Goal: Communication & Community: Answer question/provide support

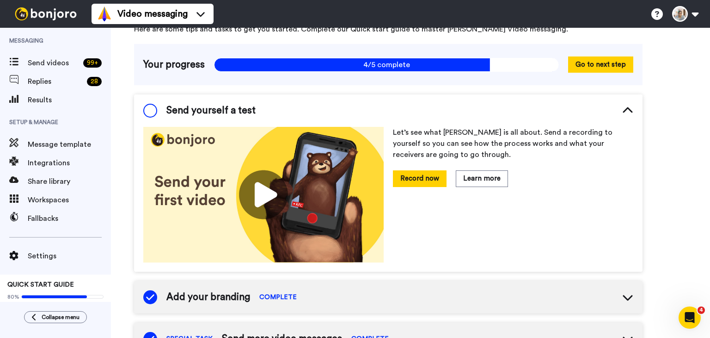
click at [66, 50] on span "Messaging" at bounding box center [55, 41] width 111 height 26
click at [59, 62] on span "Send videos" at bounding box center [54, 62] width 52 height 11
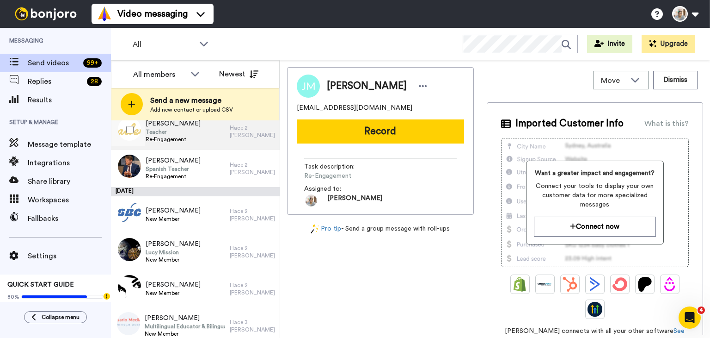
scroll to position [278, 0]
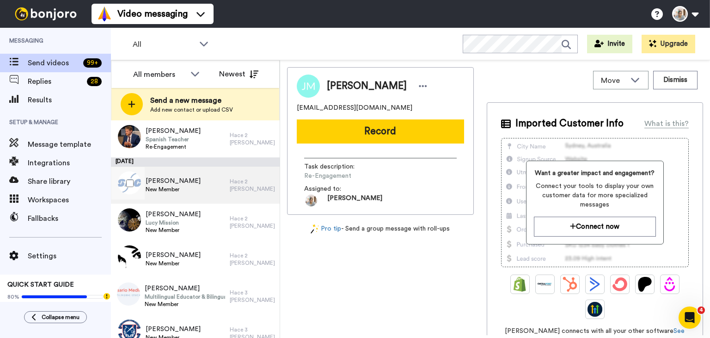
click at [181, 180] on span "Marbella Perez" at bounding box center [173, 180] width 55 height 9
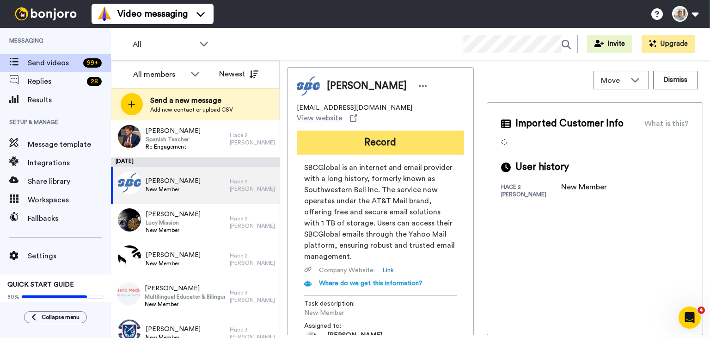
click at [392, 136] on button "Record" at bounding box center [380, 142] width 167 height 24
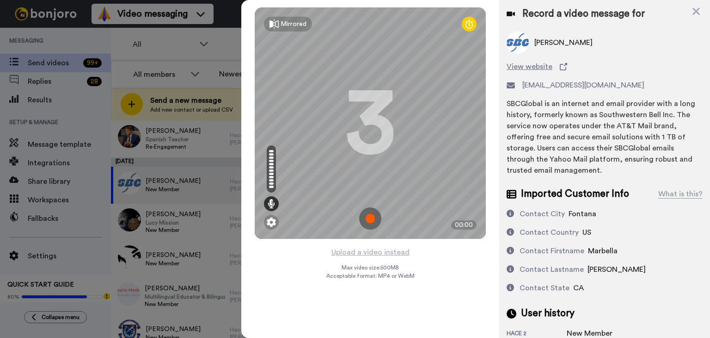
click at [370, 218] on img at bounding box center [370, 218] width 22 height 22
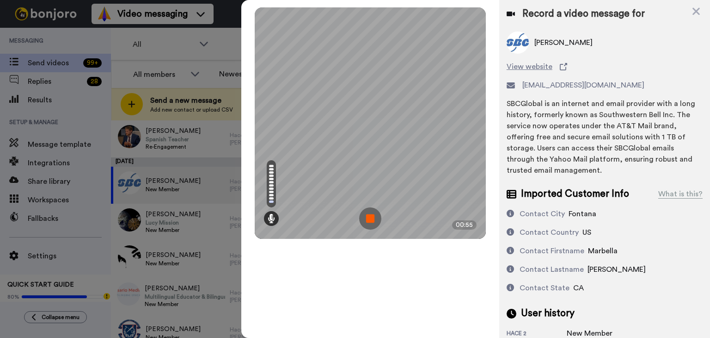
click at [368, 214] on img at bounding box center [370, 218] width 22 height 22
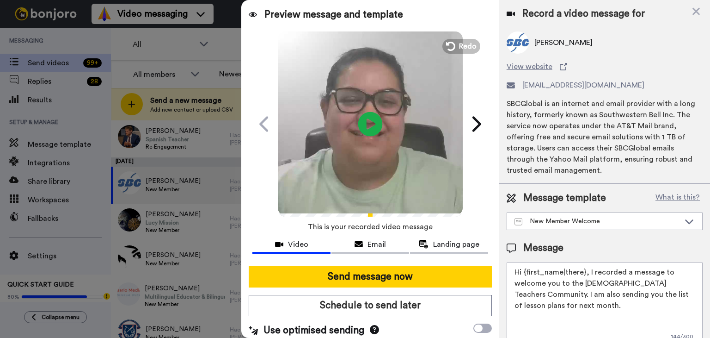
click at [362, 123] on icon at bounding box center [370, 123] width 25 height 25
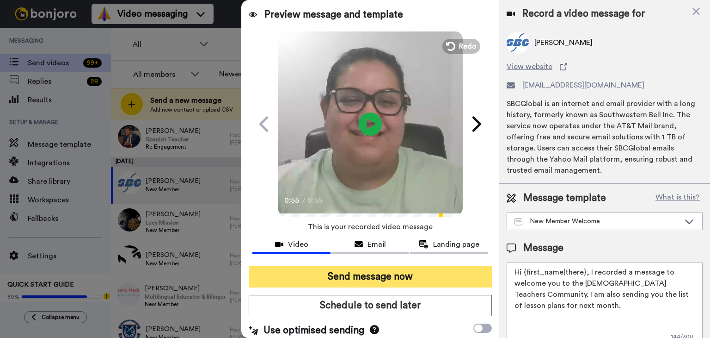
click at [352, 276] on button "Send message now" at bounding box center [370, 276] width 243 height 21
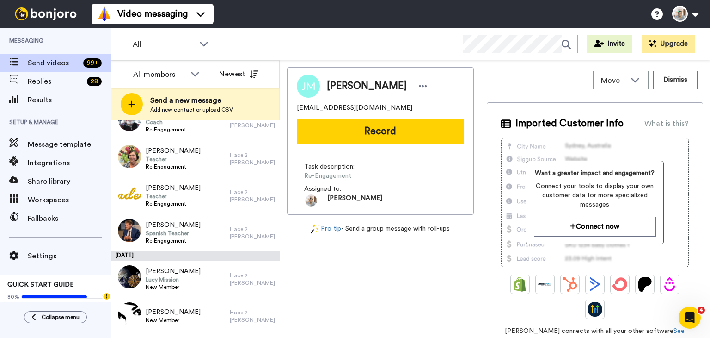
scroll to position [231, 0]
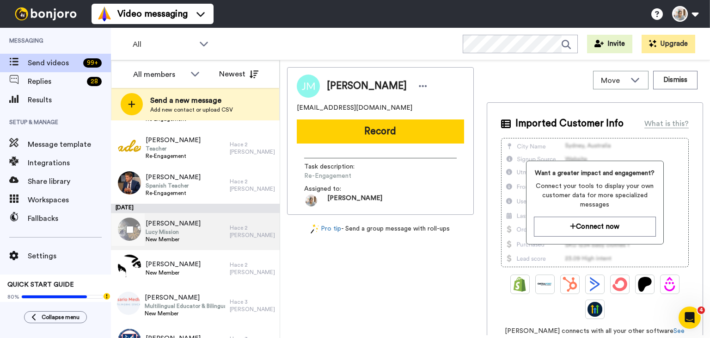
click at [200, 229] on div "Lucy Solar Lucy Mission New Member" at bounding box center [170, 231] width 119 height 37
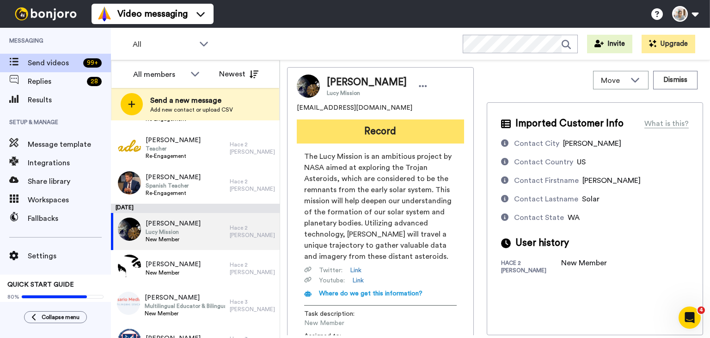
click at [391, 132] on button "Record" at bounding box center [380, 131] width 167 height 24
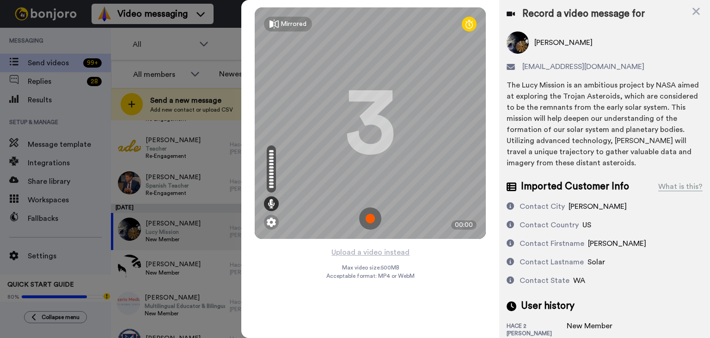
click at [368, 216] on img at bounding box center [370, 218] width 22 height 22
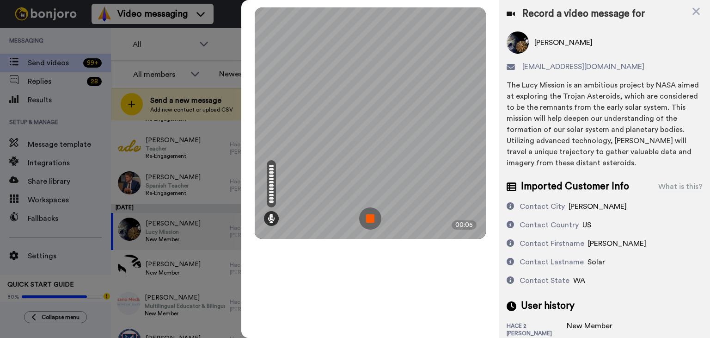
click at [366, 217] on img at bounding box center [370, 218] width 22 height 22
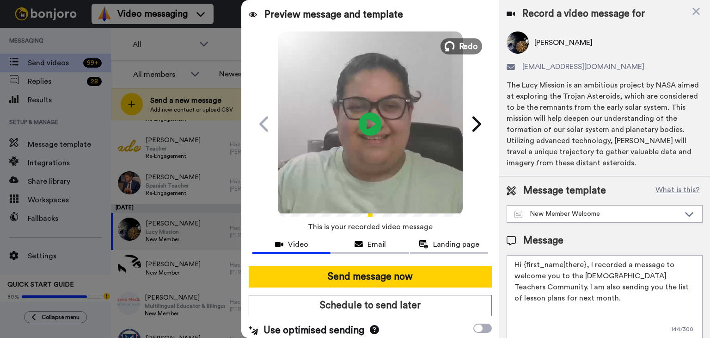
click at [461, 48] on span "Redo" at bounding box center [468, 46] width 19 height 12
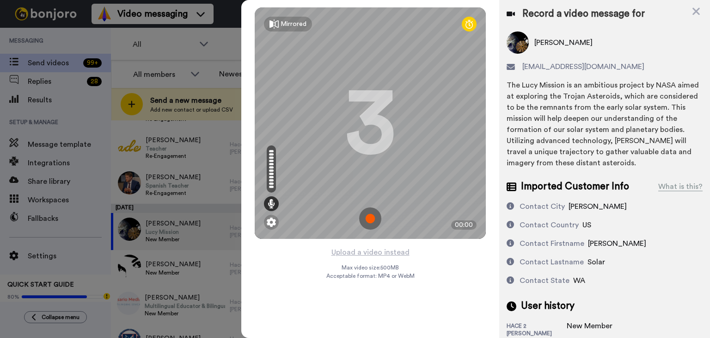
click at [372, 222] on img at bounding box center [370, 218] width 22 height 22
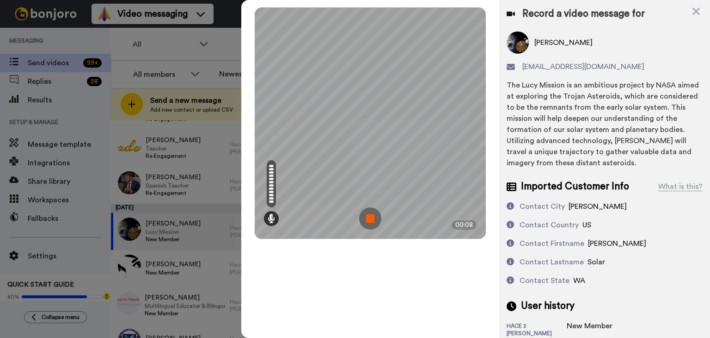
click at [368, 214] on img at bounding box center [370, 218] width 22 height 22
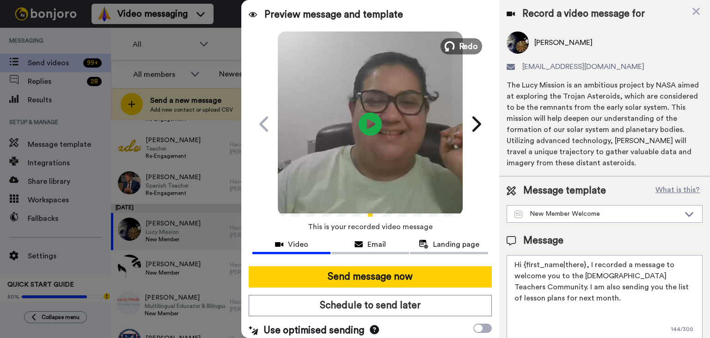
click at [467, 46] on span "Redo" at bounding box center [468, 46] width 19 height 12
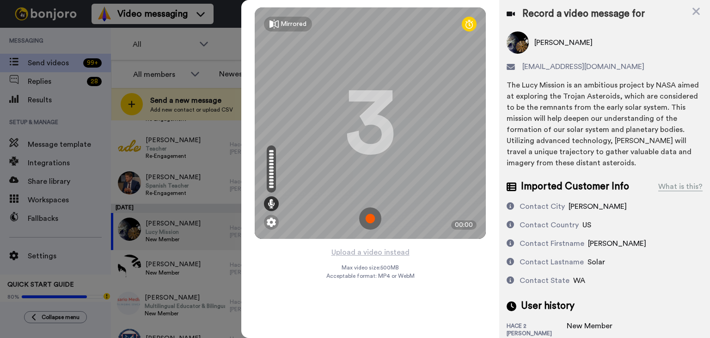
click at [370, 222] on img at bounding box center [370, 218] width 22 height 22
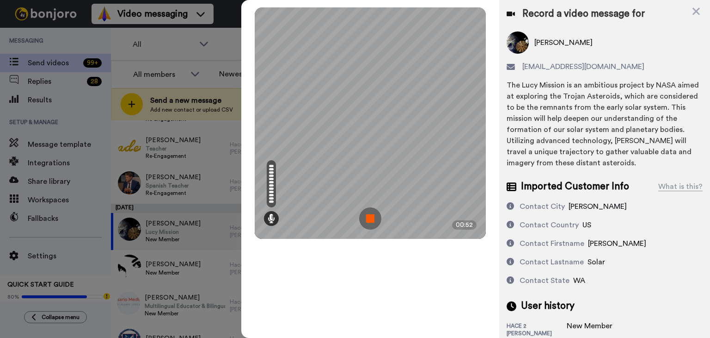
click at [370, 222] on img at bounding box center [370, 218] width 22 height 22
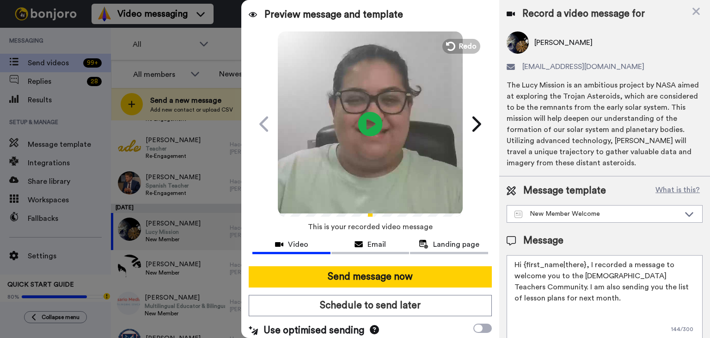
click at [366, 125] on icon "Play/Pause" at bounding box center [370, 124] width 25 height 44
click at [459, 49] on span "Redo" at bounding box center [468, 46] width 19 height 12
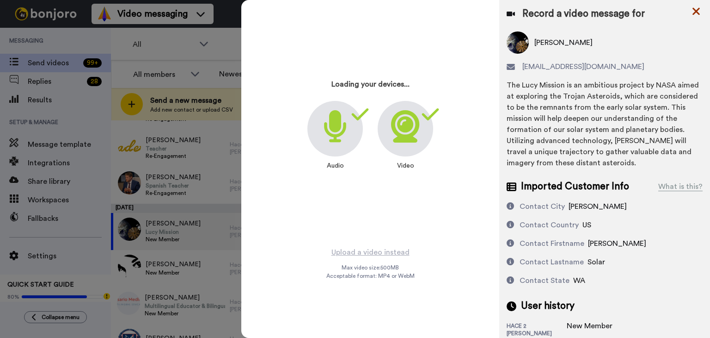
click at [692, 12] on icon at bounding box center [696, 12] width 9 height 12
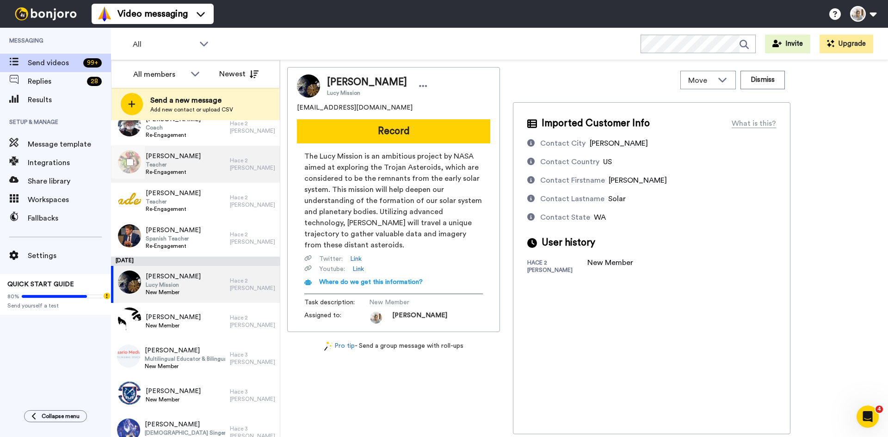
scroll to position [185, 0]
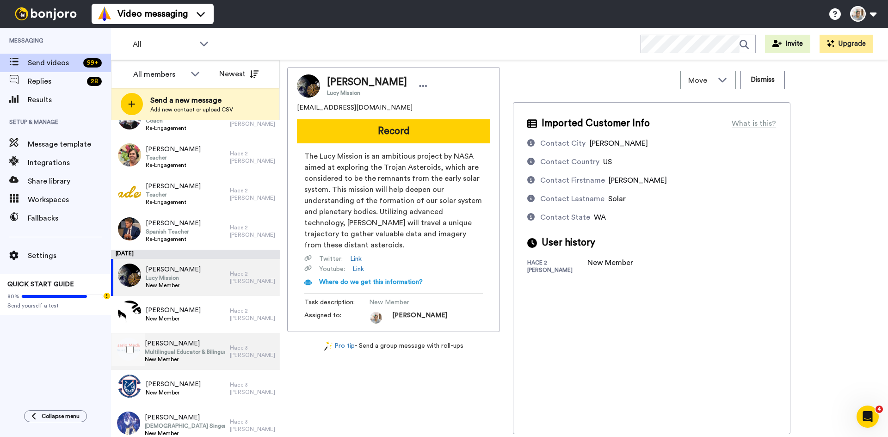
click at [195, 337] on span "Multilingual Educator & Bilingual/TESOL Specialist" at bounding box center [185, 351] width 80 height 7
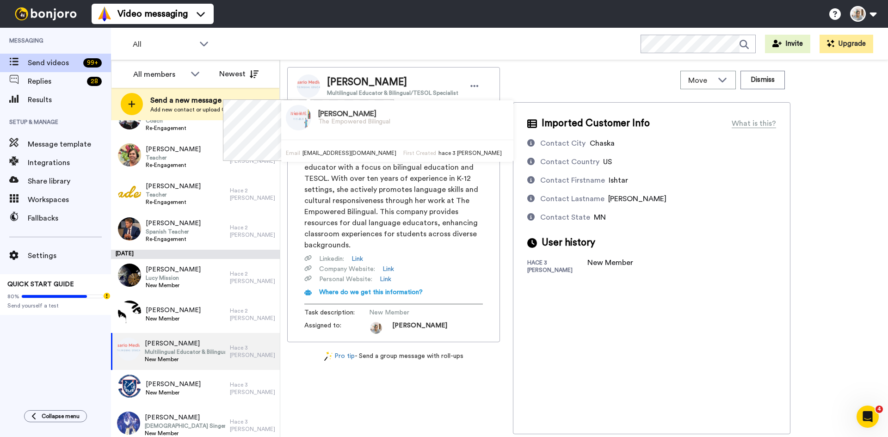
click at [301, 89] on img at bounding box center [308, 85] width 23 height 23
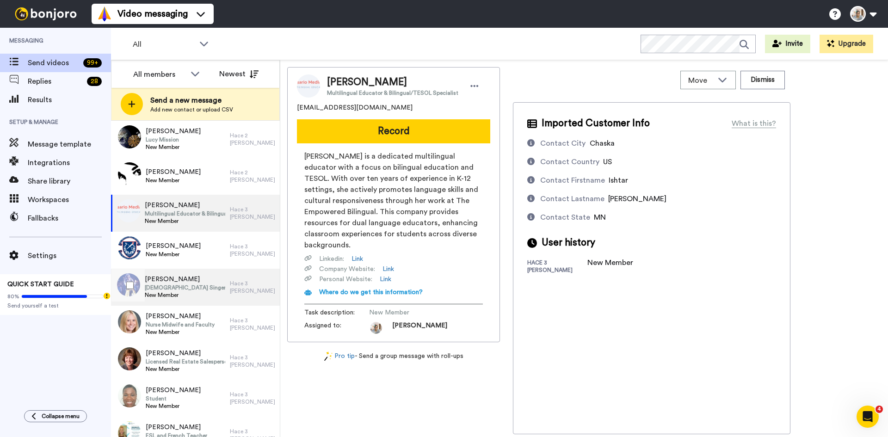
scroll to position [324, 0]
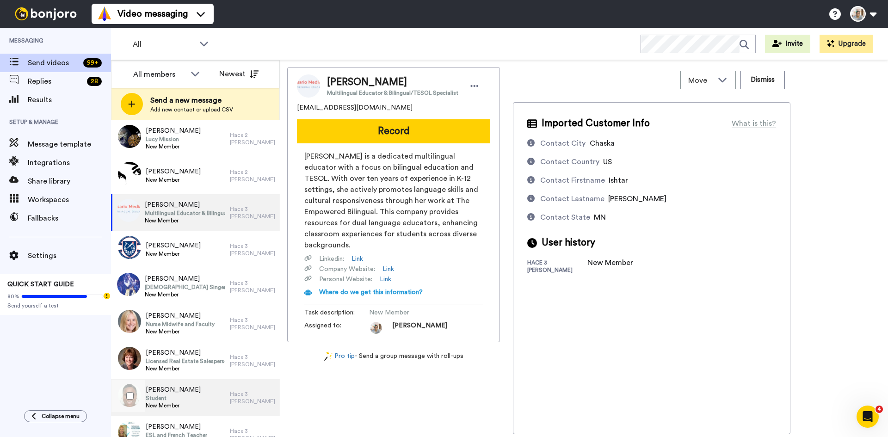
click at [204, 337] on div "Indira Waldron Student New Member" at bounding box center [170, 397] width 119 height 37
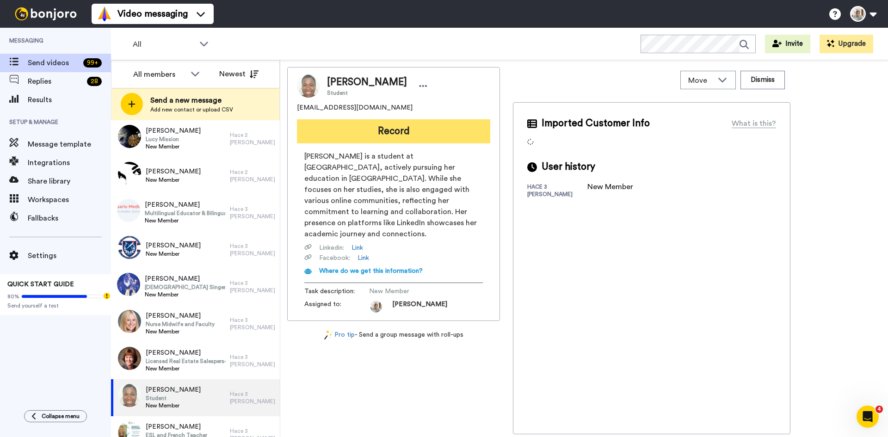
click at [415, 134] on button "Record" at bounding box center [393, 131] width 193 height 24
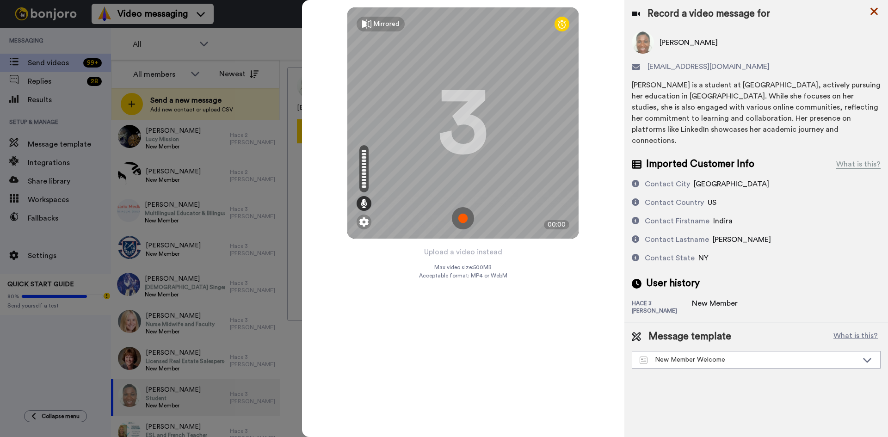
click at [710, 10] on icon at bounding box center [874, 11] width 7 height 7
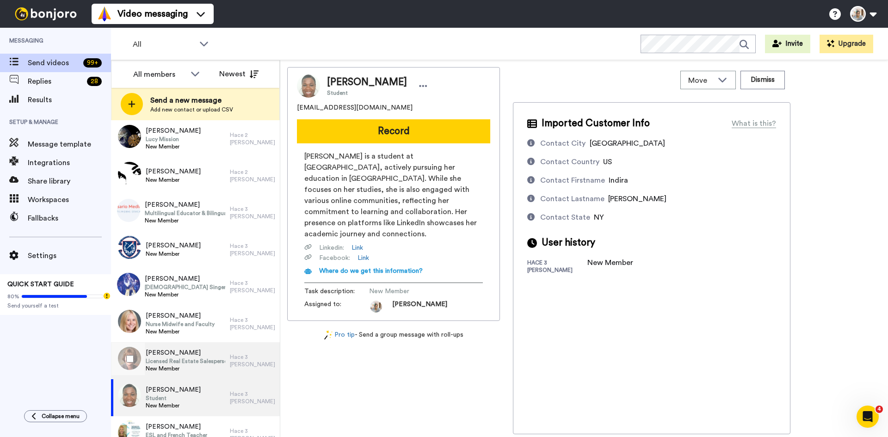
click at [221, 337] on span "Melissa Widrick" at bounding box center [186, 352] width 80 height 9
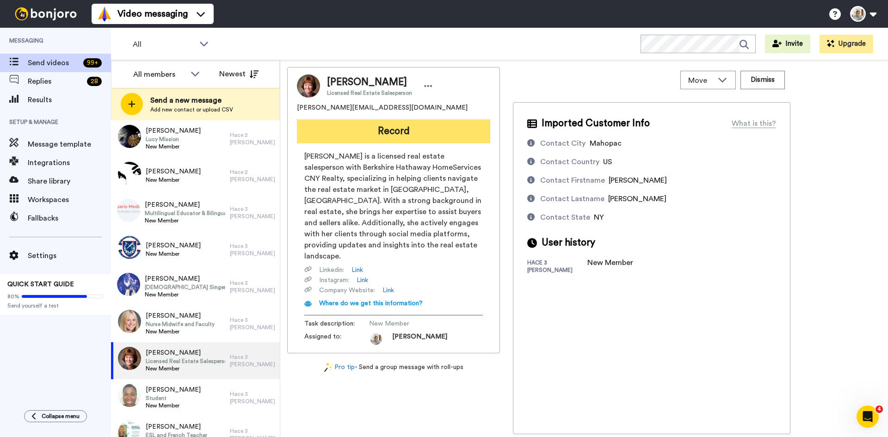
click at [413, 128] on button "Record" at bounding box center [393, 131] width 193 height 24
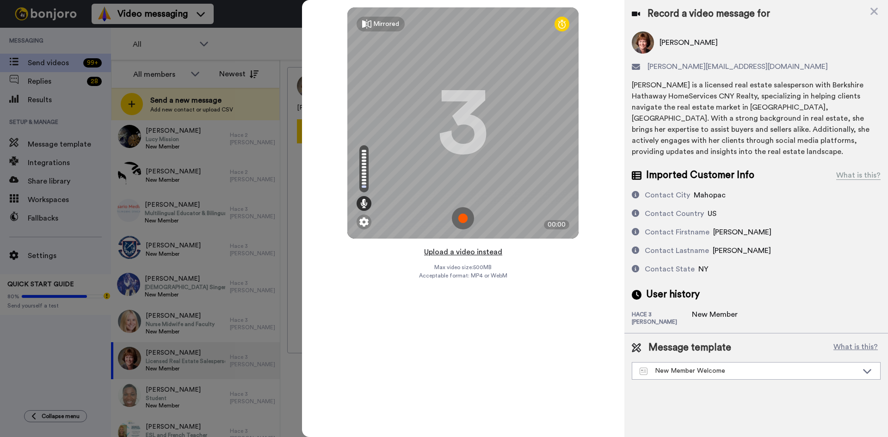
click at [469, 252] on button "Upload a video instead" at bounding box center [463, 252] width 84 height 12
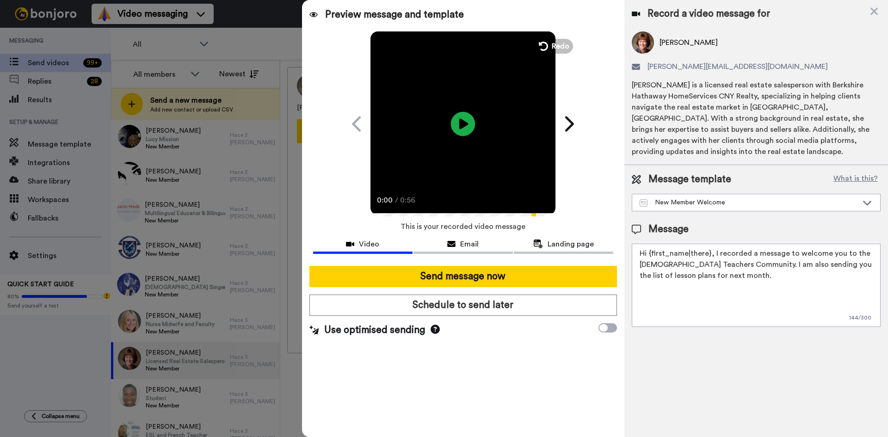
click at [468, 120] on icon at bounding box center [463, 123] width 25 height 25
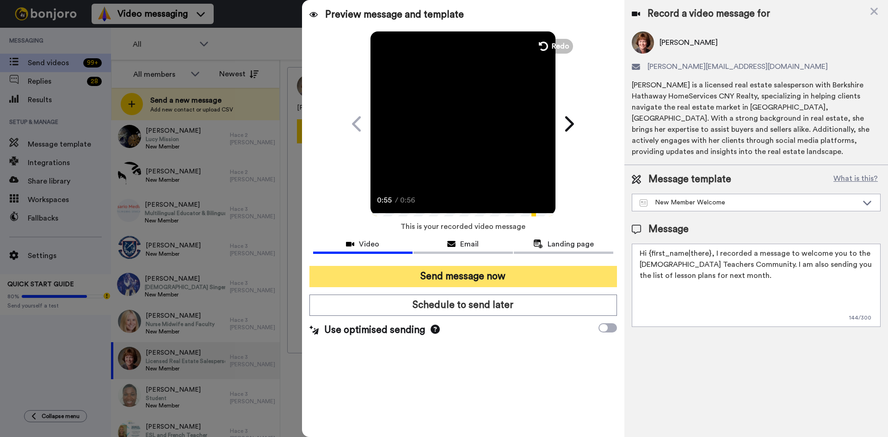
click at [483, 275] on button "Send message now" at bounding box center [463, 276] width 308 height 21
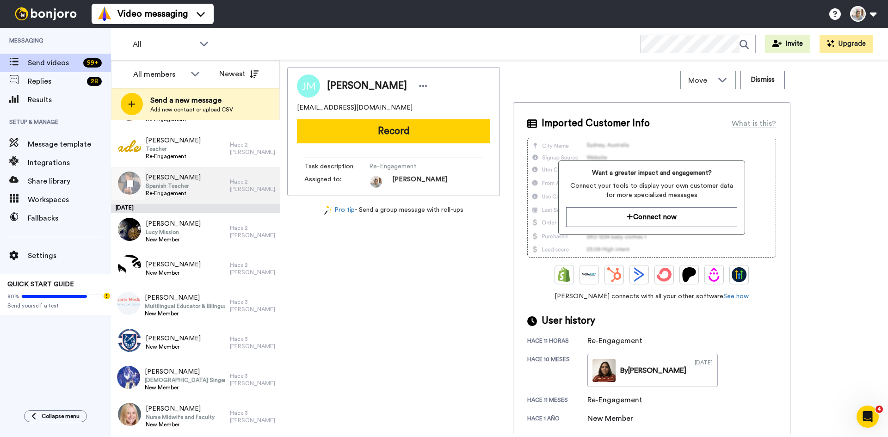
scroll to position [231, 0]
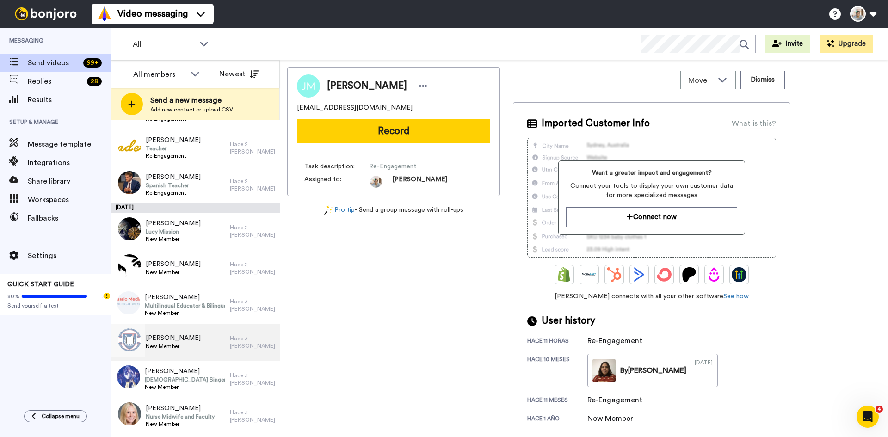
click at [190, 336] on div "Catie Murphy New Member" at bounding box center [170, 342] width 119 height 37
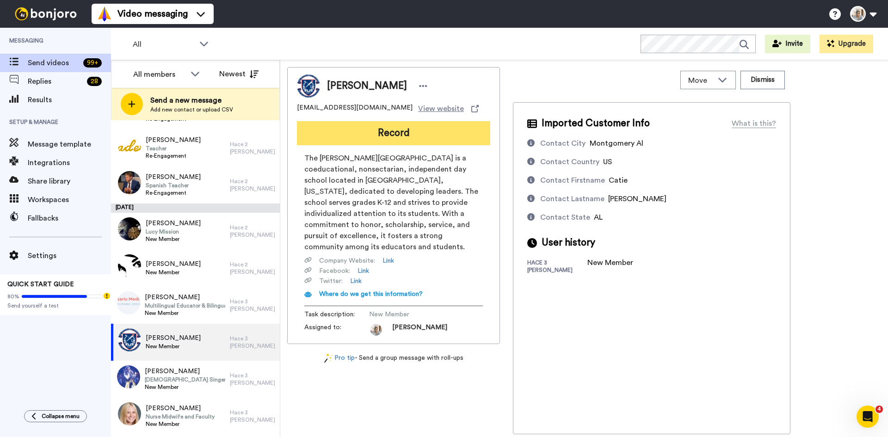
click at [402, 140] on button "Record" at bounding box center [393, 133] width 193 height 24
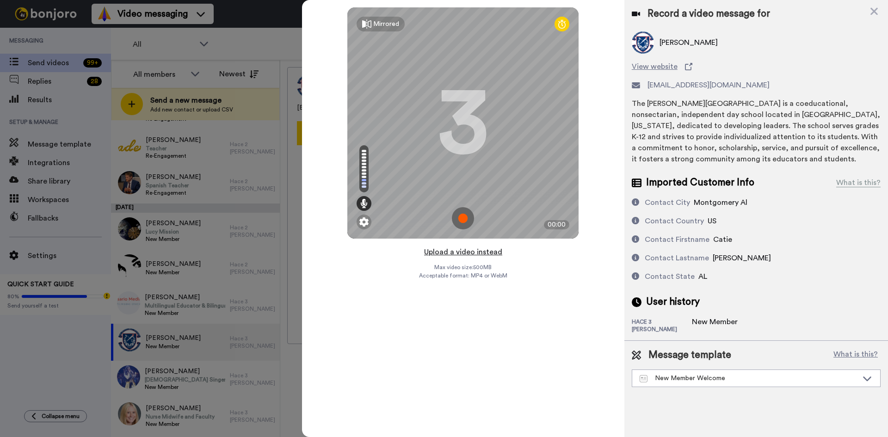
click at [488, 252] on button "Upload a video instead" at bounding box center [463, 252] width 84 height 12
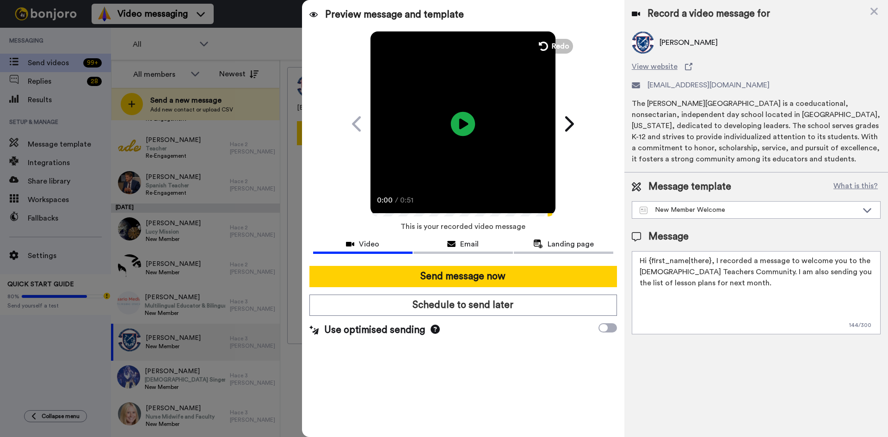
click at [463, 128] on icon at bounding box center [463, 123] width 25 height 25
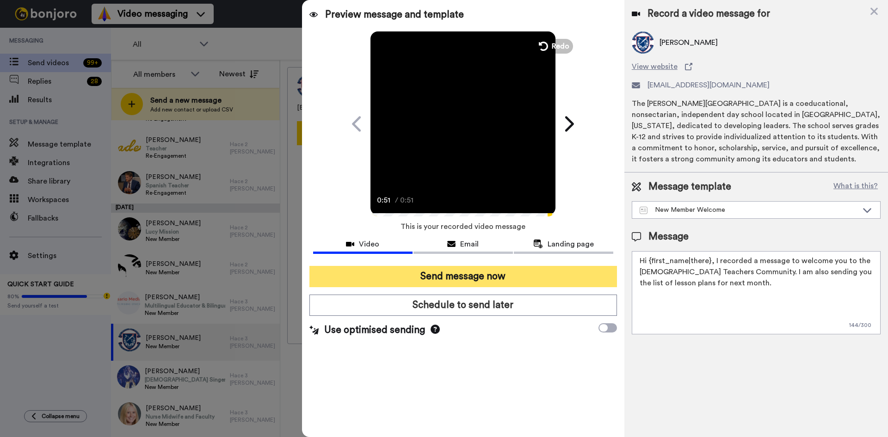
click at [506, 276] on button "Send message now" at bounding box center [463, 276] width 308 height 21
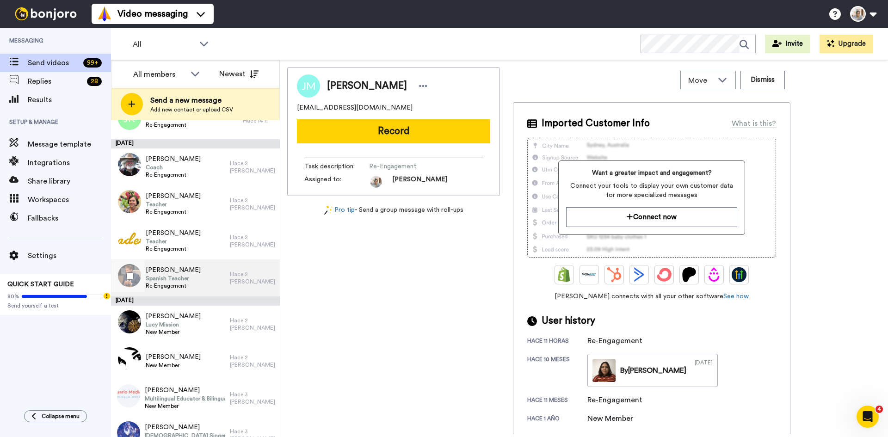
scroll to position [139, 0]
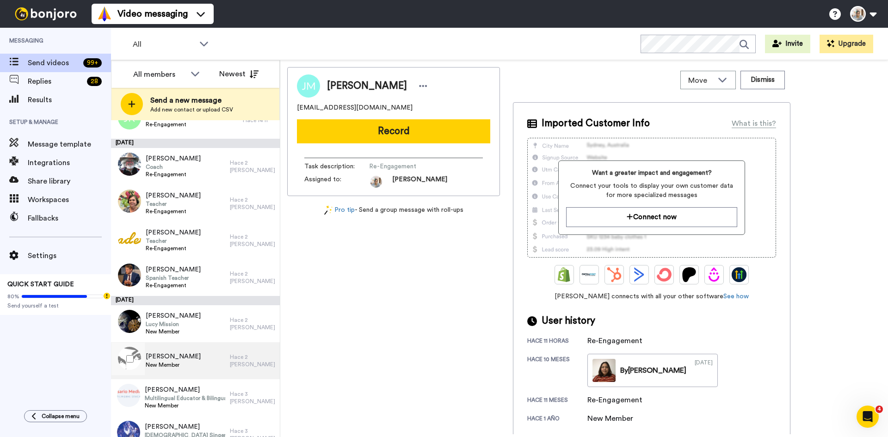
click at [179, 356] on span "[PERSON_NAME]" at bounding box center [173, 356] width 55 height 9
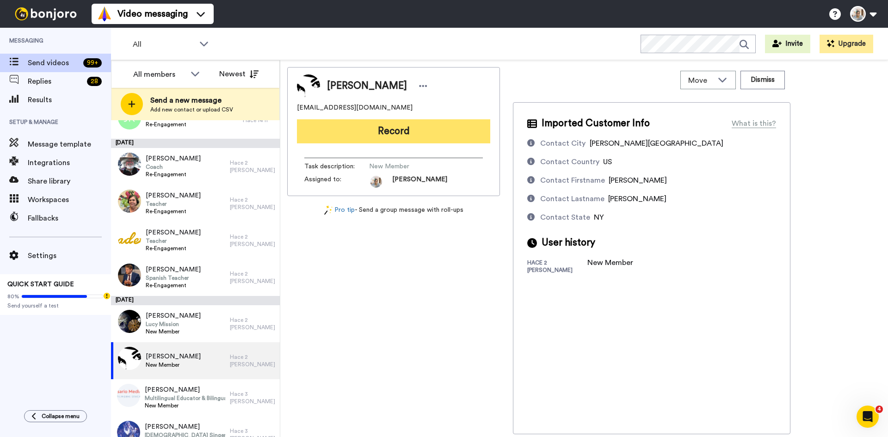
click at [408, 135] on button "Record" at bounding box center [393, 131] width 193 height 24
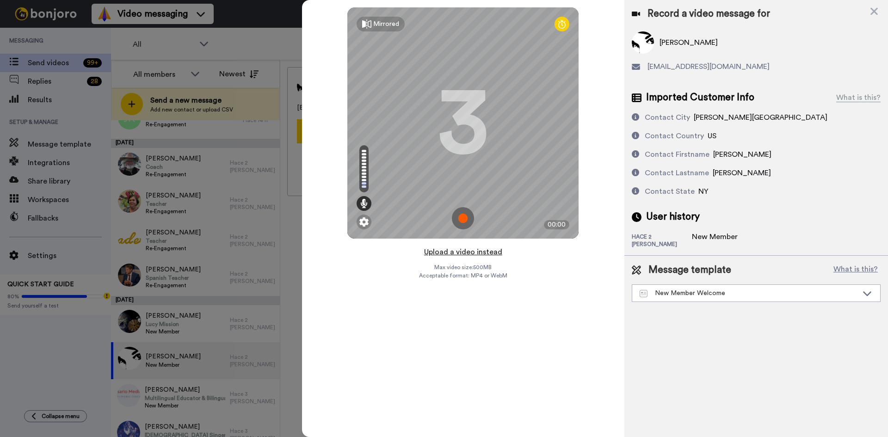
click at [471, 253] on button "Upload a video instead" at bounding box center [463, 252] width 84 height 12
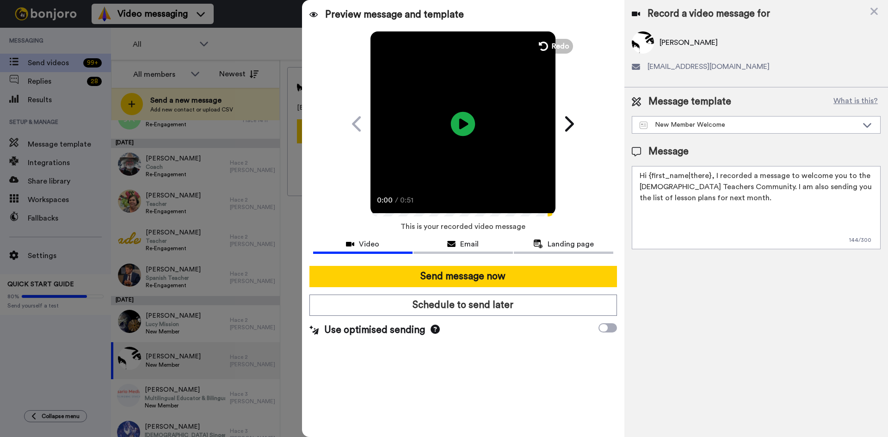
click at [464, 125] on icon "Play/Pause" at bounding box center [463, 124] width 25 height 44
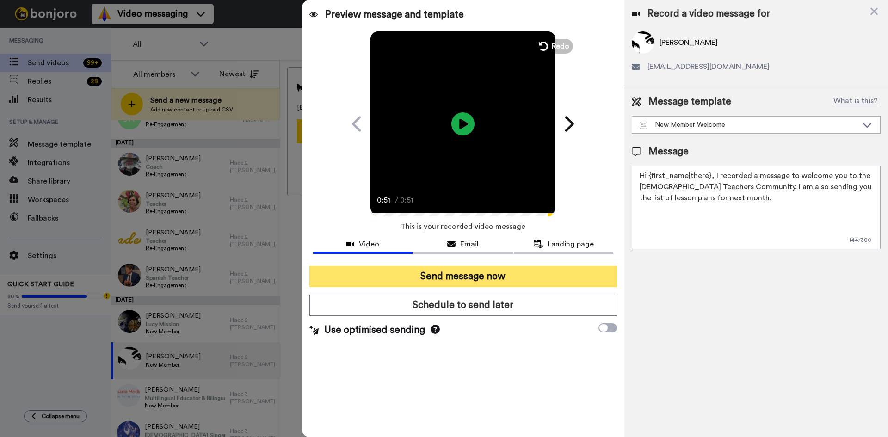
click at [485, 277] on button "Send message now" at bounding box center [463, 276] width 308 height 21
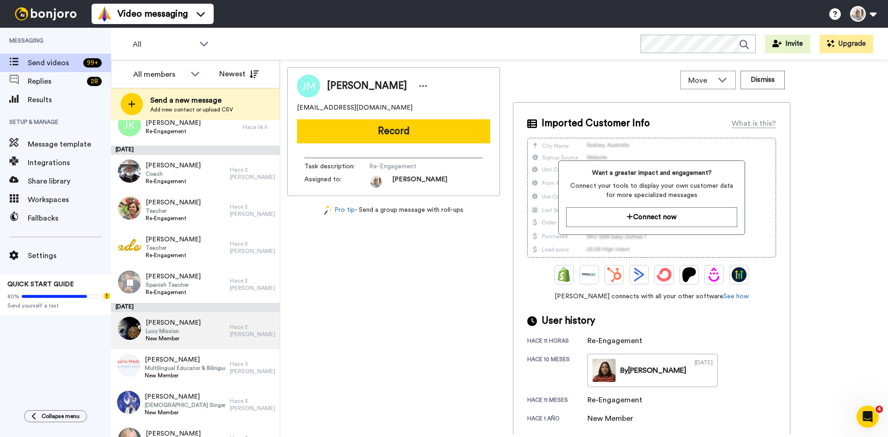
scroll to position [185, 0]
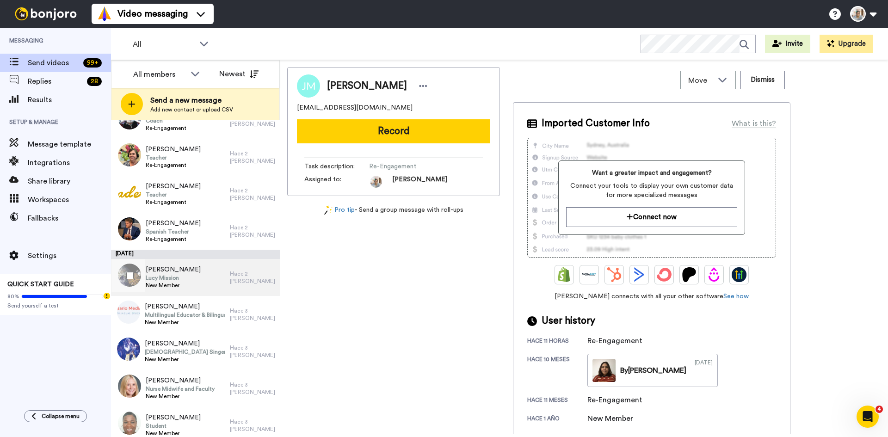
click div "[PERSON_NAME] [PERSON_NAME] Mission New Member"
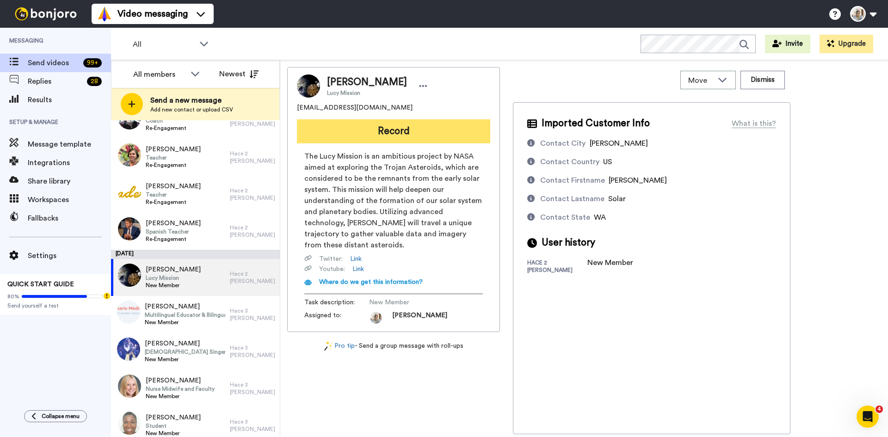
click button "Record"
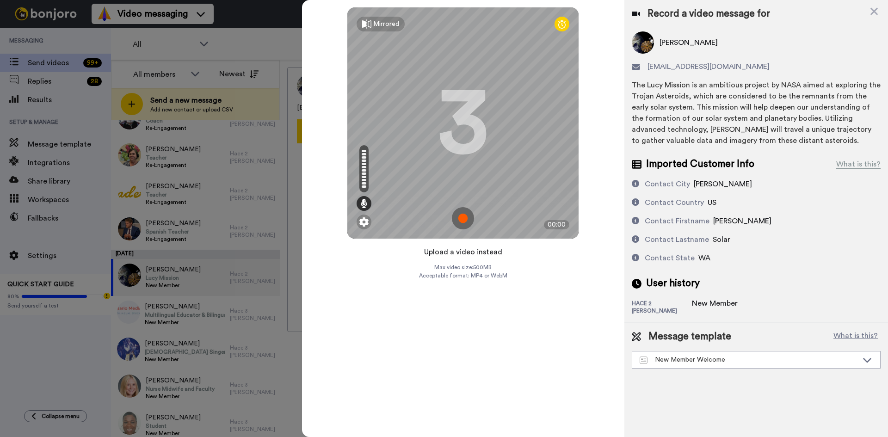
click button "Upload a video instead"
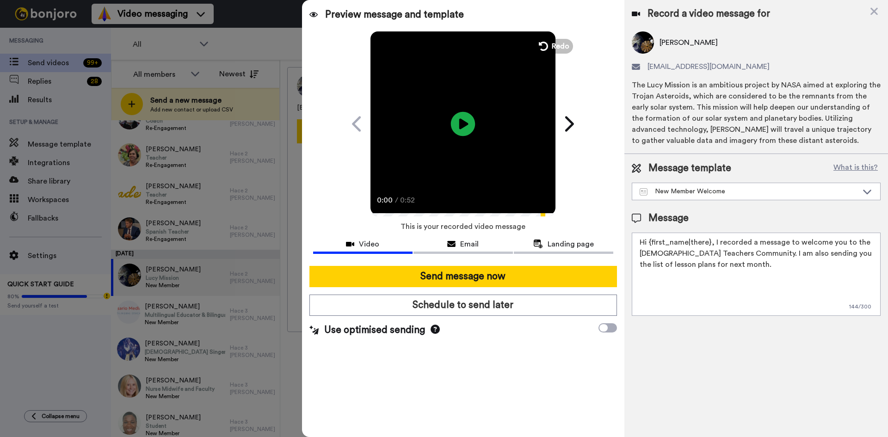
click icon "Play/Pause"
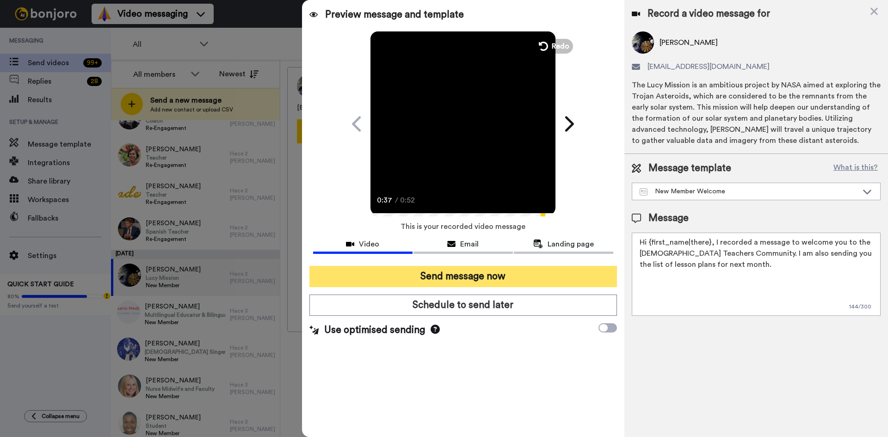
click button "Send message now"
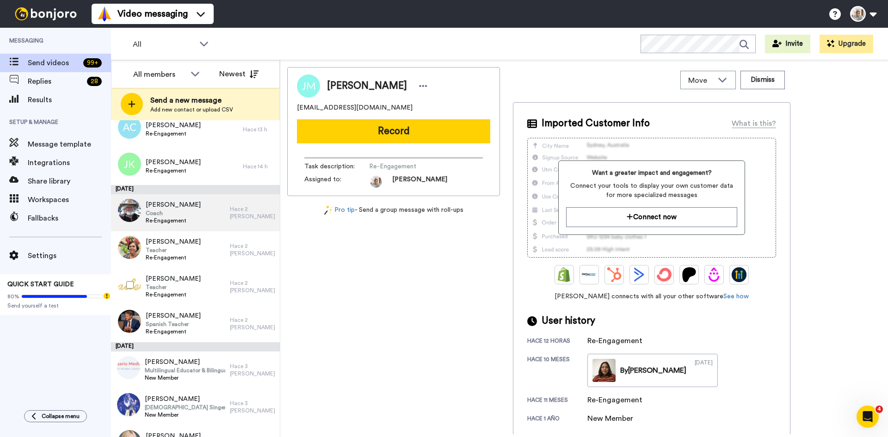
scroll to position [139, 0]
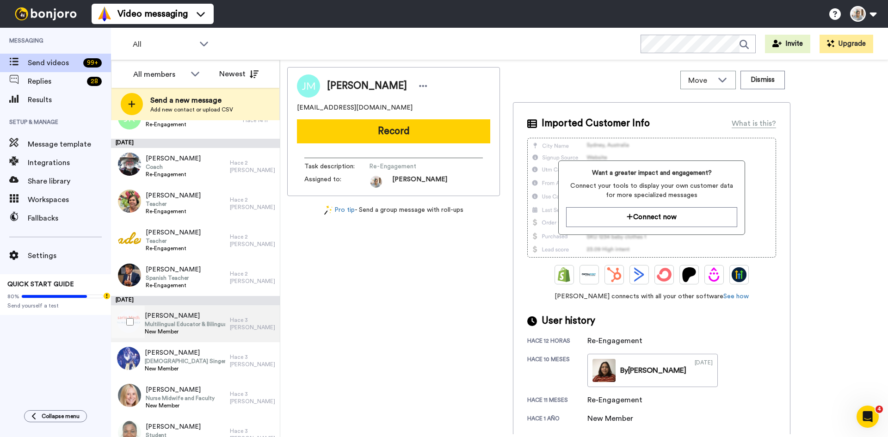
click at [175, 325] on span "Multilingual Educator & Bilingual/TESOL Specialist" at bounding box center [185, 324] width 80 height 7
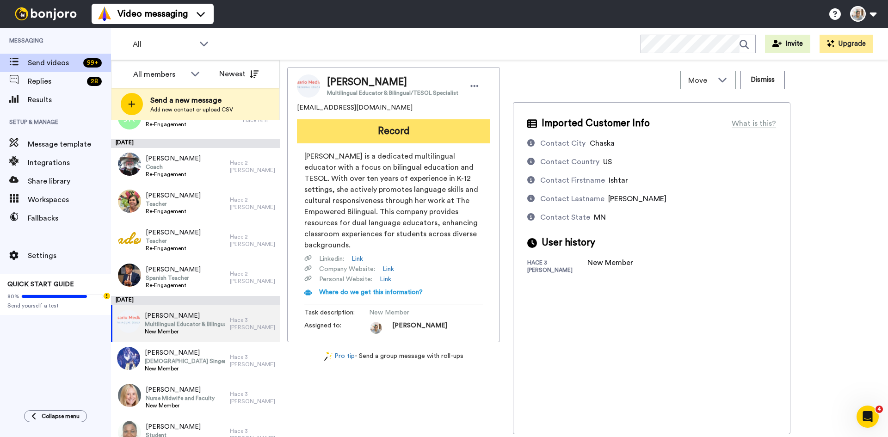
click at [400, 128] on button "Record" at bounding box center [393, 131] width 193 height 24
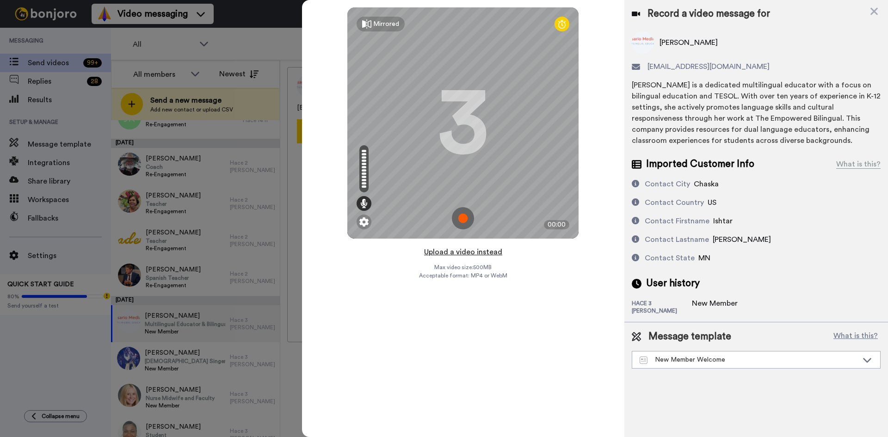
click at [475, 254] on button "Upload a video instead" at bounding box center [463, 252] width 84 height 12
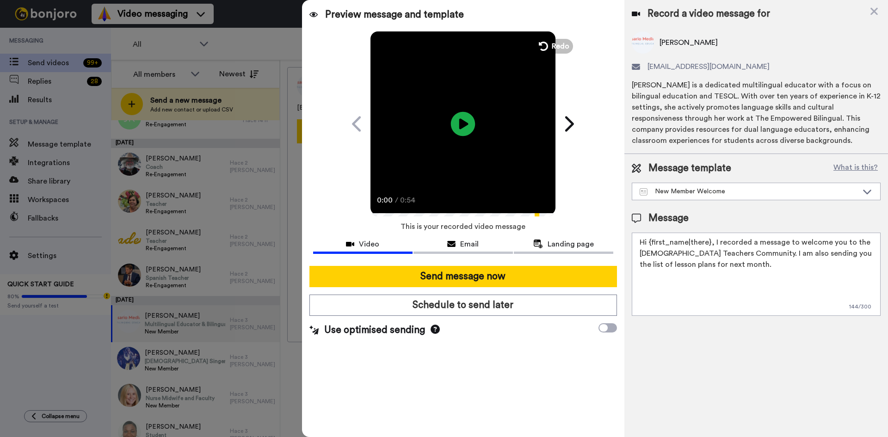
click at [464, 128] on icon at bounding box center [463, 123] width 25 height 25
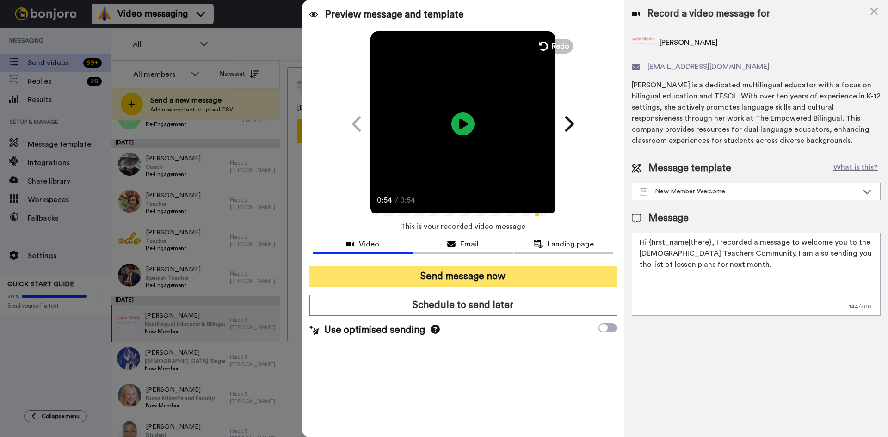
click at [487, 277] on button "Send message now" at bounding box center [463, 276] width 308 height 21
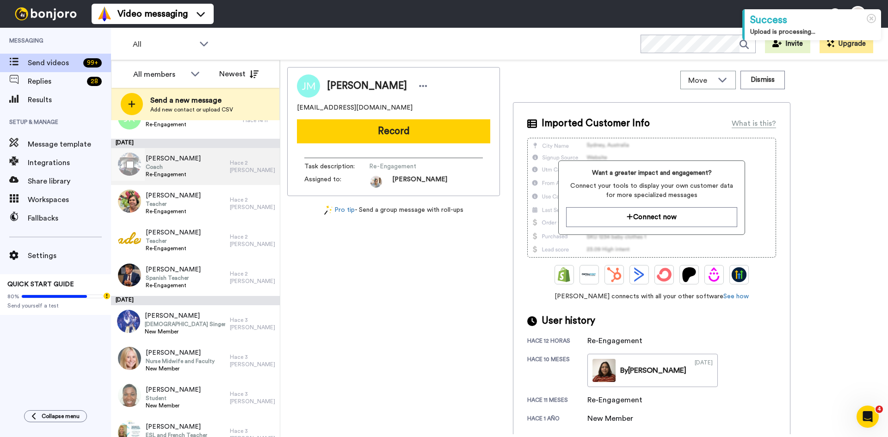
scroll to position [185, 0]
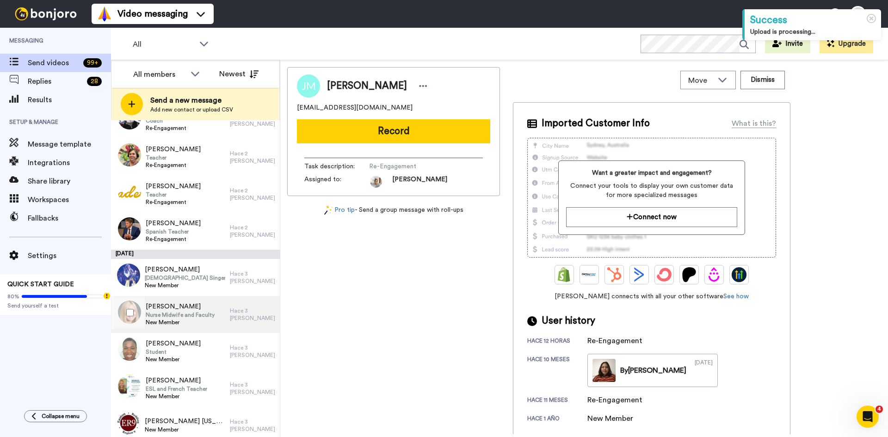
click at [202, 308] on span "[PERSON_NAME]" at bounding box center [180, 306] width 69 height 9
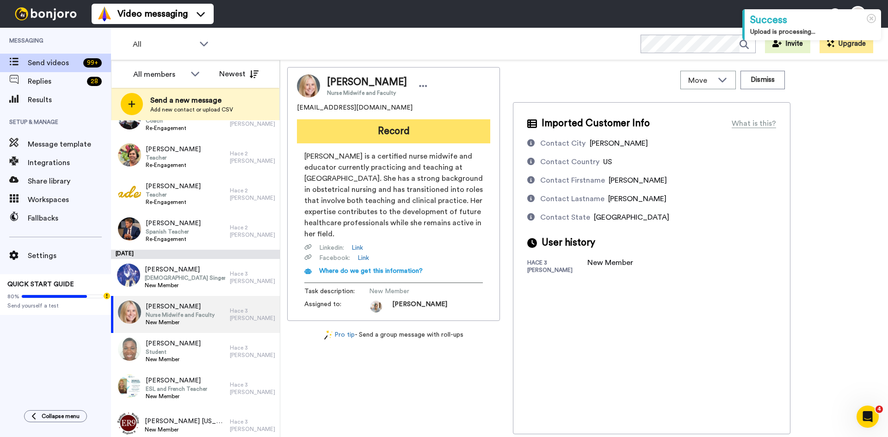
click at [375, 139] on button "Record" at bounding box center [393, 131] width 193 height 24
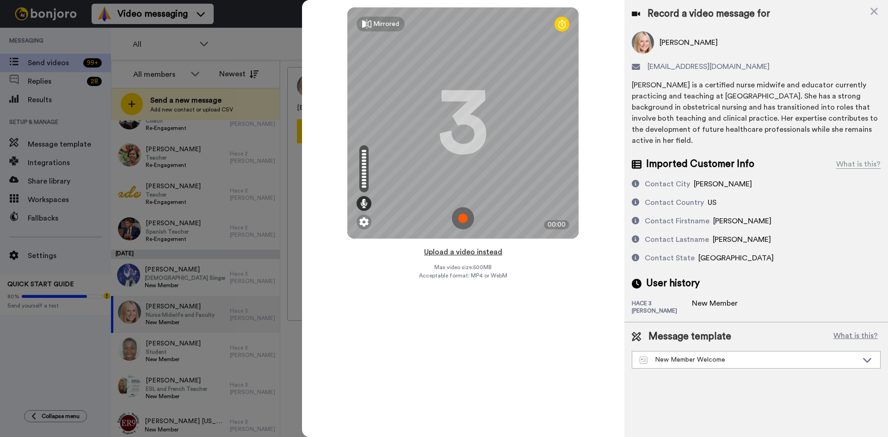
click at [465, 250] on button "Upload a video instead" at bounding box center [463, 252] width 84 height 12
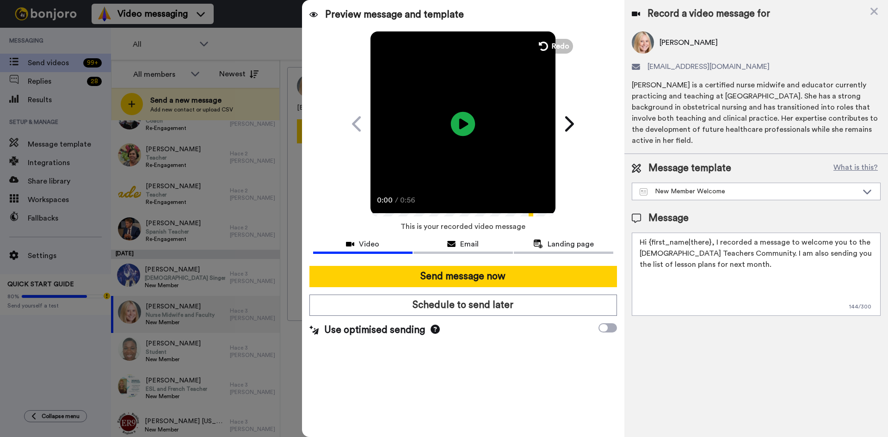
click at [465, 124] on icon "Play/Pause" at bounding box center [463, 124] width 25 height 44
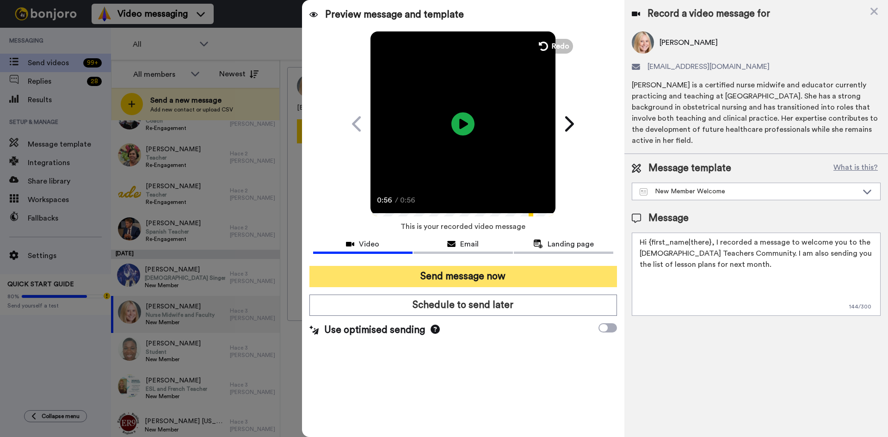
click at [475, 277] on button "Send message now" at bounding box center [463, 276] width 308 height 21
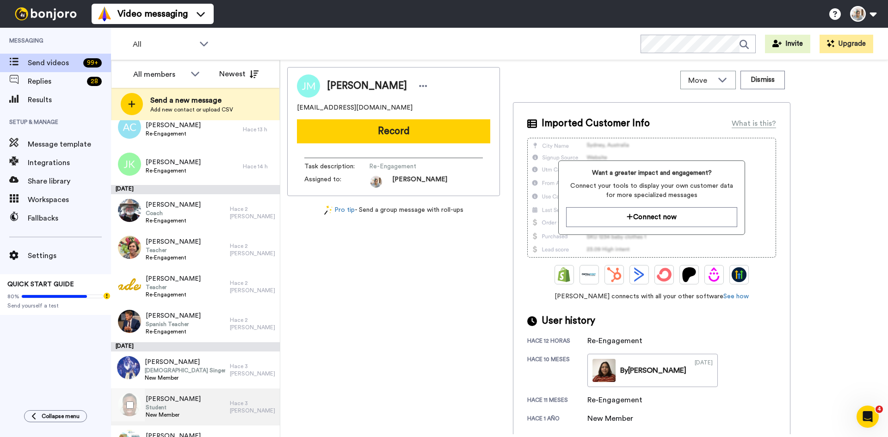
scroll to position [139, 0]
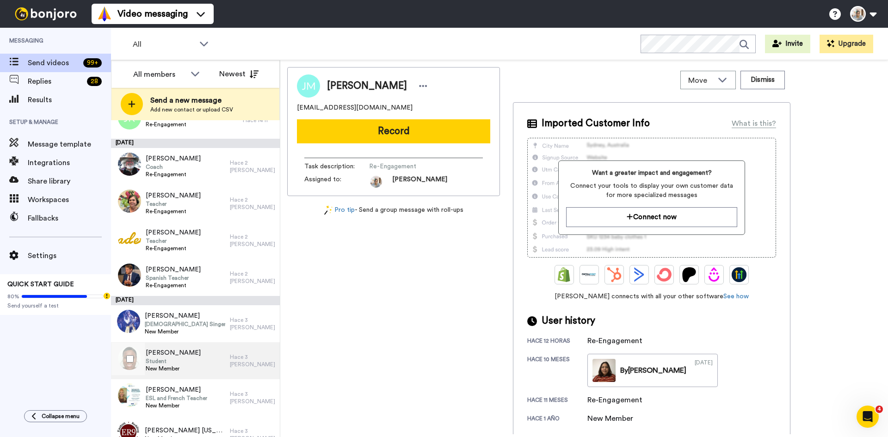
click at [192, 356] on div "[PERSON_NAME] Student New Member" at bounding box center [170, 360] width 119 height 37
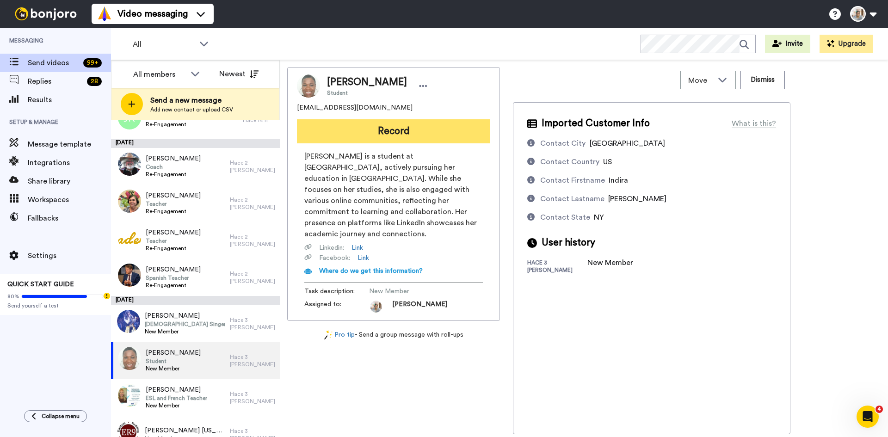
click at [375, 126] on button "Record" at bounding box center [393, 131] width 193 height 24
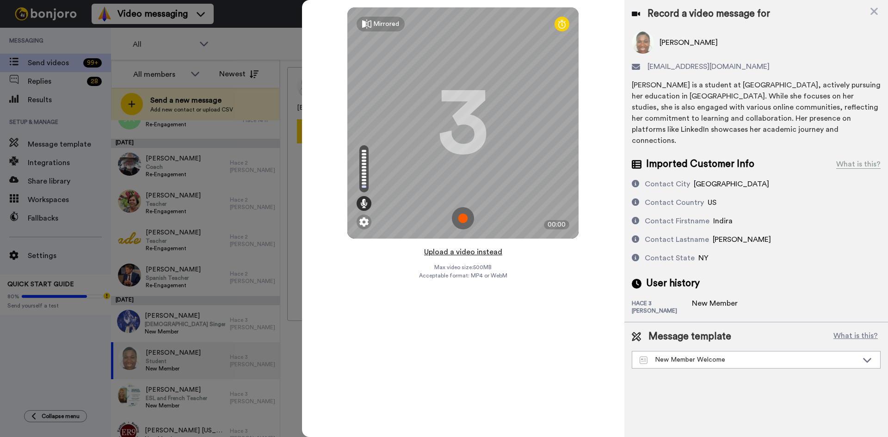
click at [492, 253] on button "Upload a video instead" at bounding box center [463, 252] width 84 height 12
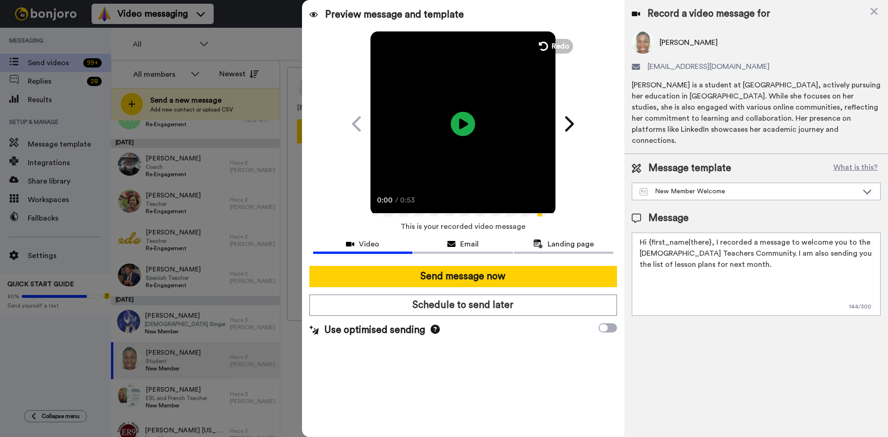
click at [464, 123] on icon "Play/Pause" at bounding box center [463, 124] width 25 height 44
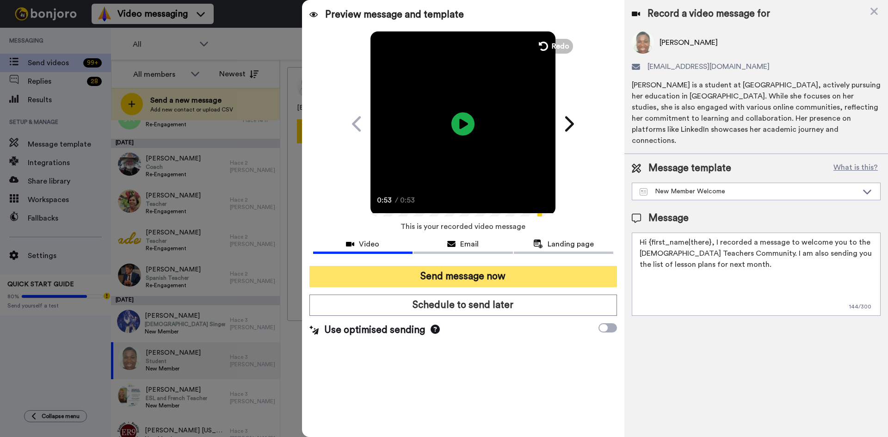
click at [478, 280] on button "Send message now" at bounding box center [463, 276] width 308 height 21
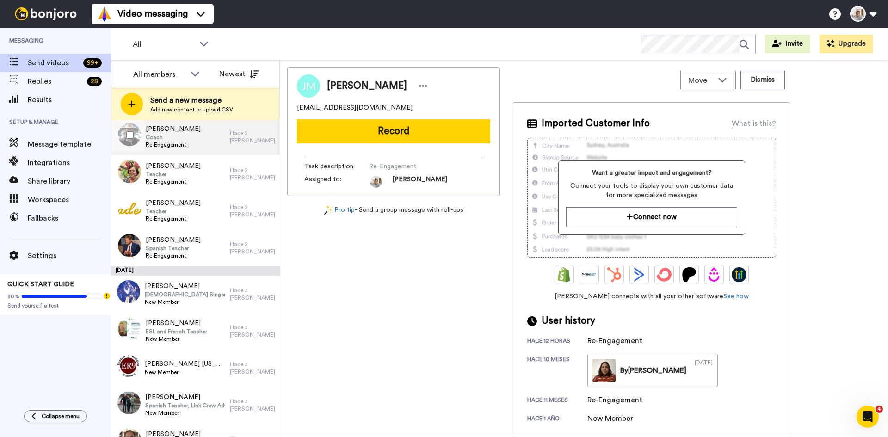
scroll to position [185, 0]
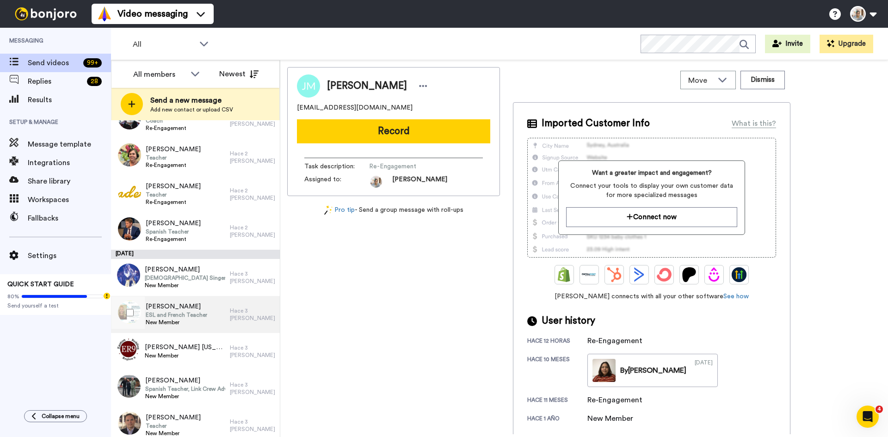
click at [218, 306] on div "Amy Gaebe ESL and French Teacher New Member" at bounding box center [170, 314] width 119 height 37
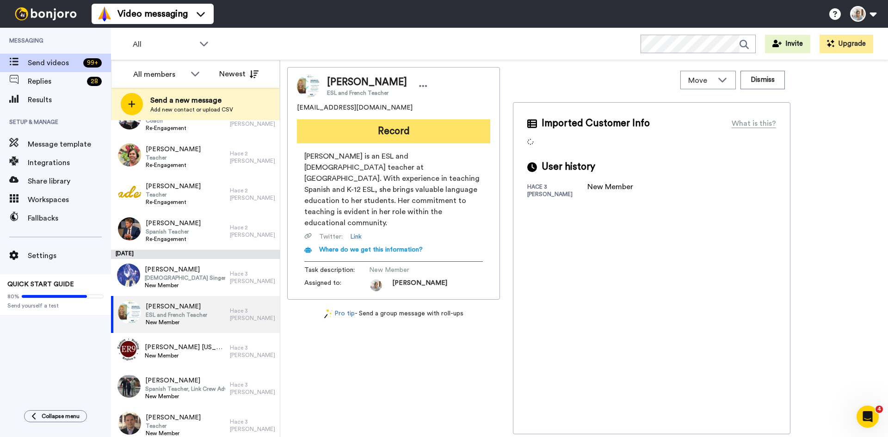
click at [397, 131] on button "Record" at bounding box center [393, 131] width 193 height 24
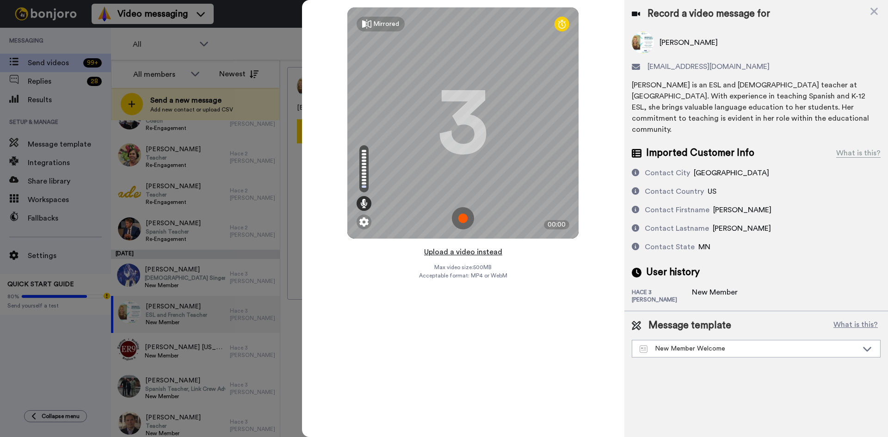
click at [465, 253] on button "Upload a video instead" at bounding box center [463, 252] width 84 height 12
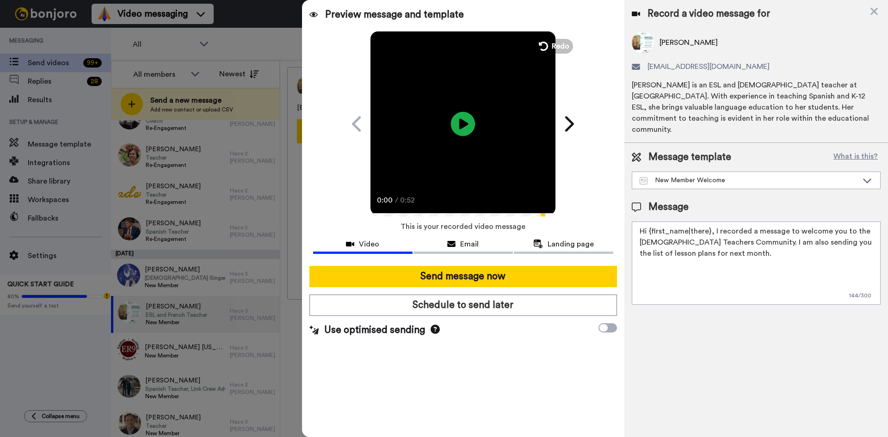
click at [463, 131] on icon at bounding box center [463, 123] width 25 height 25
click at [552, 43] on span "Redo" at bounding box center [561, 46] width 19 height 12
click at [463, 130] on icon at bounding box center [463, 123] width 25 height 25
click at [553, 47] on span "Redo" at bounding box center [561, 46] width 19 height 12
click at [463, 130] on icon at bounding box center [463, 123] width 25 height 25
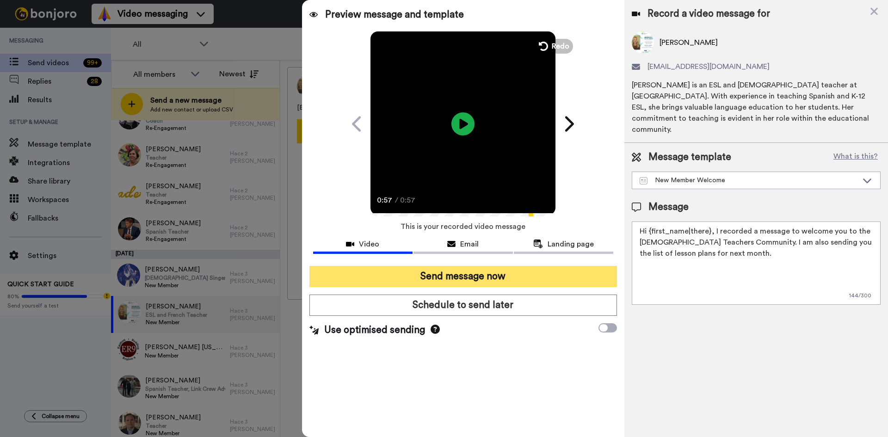
click at [484, 278] on button "Send message now" at bounding box center [463, 276] width 308 height 21
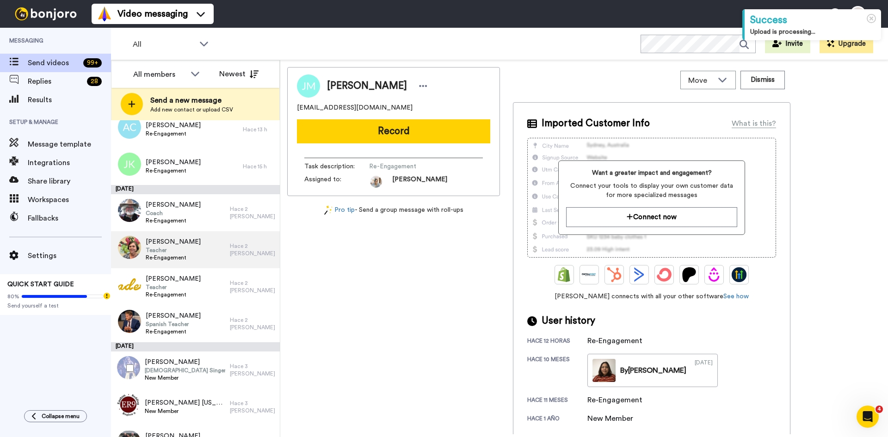
scroll to position [139, 0]
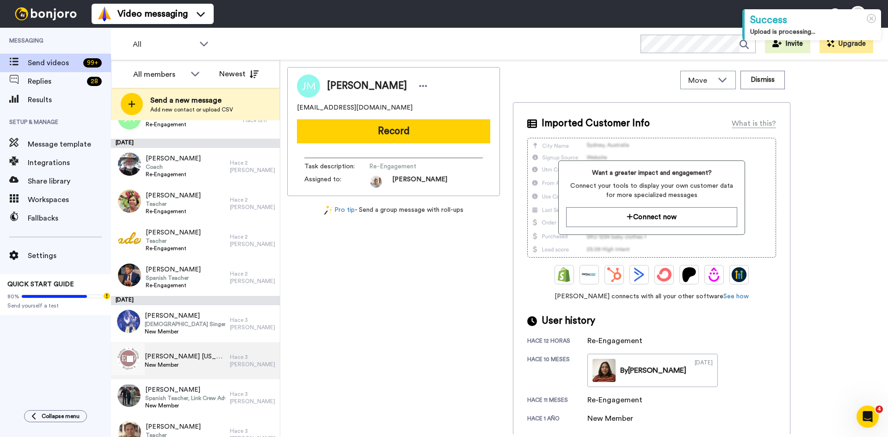
click at [193, 354] on span "[PERSON_NAME] [US_STATE][PERSON_NAME]" at bounding box center [185, 356] width 80 height 9
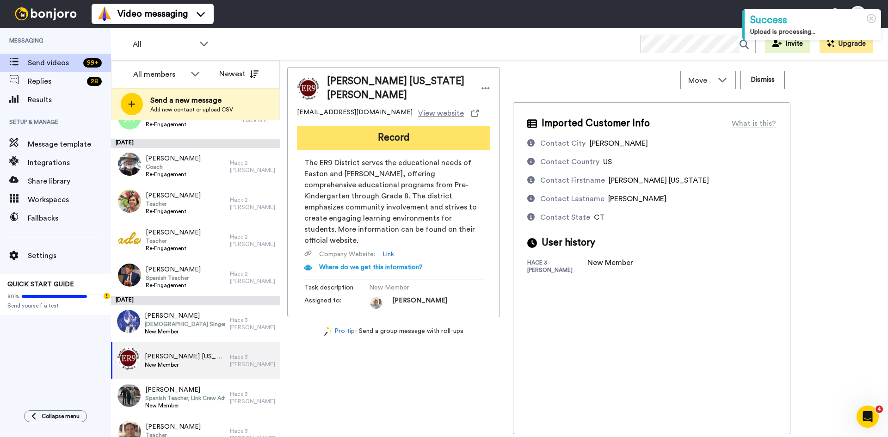
click at [428, 132] on button "Record" at bounding box center [393, 138] width 193 height 24
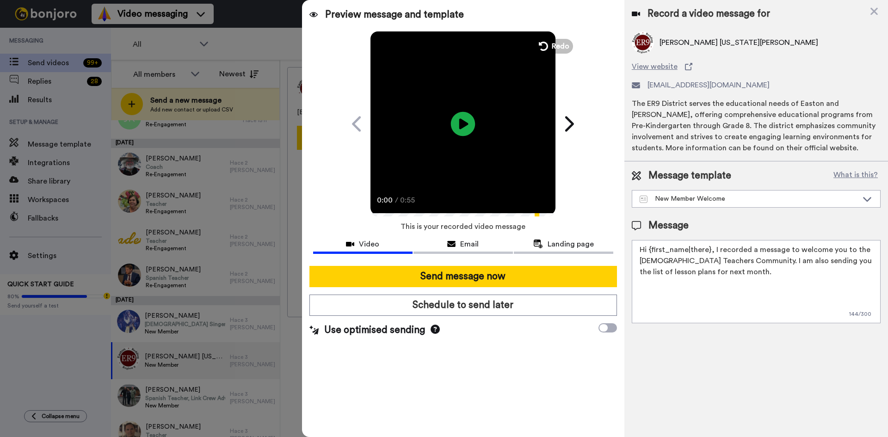
click at [466, 126] on icon "Play/Pause" at bounding box center [463, 124] width 25 height 44
click at [540, 54] on button "Redo" at bounding box center [554, 46] width 42 height 16
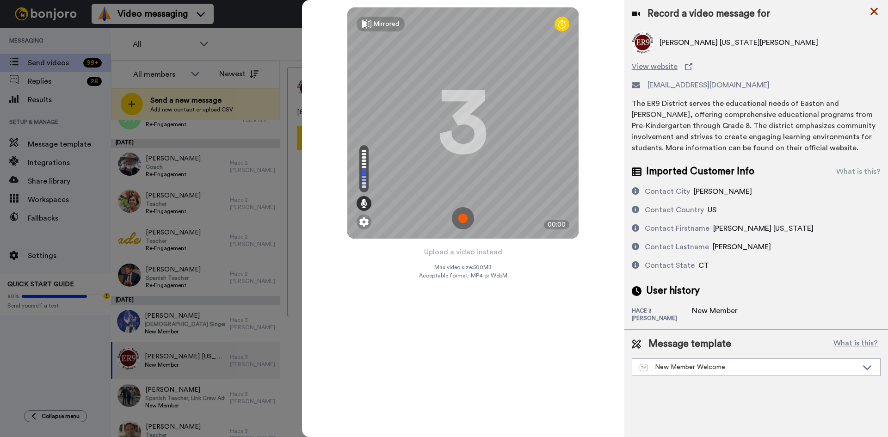
click at [871, 12] on icon at bounding box center [874, 12] width 9 height 12
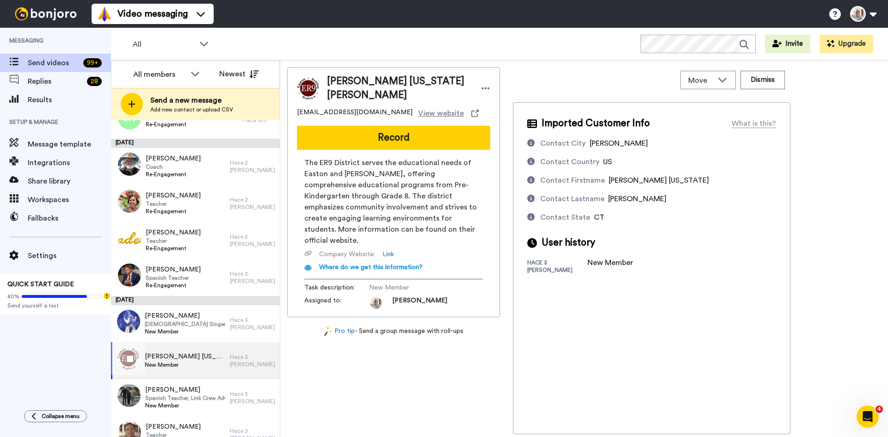
scroll to position [185, 0]
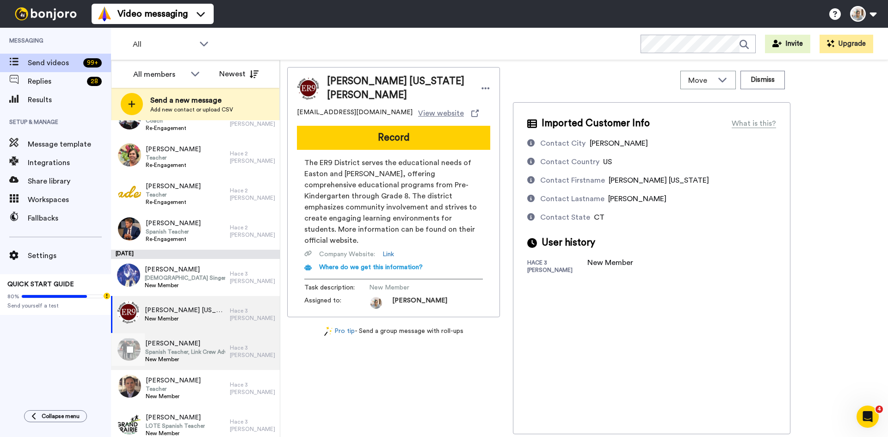
click at [190, 350] on span "Spanish Teacher, Link Crew Advisor" at bounding box center [185, 351] width 80 height 7
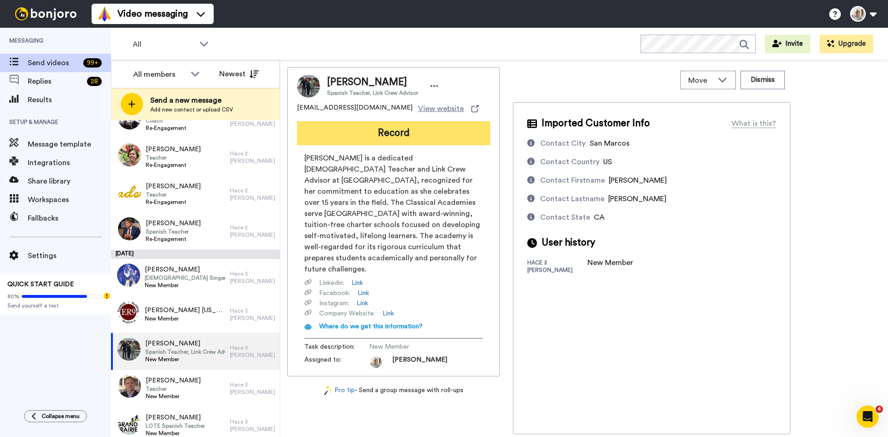
click at [395, 130] on button "Record" at bounding box center [393, 133] width 193 height 24
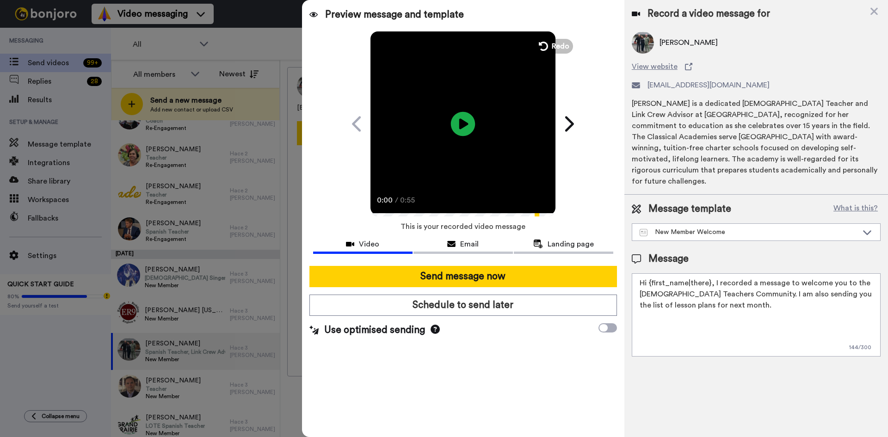
click at [464, 119] on icon at bounding box center [463, 123] width 25 height 25
click at [459, 124] on icon "Play/Pause" at bounding box center [463, 124] width 25 height 44
click at [458, 125] on icon at bounding box center [463, 123] width 25 height 25
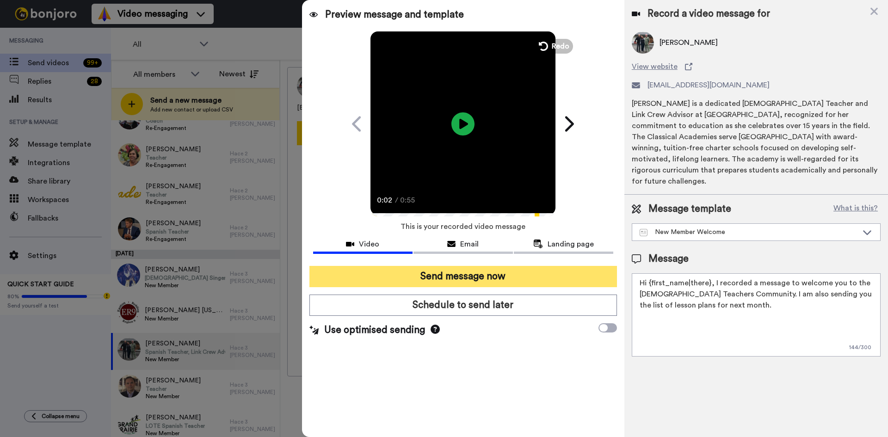
click at [489, 278] on button "Send message now" at bounding box center [463, 276] width 308 height 21
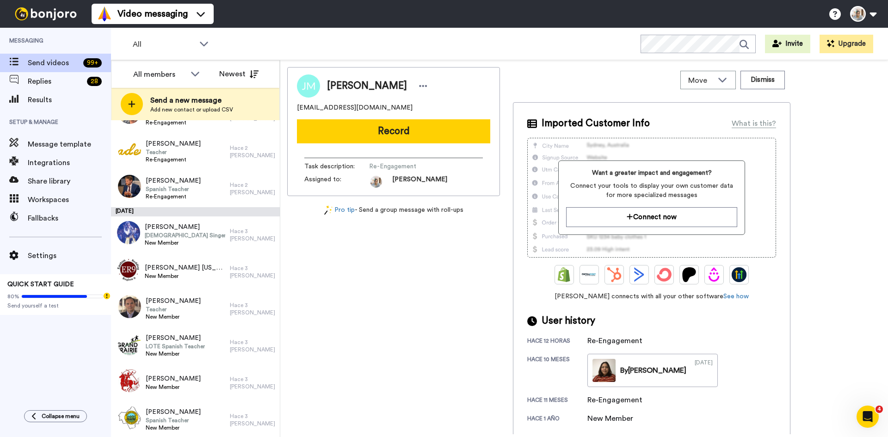
scroll to position [231, 0]
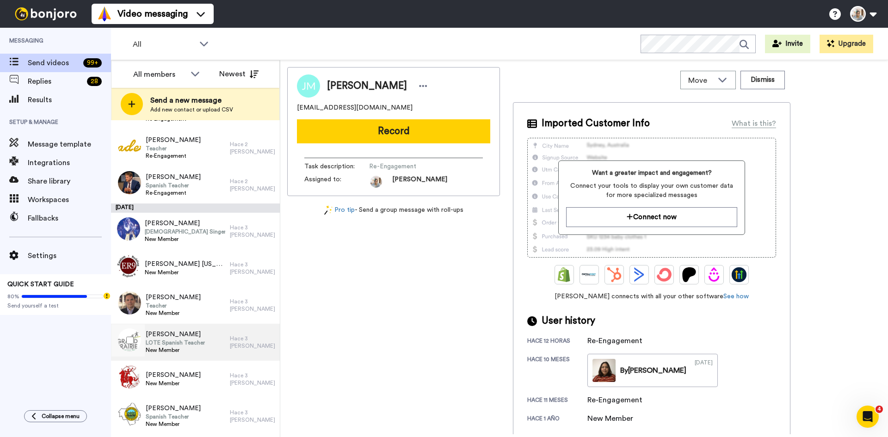
click at [195, 336] on span "[PERSON_NAME]" at bounding box center [175, 334] width 59 height 9
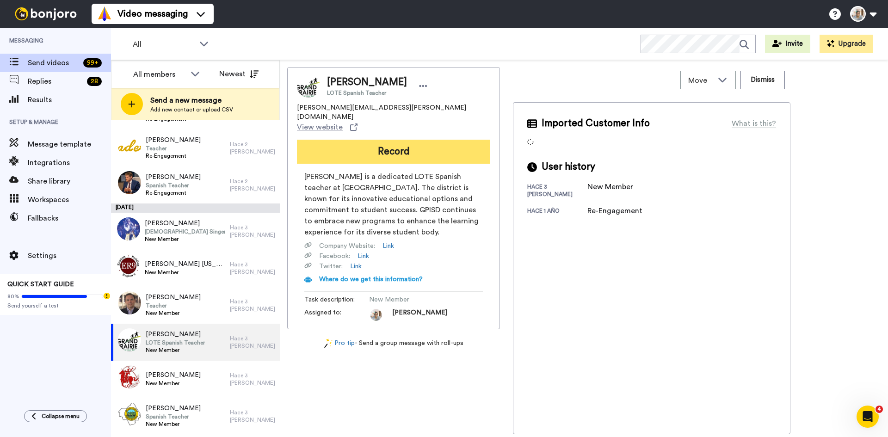
click at [415, 140] on button "Record" at bounding box center [393, 152] width 193 height 24
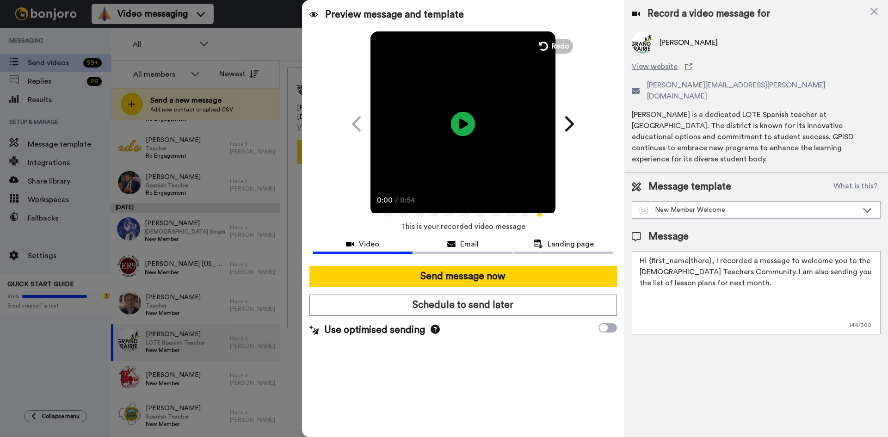
click at [470, 121] on icon at bounding box center [463, 123] width 25 height 25
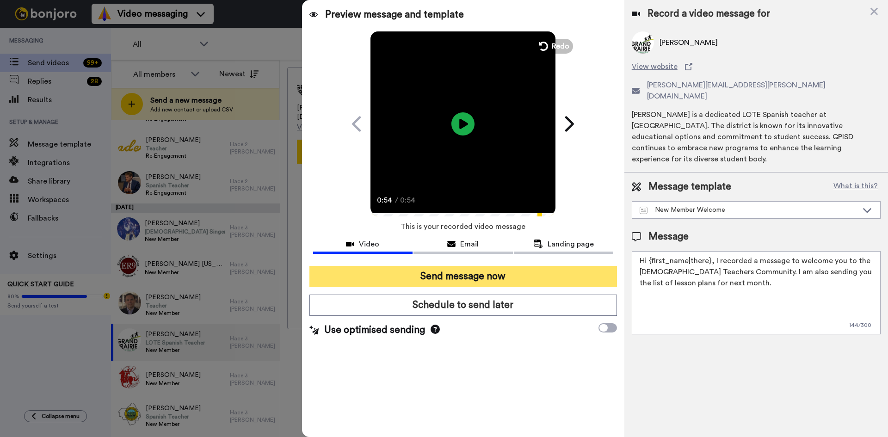
click at [443, 275] on button "Send message now" at bounding box center [463, 276] width 308 height 21
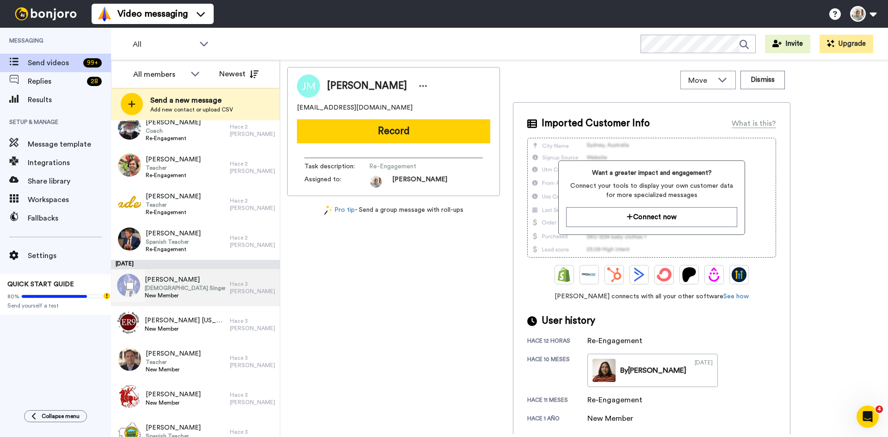
scroll to position [185, 0]
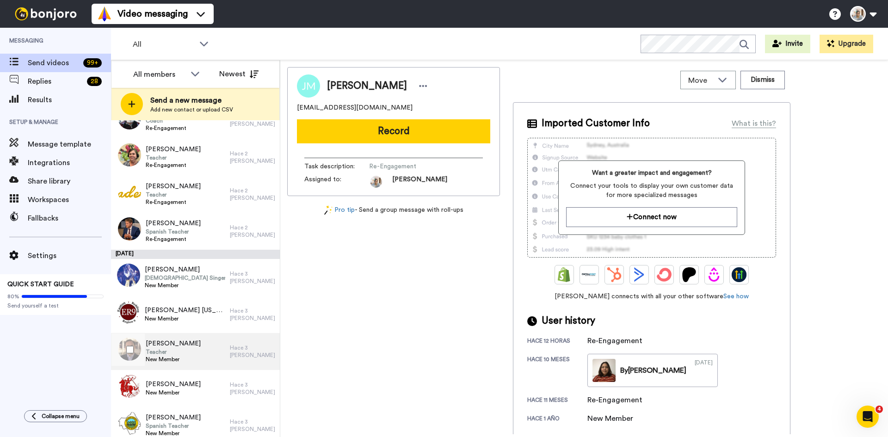
click at [188, 345] on span "Christian Prada" at bounding box center [173, 343] width 55 height 9
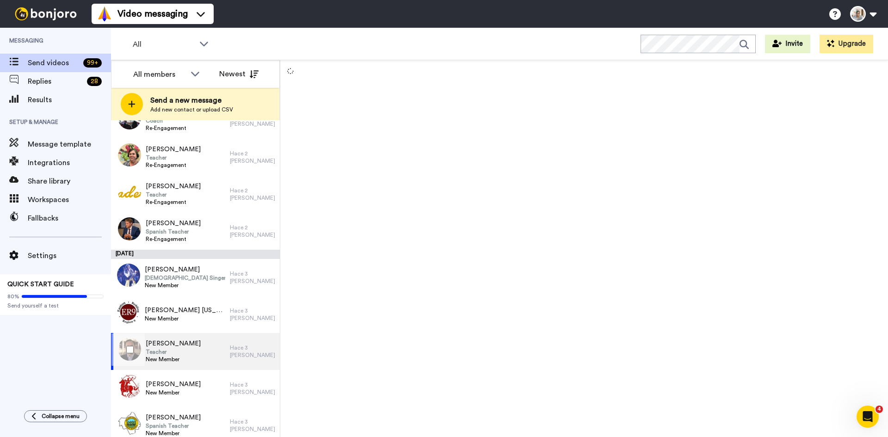
click at [188, 345] on span "Christian Prada" at bounding box center [173, 343] width 55 height 9
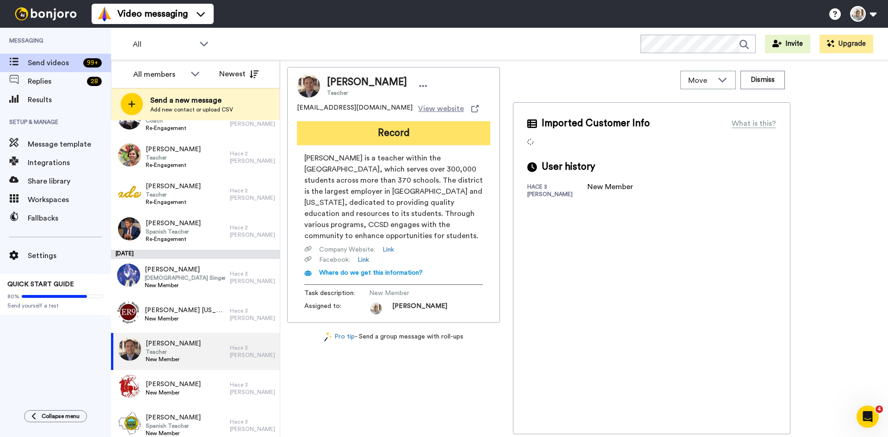
click at [418, 134] on button "Record" at bounding box center [393, 133] width 193 height 24
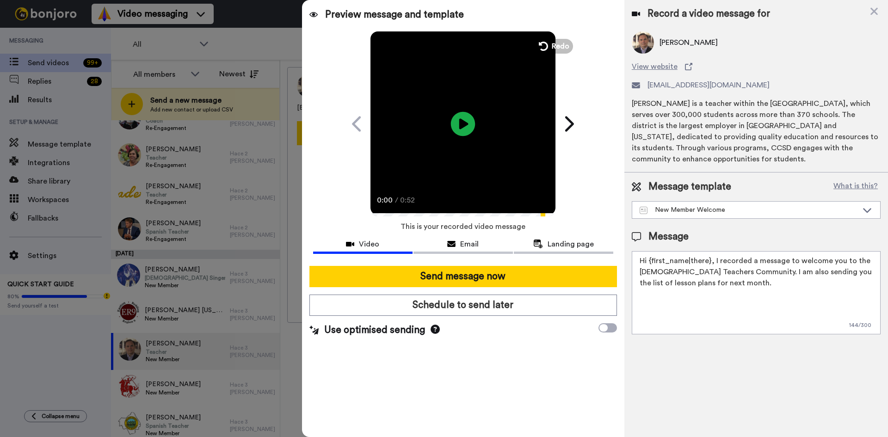
click at [465, 125] on icon "Play/Pause" at bounding box center [463, 124] width 25 height 44
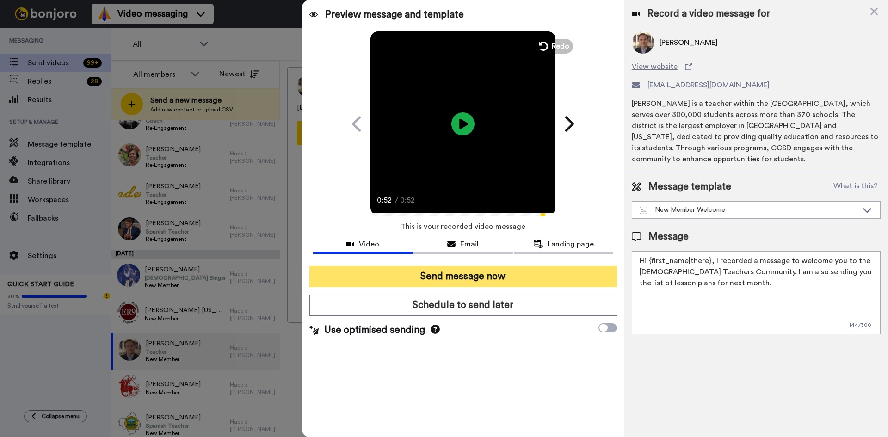
click at [464, 273] on button "Send message now" at bounding box center [463, 276] width 308 height 21
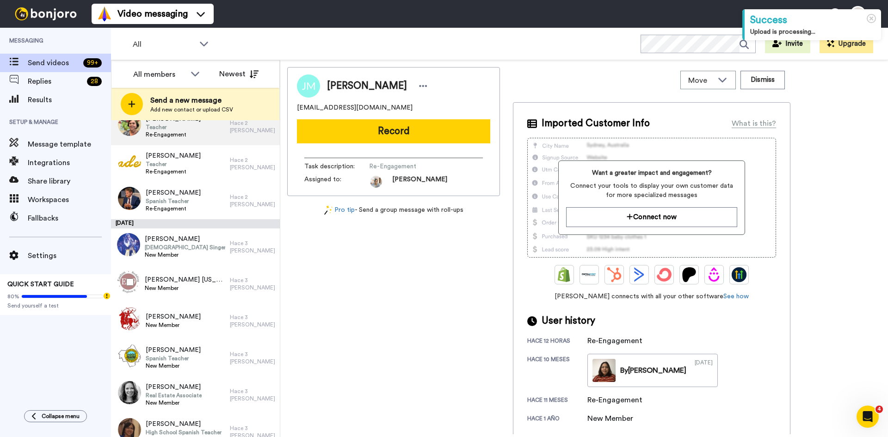
scroll to position [231, 0]
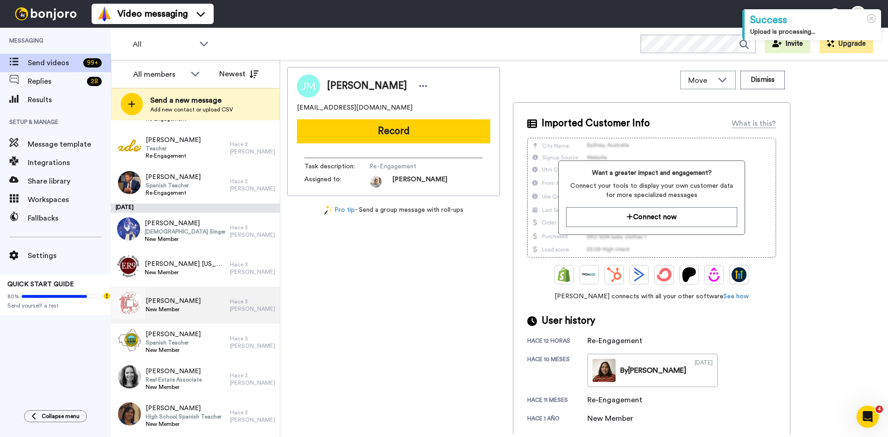
click at [195, 300] on div "[PERSON_NAME] New Member" at bounding box center [170, 305] width 119 height 37
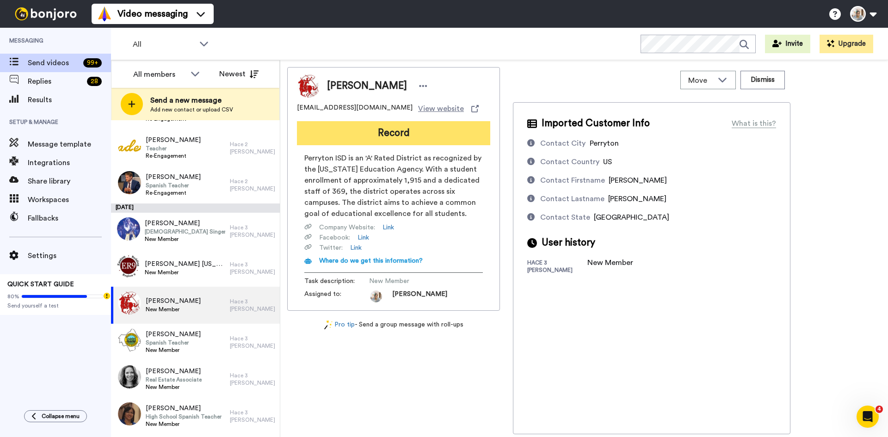
click at [417, 134] on button "Record" at bounding box center [393, 133] width 193 height 24
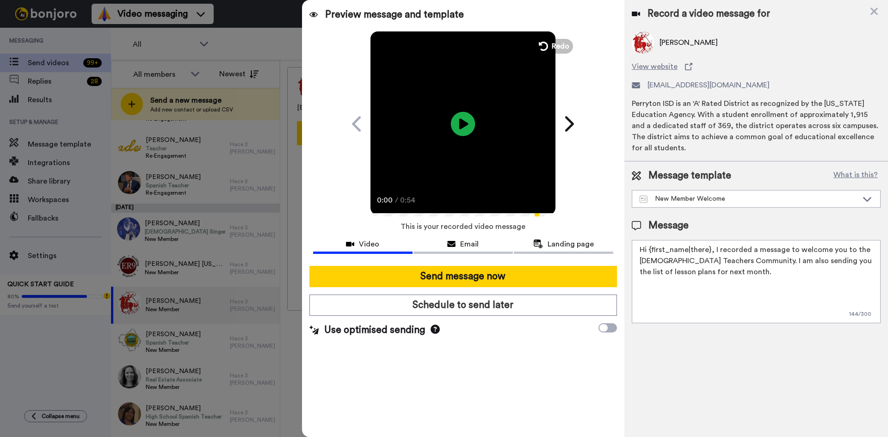
click at [469, 120] on icon at bounding box center [463, 123] width 25 height 25
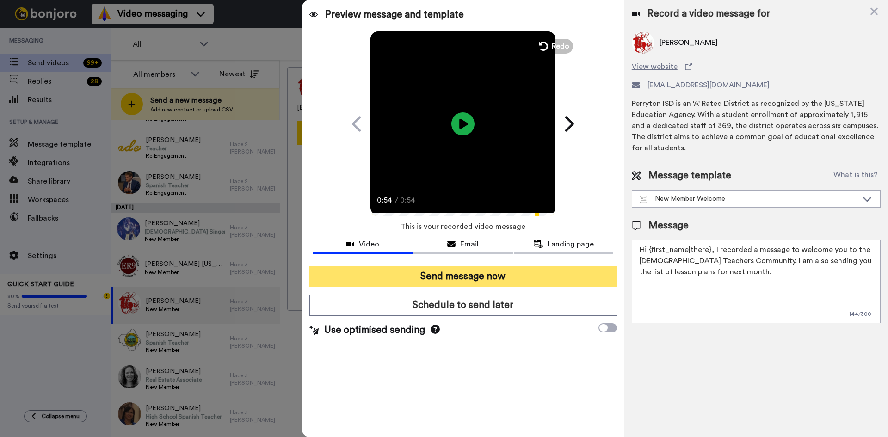
click at [473, 272] on button "Send message now" at bounding box center [463, 276] width 308 height 21
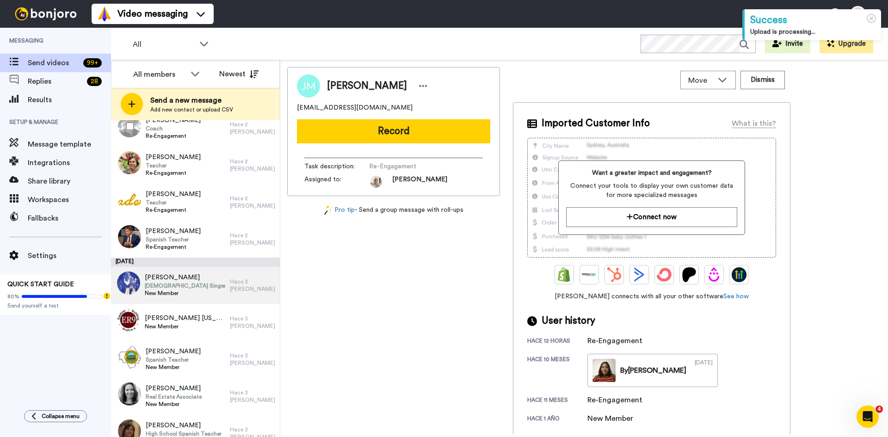
scroll to position [185, 0]
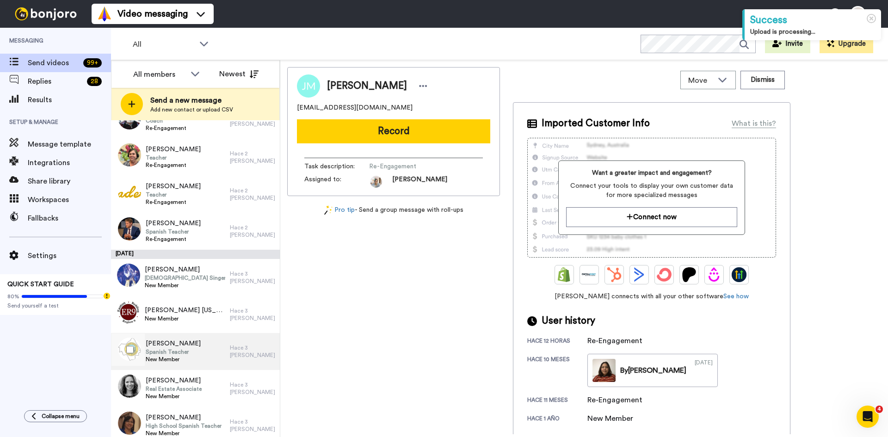
click at [183, 351] on span "Spanish Teacher" at bounding box center [173, 351] width 55 height 7
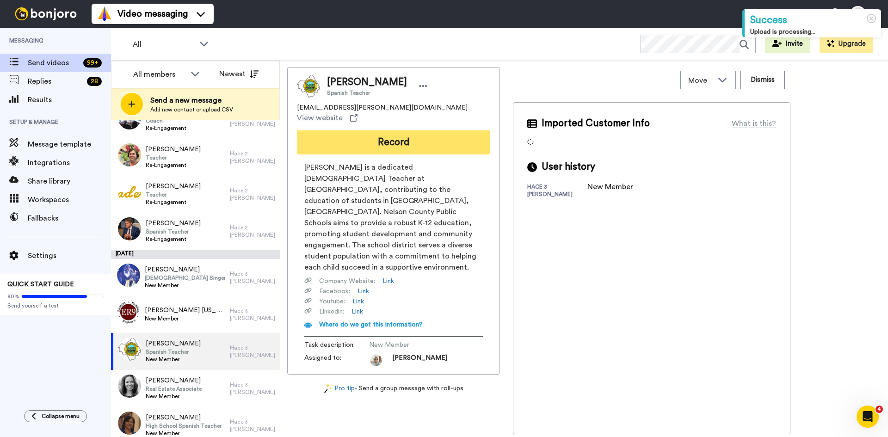
click at [424, 131] on button "Record" at bounding box center [393, 142] width 193 height 24
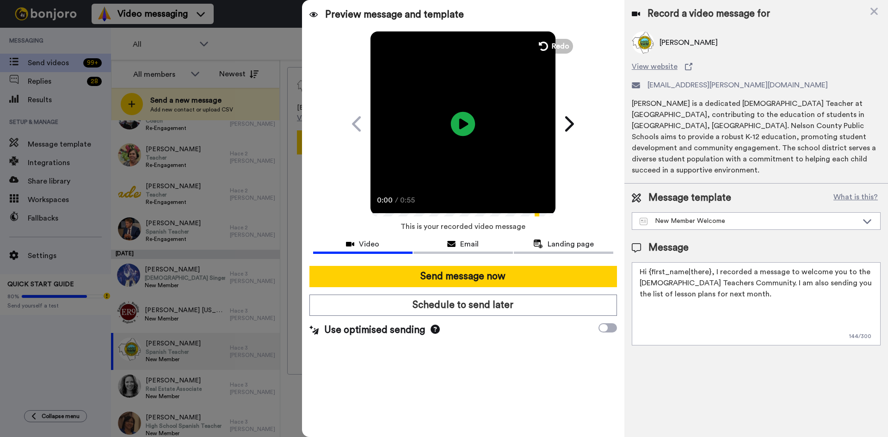
click at [462, 125] on icon "Play/Pause" at bounding box center [463, 124] width 25 height 44
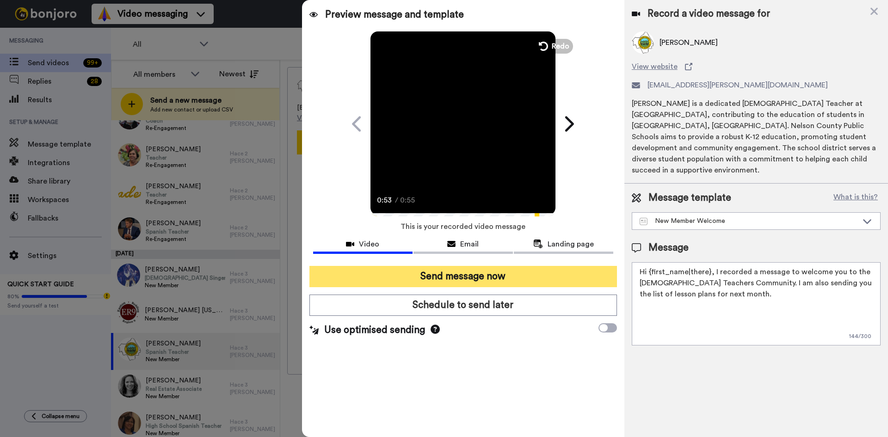
click at [458, 273] on button "Send message now" at bounding box center [463, 276] width 308 height 21
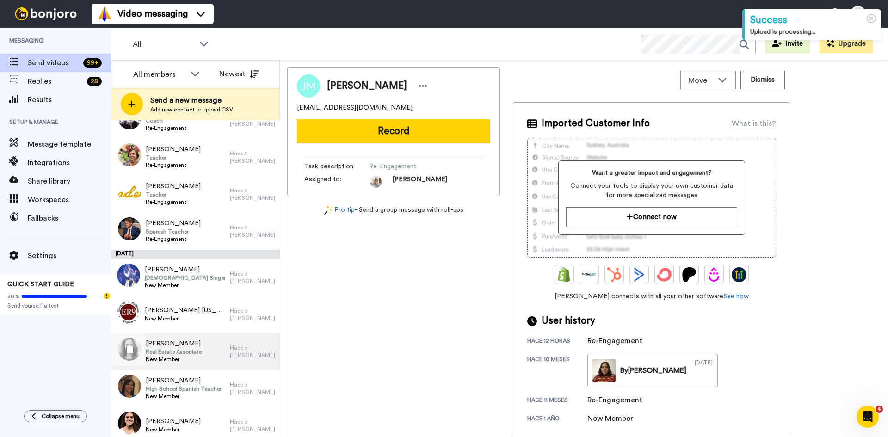
click at [169, 357] on span "New Member" at bounding box center [174, 359] width 56 height 7
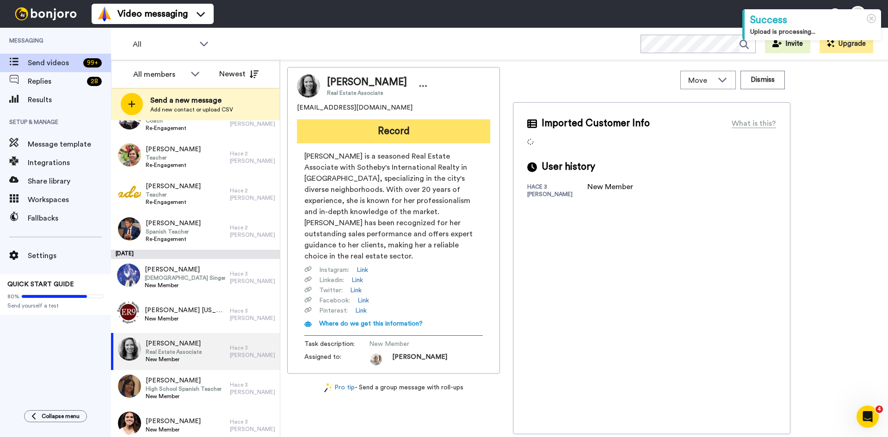
click at [410, 131] on button "Record" at bounding box center [393, 131] width 193 height 24
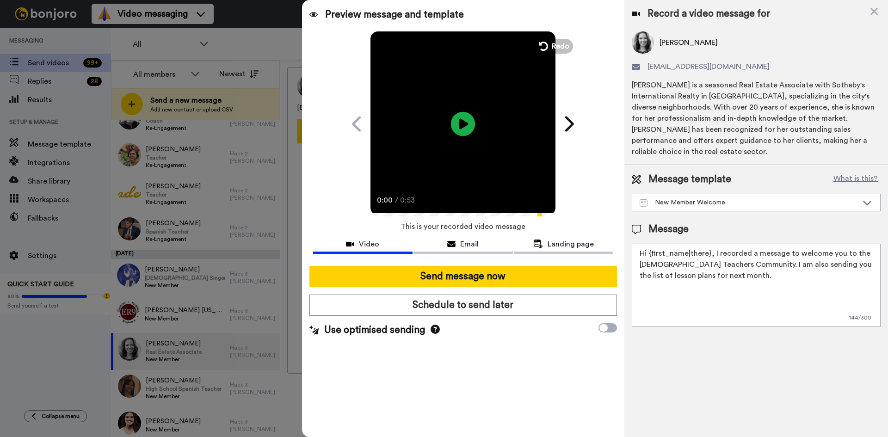
click at [463, 122] on icon "Play/Pause" at bounding box center [463, 124] width 25 height 44
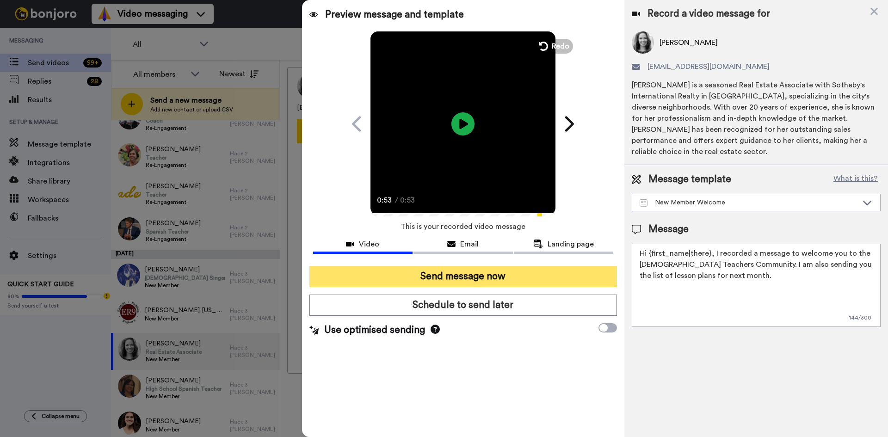
click at [457, 278] on button "Send message now" at bounding box center [463, 276] width 308 height 21
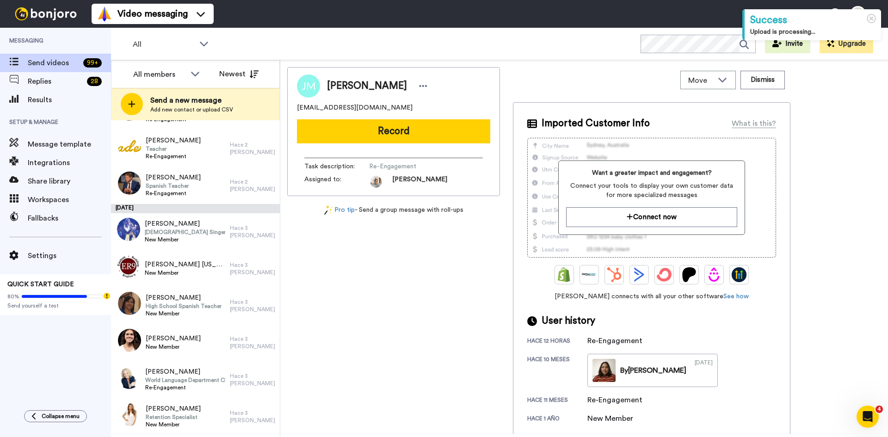
scroll to position [231, 0]
click at [195, 231] on span "Gospel Singer, Ordained Minister, Producer" at bounding box center [185, 231] width 80 height 7
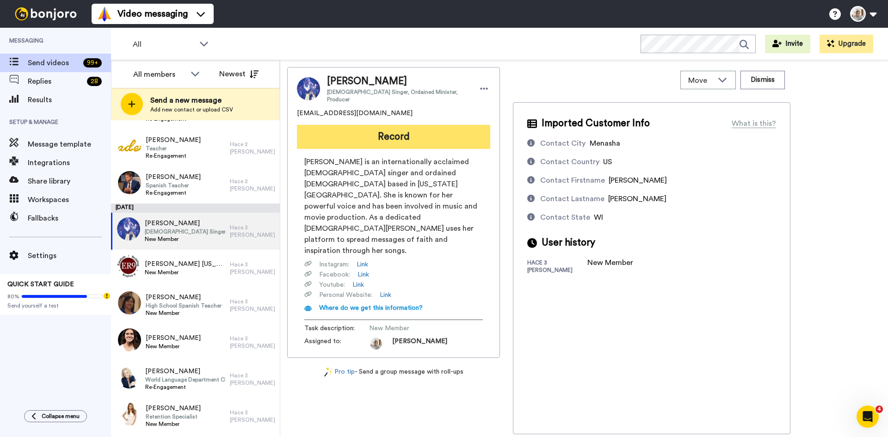
click at [414, 135] on button "Record" at bounding box center [393, 137] width 193 height 24
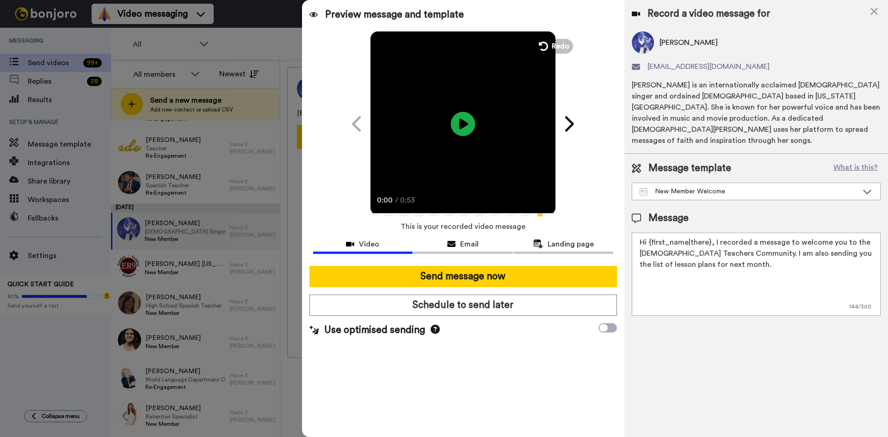
click at [462, 127] on icon "Play/Pause" at bounding box center [463, 124] width 25 height 44
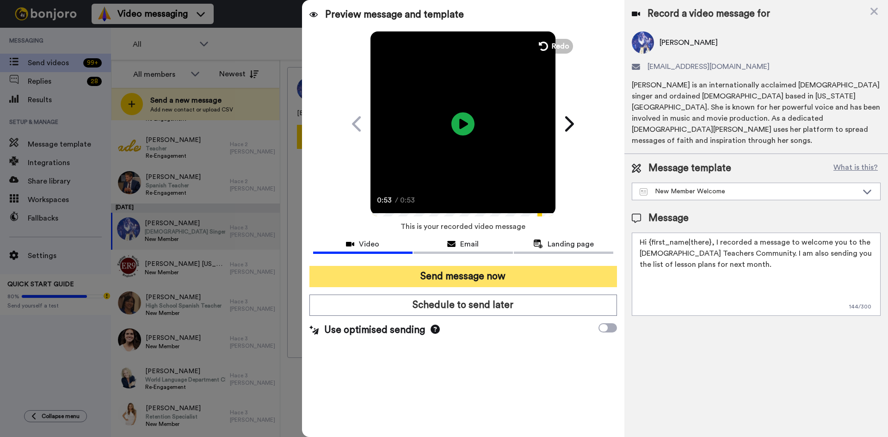
click at [488, 280] on button "Send message now" at bounding box center [463, 276] width 308 height 21
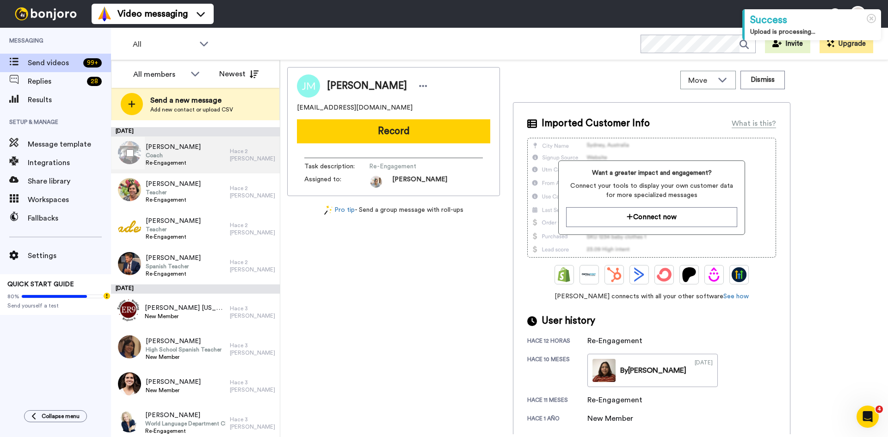
scroll to position [185, 0]
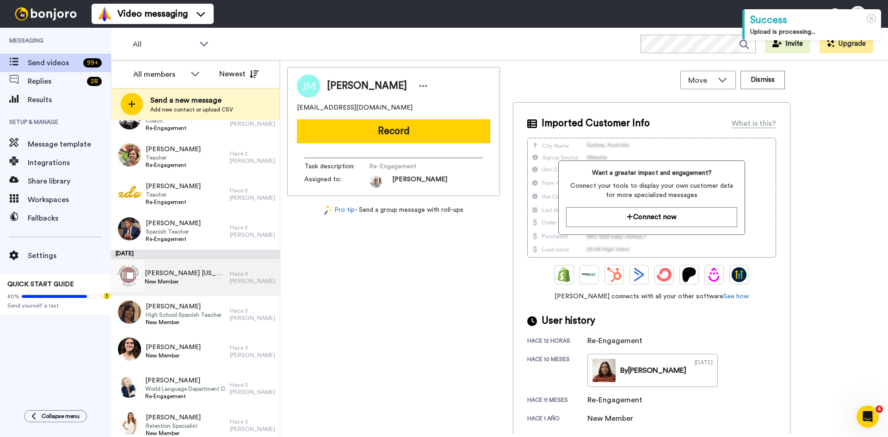
click at [188, 279] on span "New Member" at bounding box center [185, 281] width 80 height 7
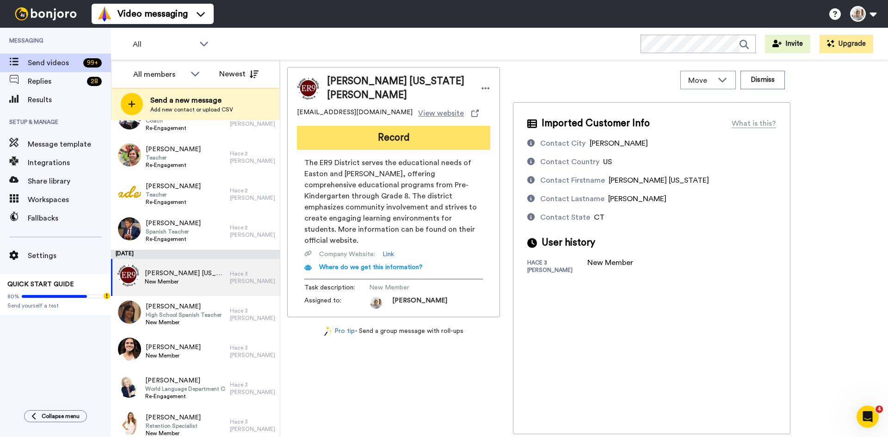
click at [419, 131] on button "Record" at bounding box center [393, 138] width 193 height 24
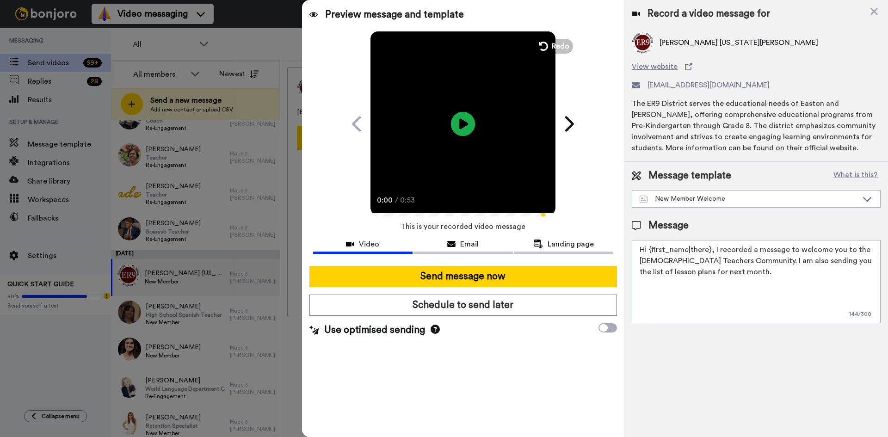
click at [468, 125] on icon at bounding box center [463, 123] width 25 height 25
click at [457, 116] on icon at bounding box center [463, 123] width 25 height 25
click at [462, 124] on icon at bounding box center [463, 123] width 25 height 25
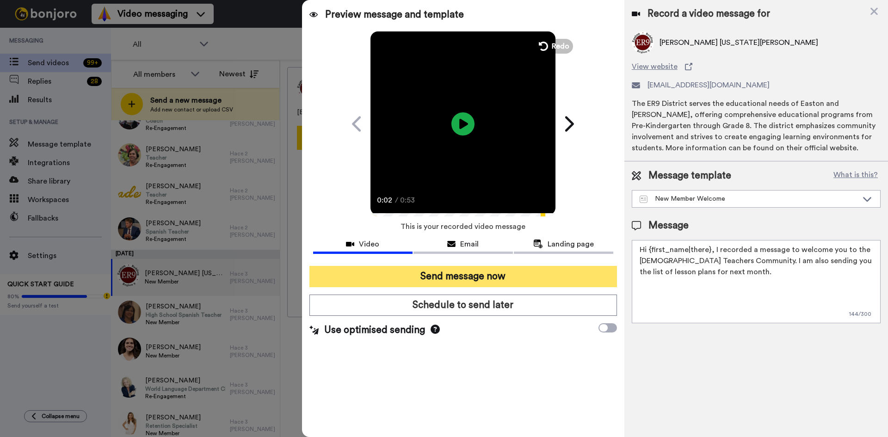
click at [466, 277] on button "Send message now" at bounding box center [463, 276] width 308 height 21
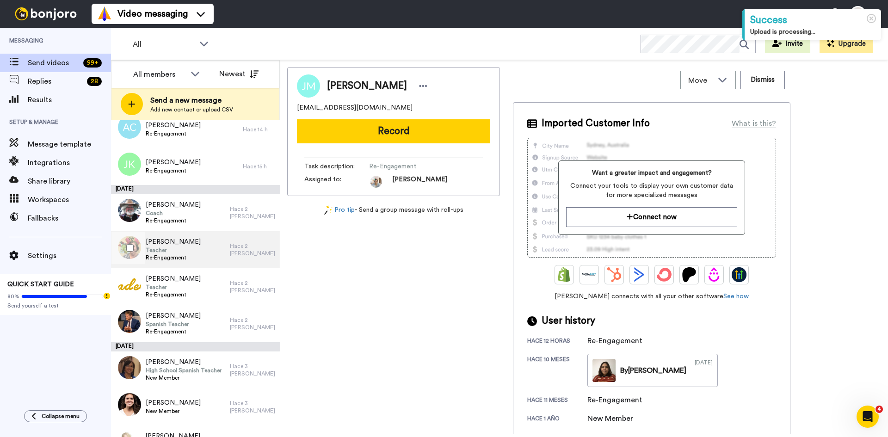
scroll to position [139, 0]
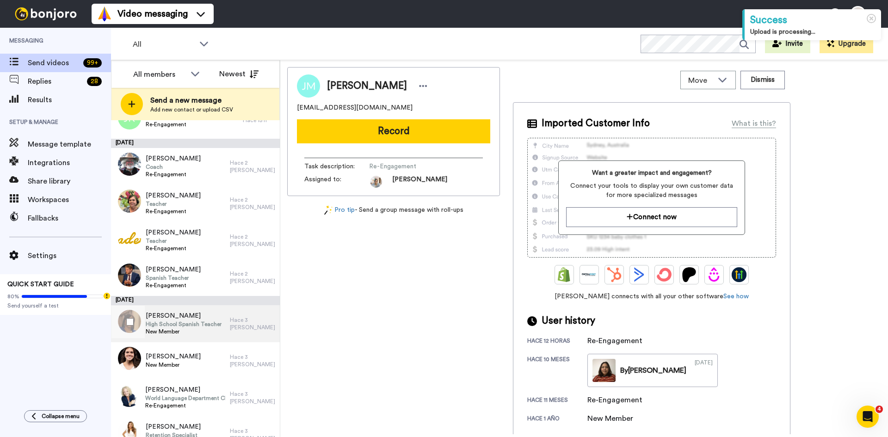
click at [190, 314] on span "[PERSON_NAME]" at bounding box center [184, 315] width 76 height 9
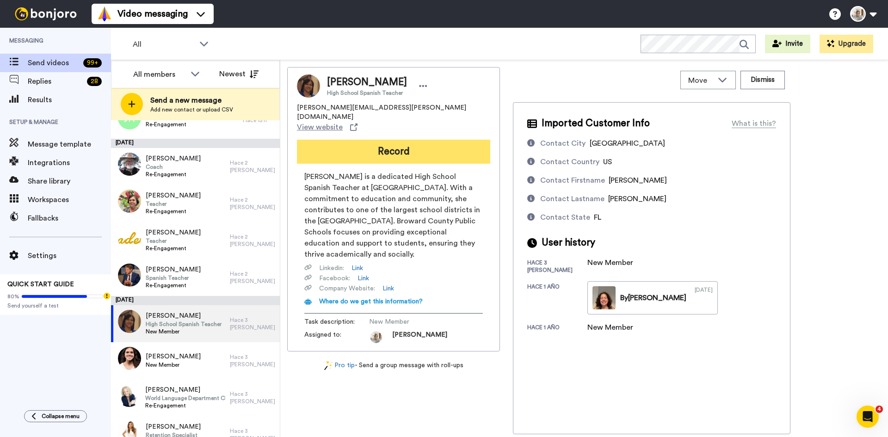
click at [422, 140] on button "Record" at bounding box center [393, 152] width 193 height 24
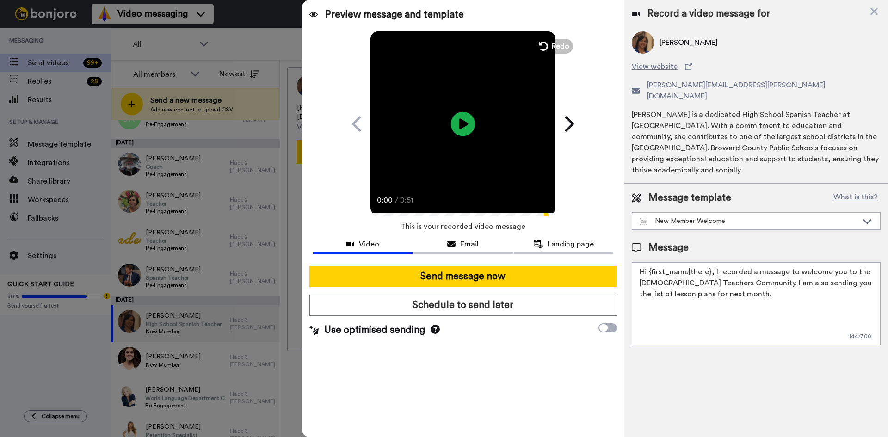
click at [462, 122] on icon "Play/Pause" at bounding box center [463, 124] width 25 height 44
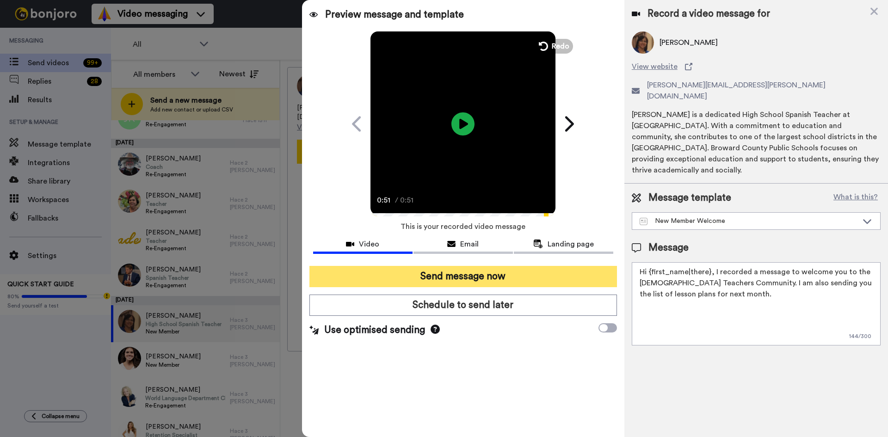
click at [481, 278] on button "Send message now" at bounding box center [463, 276] width 308 height 21
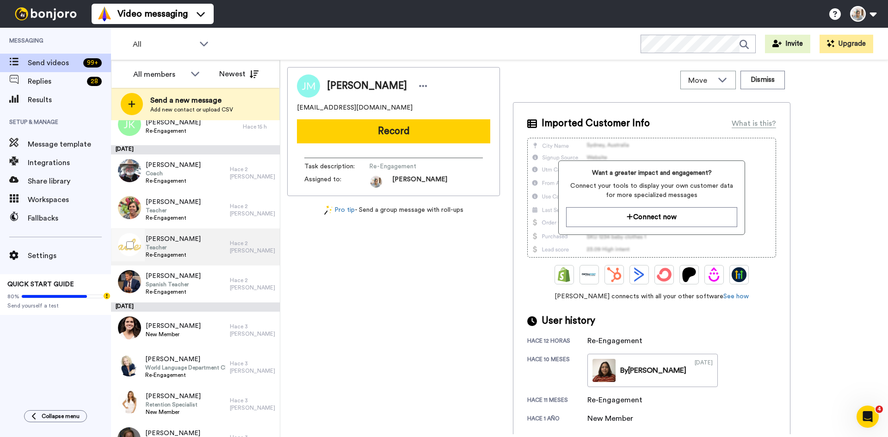
scroll to position [185, 0]
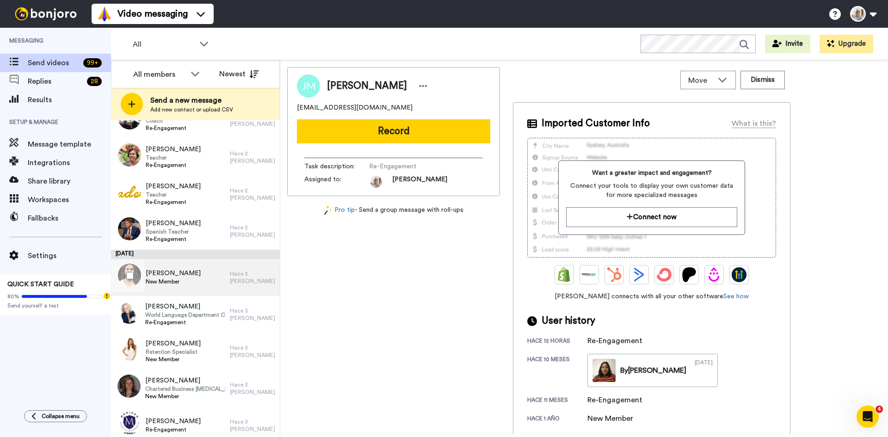
click at [185, 270] on div "Kylie Towle New Member" at bounding box center [170, 277] width 119 height 37
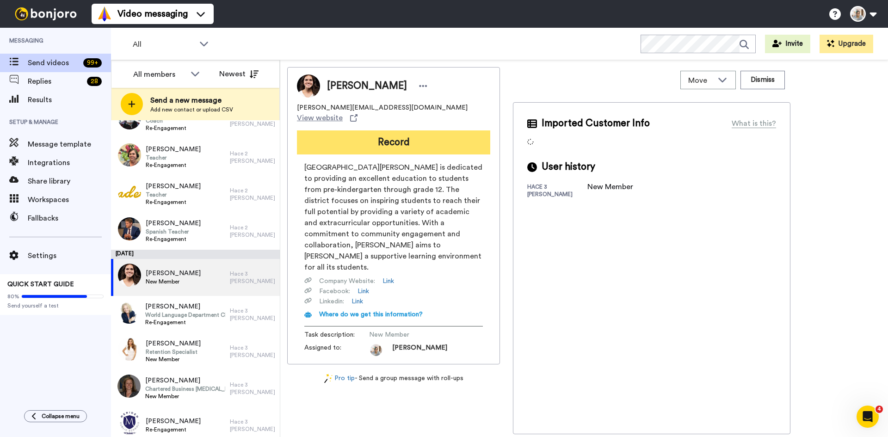
click at [398, 136] on button "Record" at bounding box center [393, 142] width 193 height 24
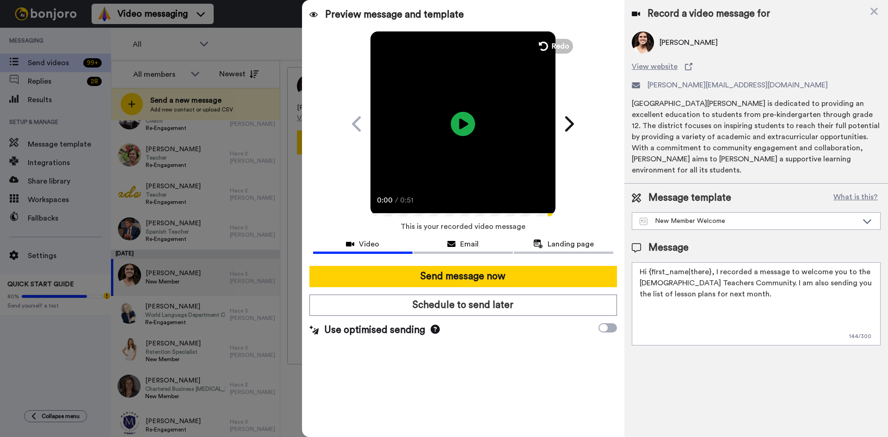
click at [467, 126] on icon at bounding box center [463, 123] width 25 height 25
click at [471, 125] on icon at bounding box center [463, 123] width 25 height 25
click at [466, 129] on icon at bounding box center [463, 123] width 25 height 25
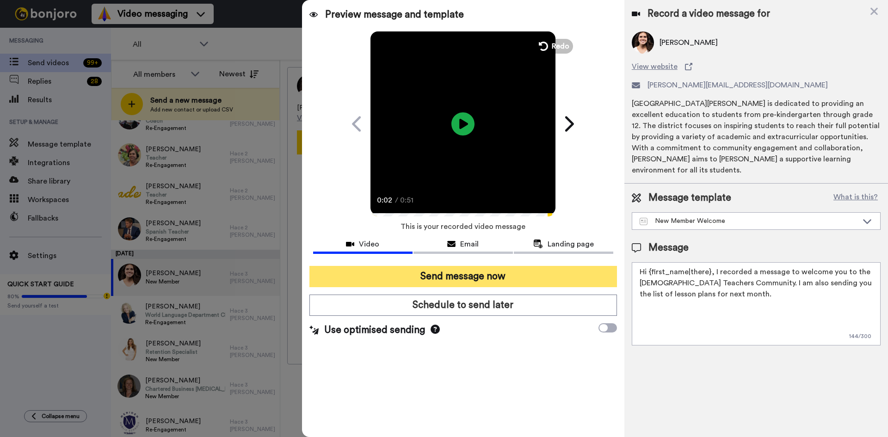
click at [470, 275] on button "Send message now" at bounding box center [463, 276] width 308 height 21
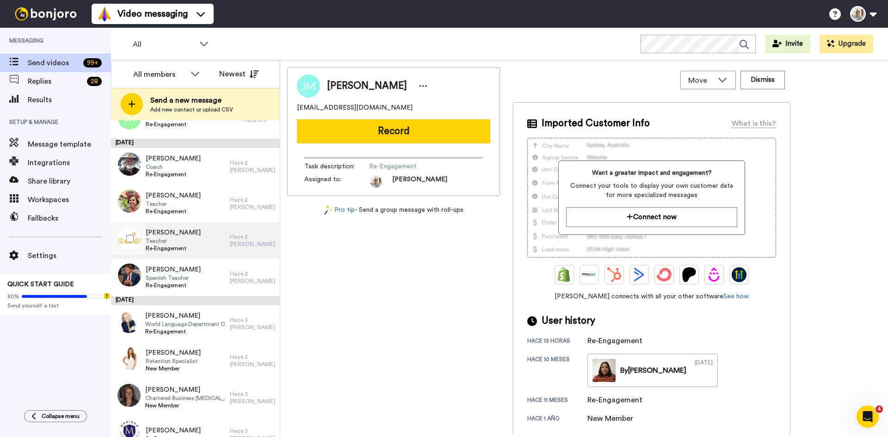
scroll to position [185, 0]
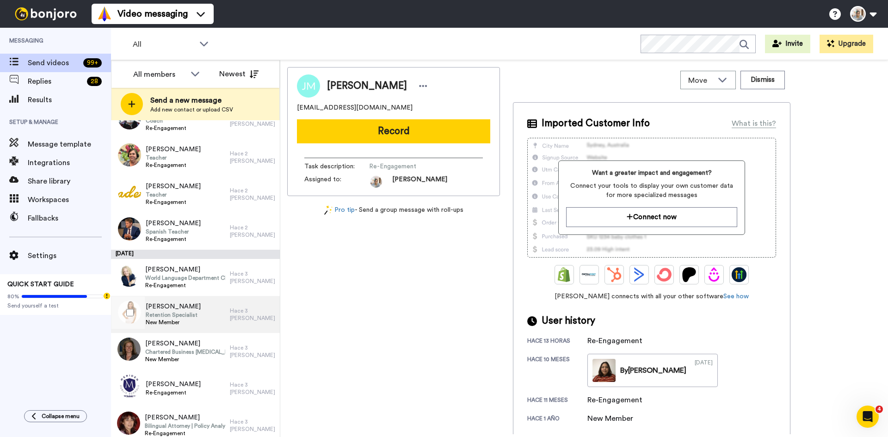
click at [198, 317] on div "[PERSON_NAME] Retention Specialist New Member" at bounding box center [170, 314] width 119 height 37
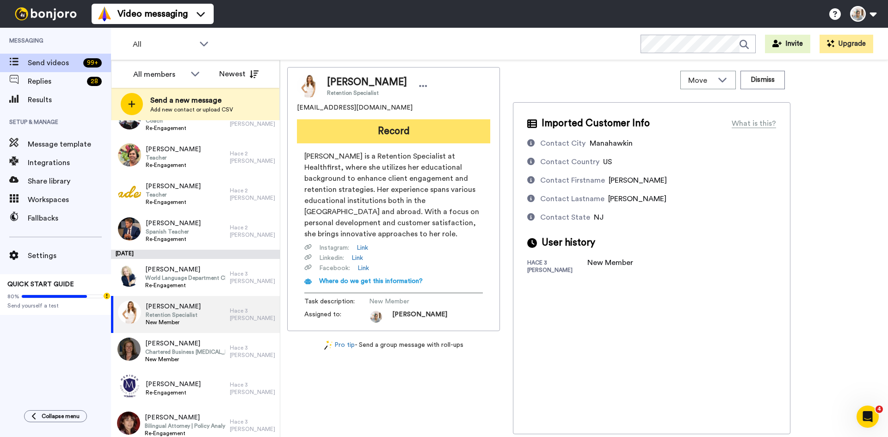
click at [395, 127] on button "Record" at bounding box center [393, 131] width 193 height 24
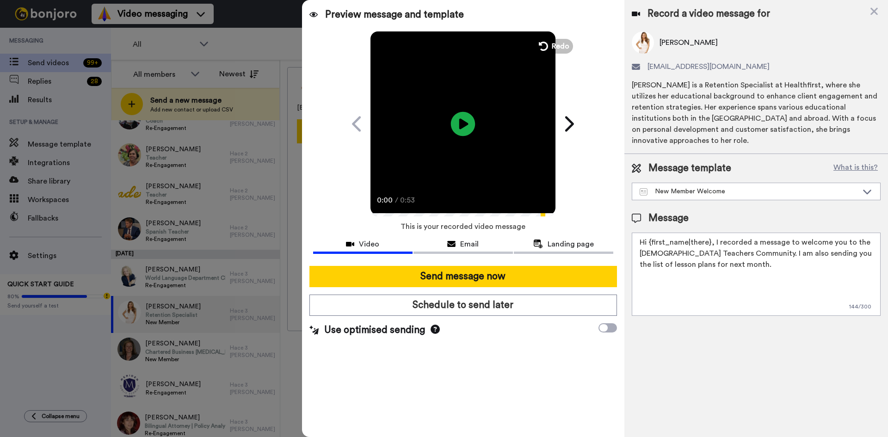
click at [456, 113] on icon "Play/Pause" at bounding box center [463, 124] width 25 height 44
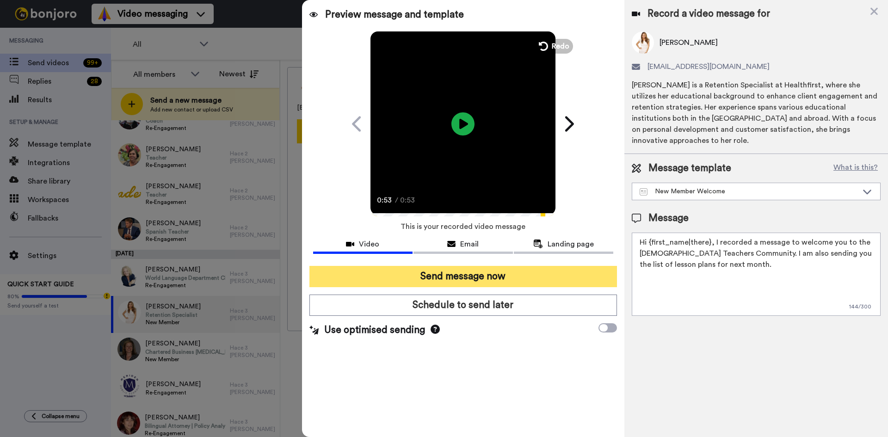
click at [488, 278] on button "Send message now" at bounding box center [463, 276] width 308 height 21
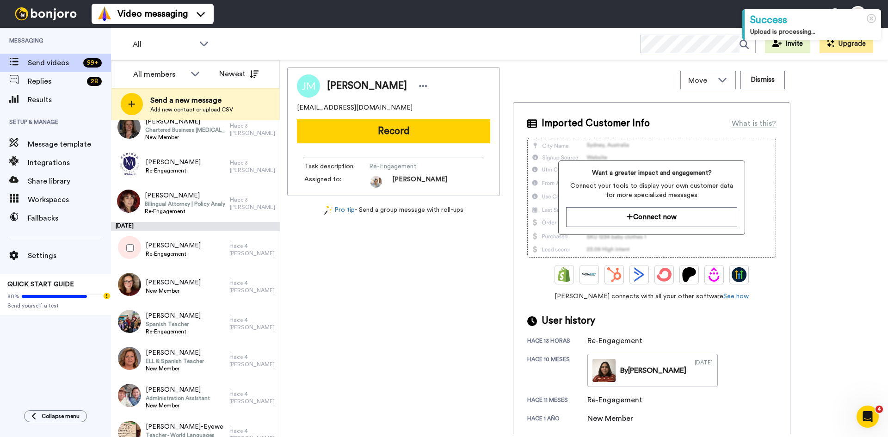
scroll to position [416, 0]
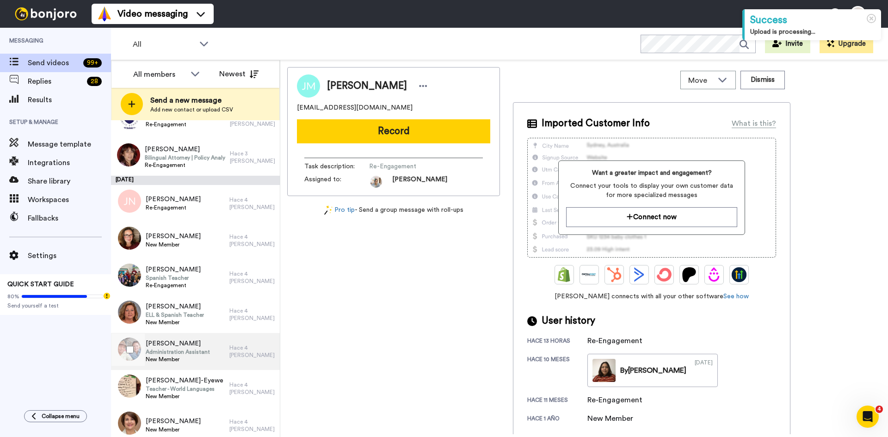
click at [181, 354] on span "Administration Assistant" at bounding box center [178, 351] width 64 height 7
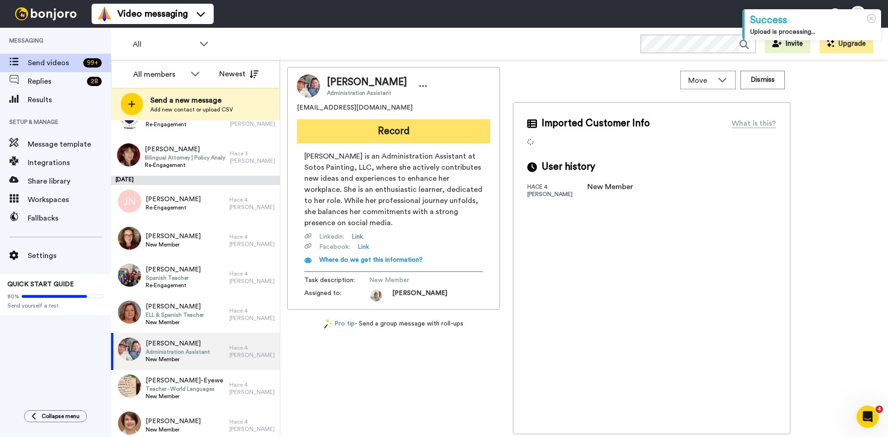
click at [420, 132] on button "Record" at bounding box center [393, 131] width 193 height 24
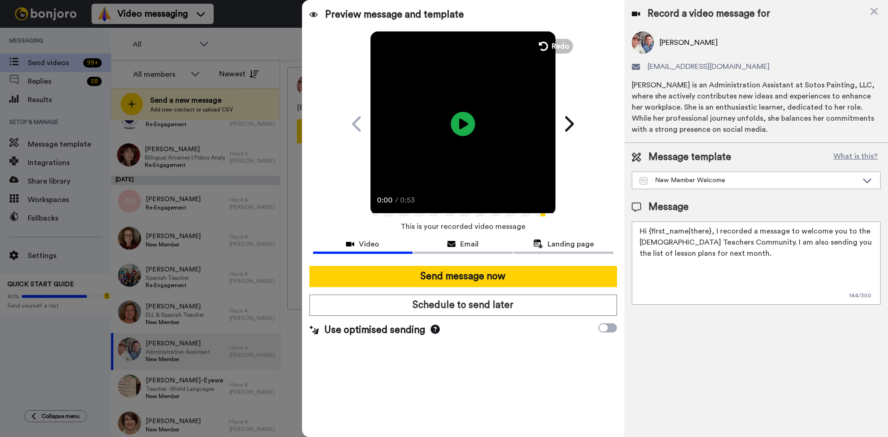
click at [463, 123] on icon "Play/Pause" at bounding box center [463, 124] width 25 height 44
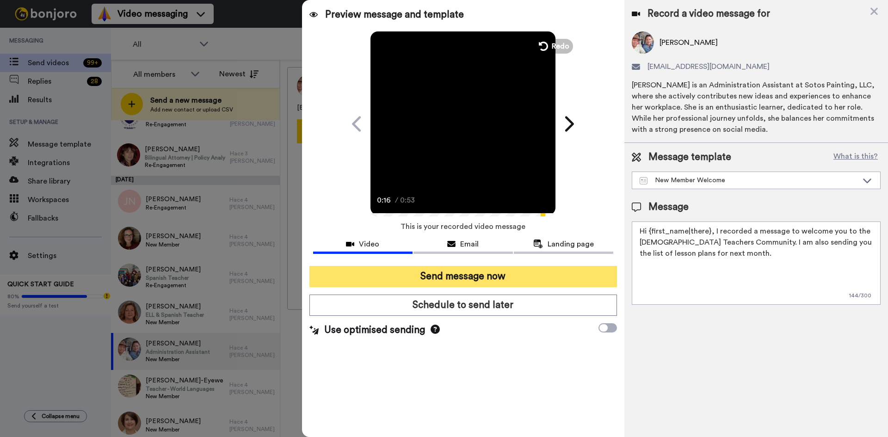
click at [473, 273] on button "Send message now" at bounding box center [463, 276] width 308 height 21
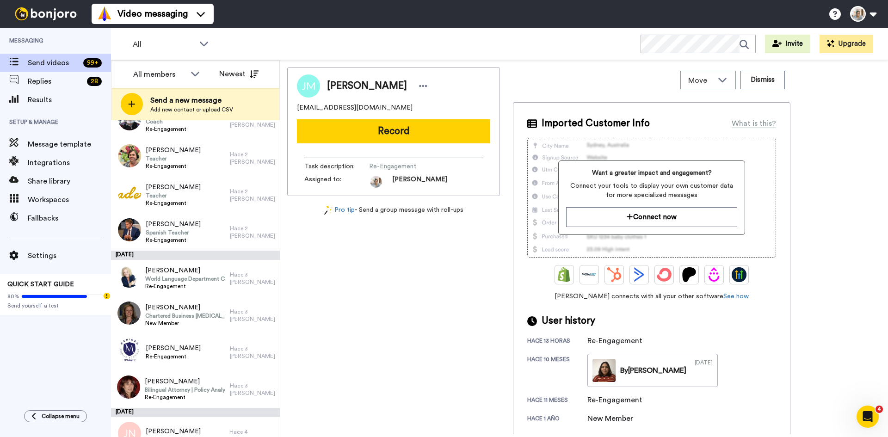
scroll to position [185, 0]
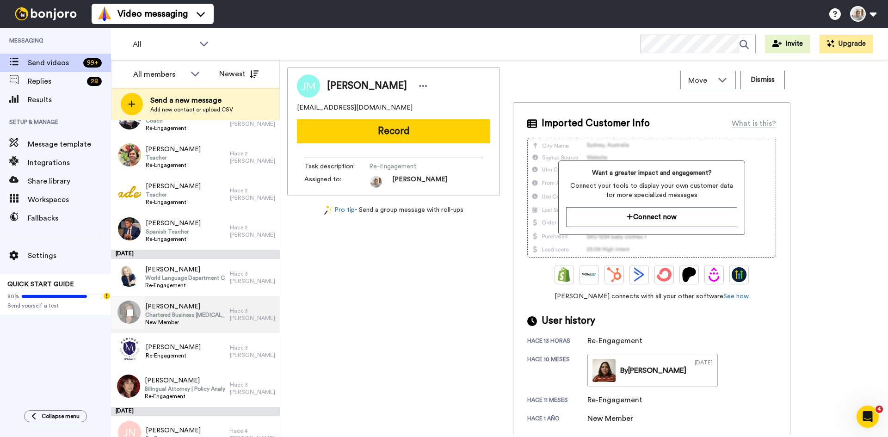
click at [188, 322] on span "New Member" at bounding box center [185, 322] width 80 height 7
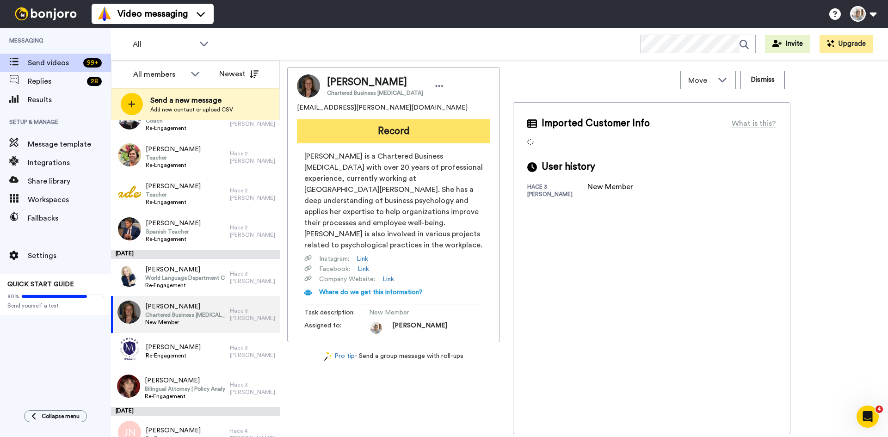
click at [408, 130] on button "Record" at bounding box center [393, 131] width 193 height 24
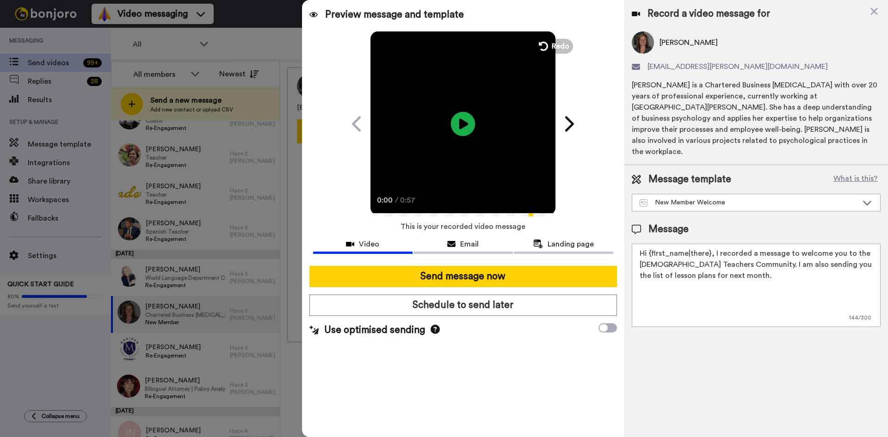
click at [464, 127] on icon "Play/Pause" at bounding box center [463, 124] width 25 height 44
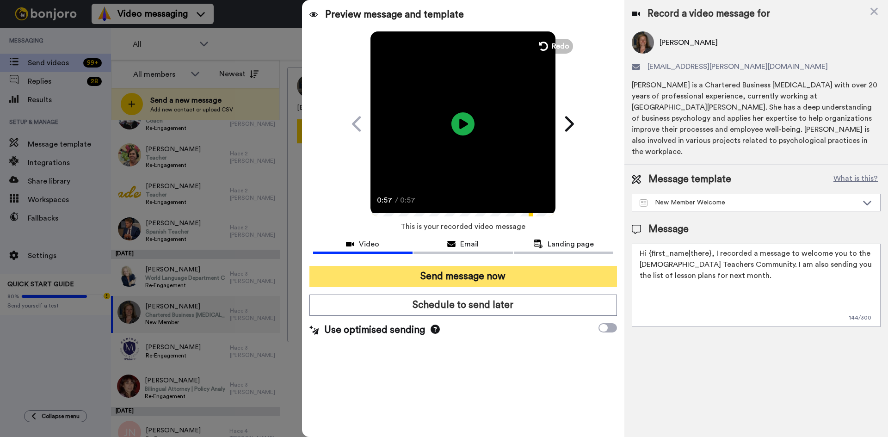
click at [491, 277] on button "Send message now" at bounding box center [463, 276] width 308 height 21
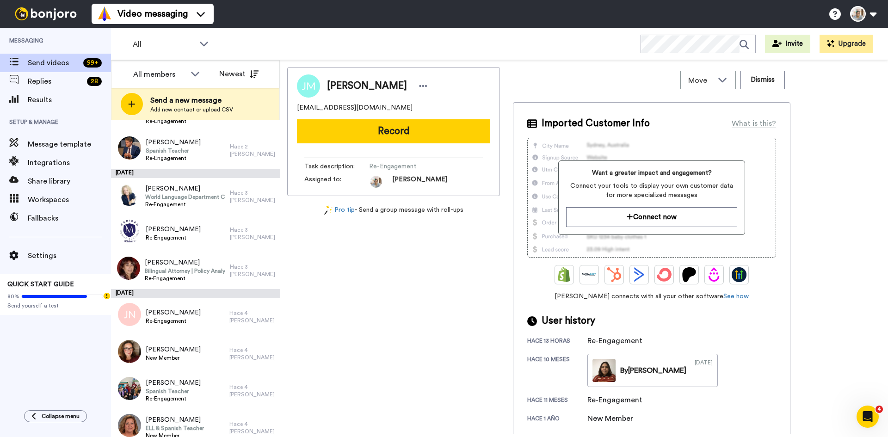
scroll to position [278, 0]
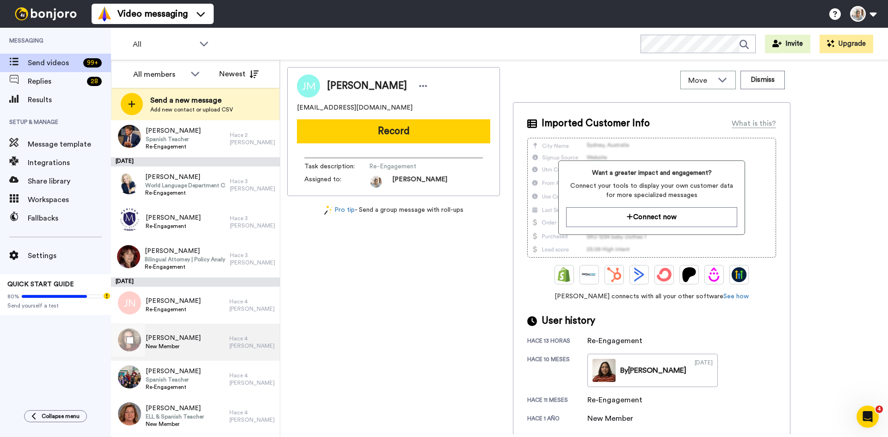
click at [189, 340] on div "Julia Dolezal New Member" at bounding box center [170, 342] width 118 height 37
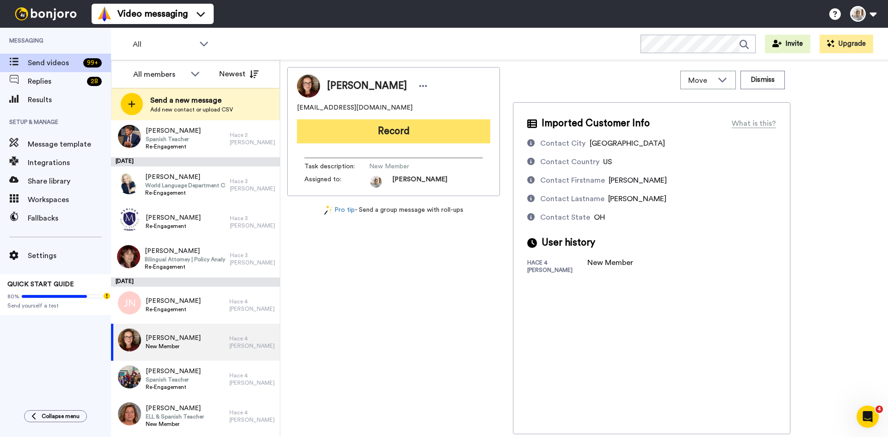
click at [451, 126] on button "Record" at bounding box center [393, 131] width 193 height 24
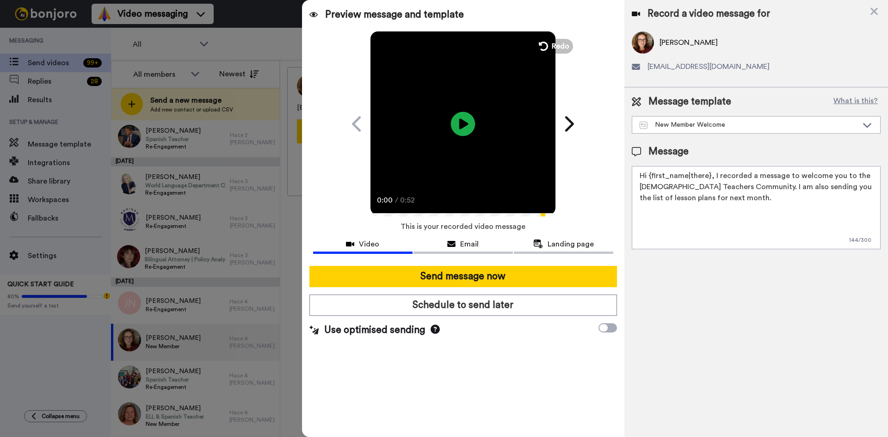
click at [468, 130] on icon at bounding box center [463, 123] width 25 height 25
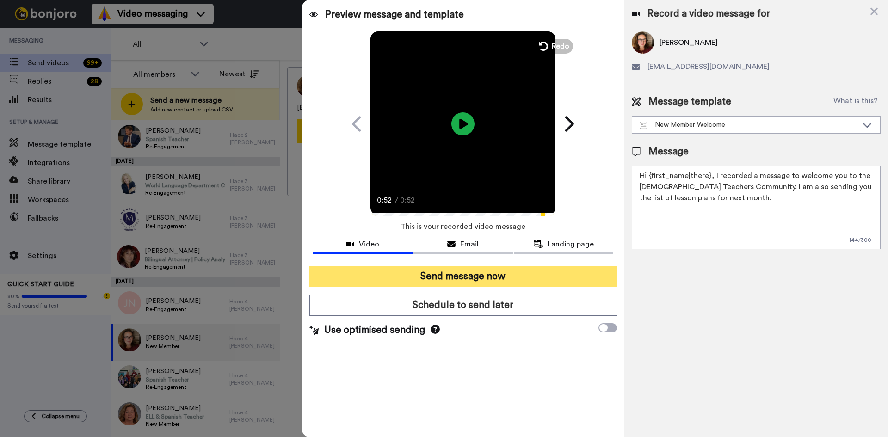
click at [480, 278] on button "Send message now" at bounding box center [463, 276] width 308 height 21
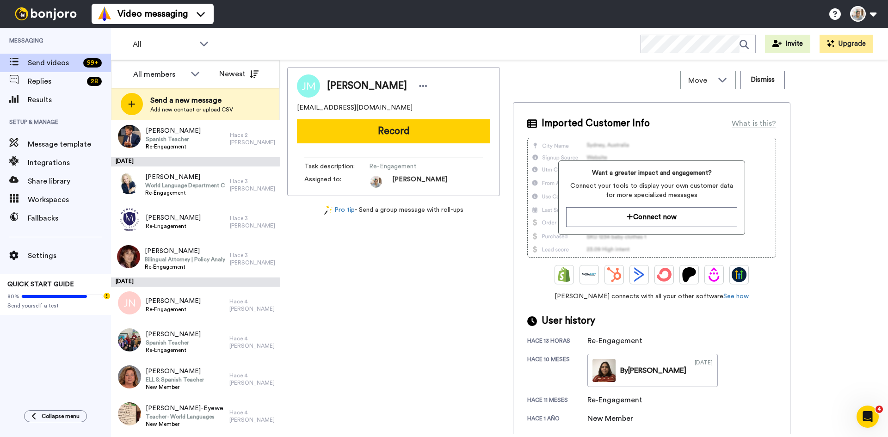
scroll to position [324, 0]
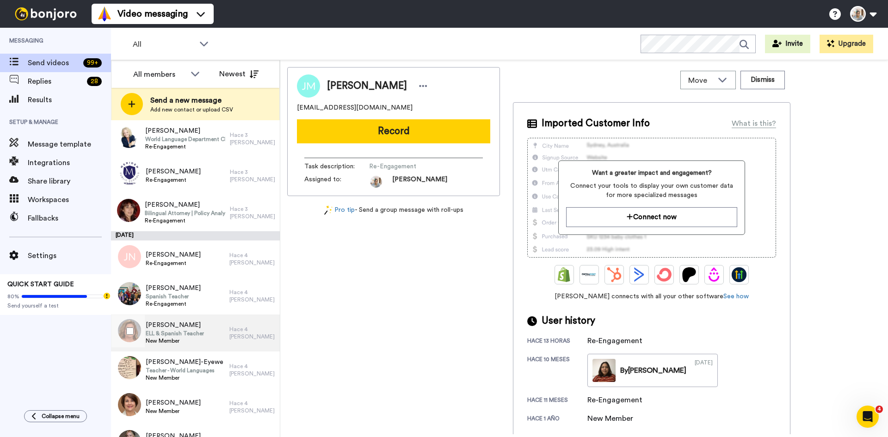
click at [194, 333] on span "ELL & Spanish Teacher" at bounding box center [175, 333] width 58 height 7
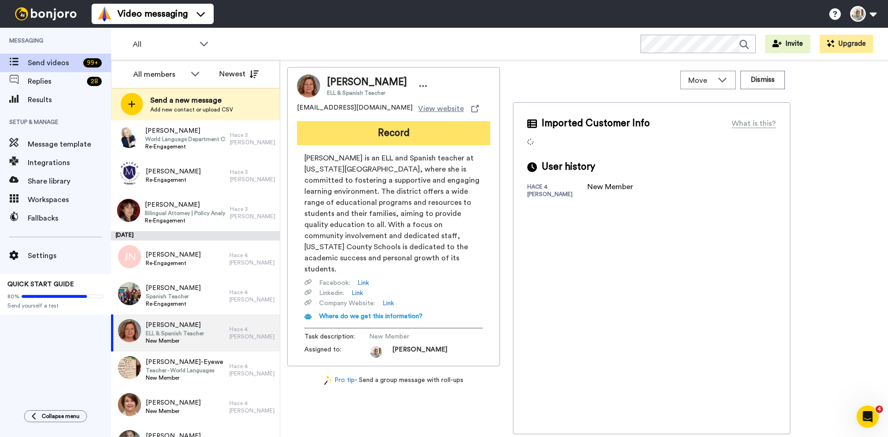
click at [369, 141] on button "Record" at bounding box center [393, 133] width 193 height 24
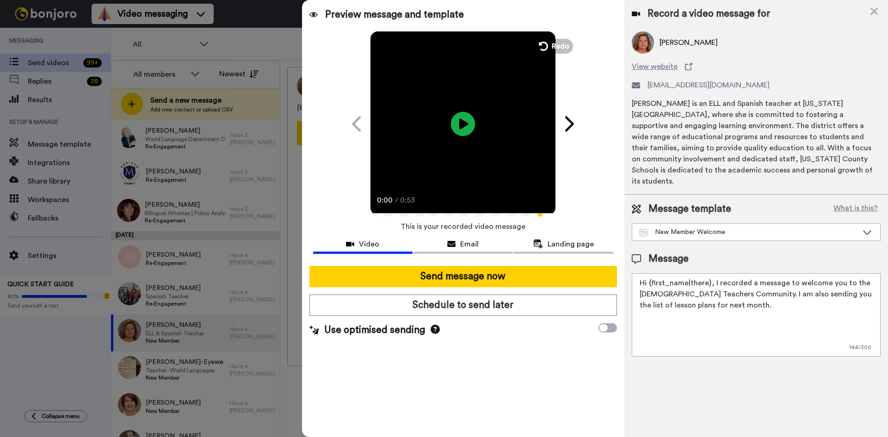
click at [463, 121] on icon "Play/Pause" at bounding box center [463, 124] width 25 height 44
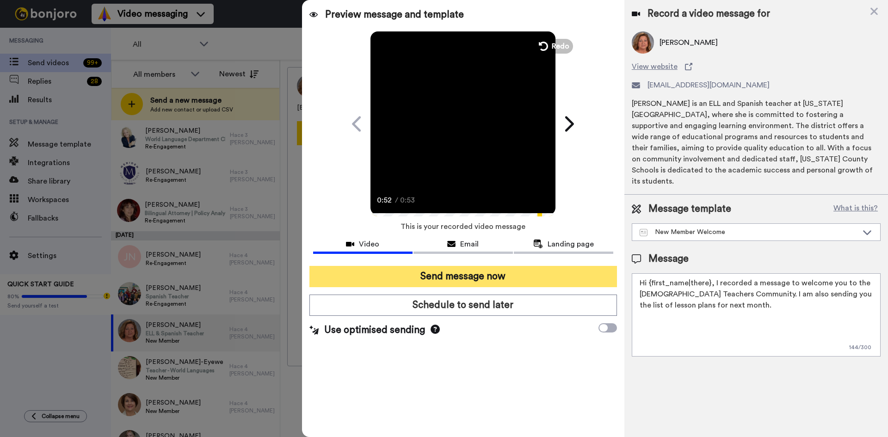
click at [494, 280] on button "Send message now" at bounding box center [463, 276] width 308 height 21
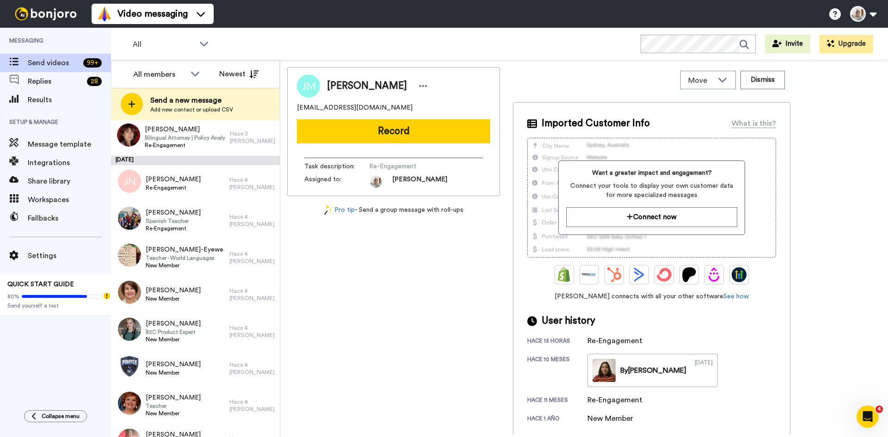
scroll to position [416, 0]
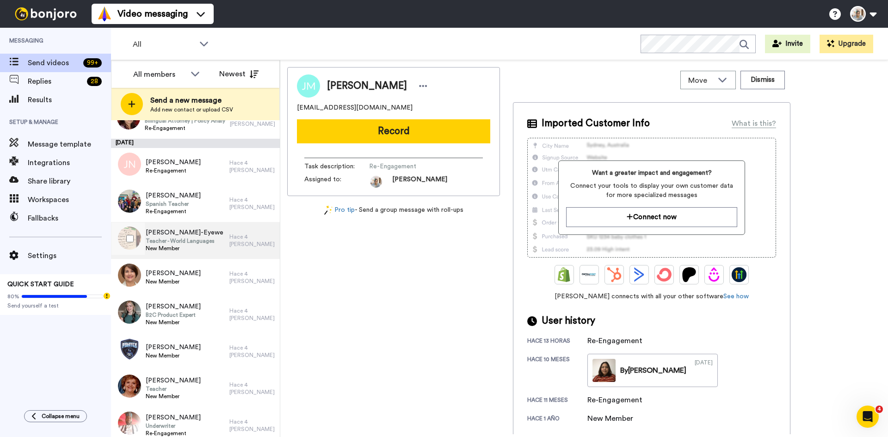
click at [200, 236] on span "[PERSON_NAME]-Eyewe" at bounding box center [185, 232] width 78 height 9
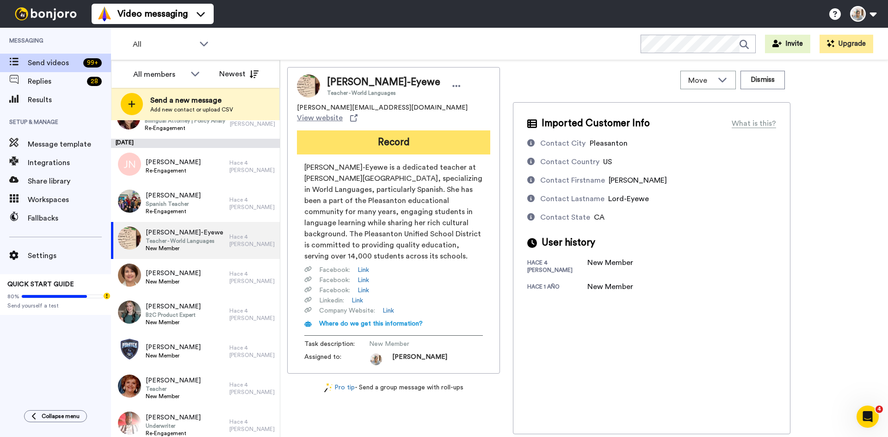
click at [390, 142] on button "Record" at bounding box center [393, 142] width 193 height 24
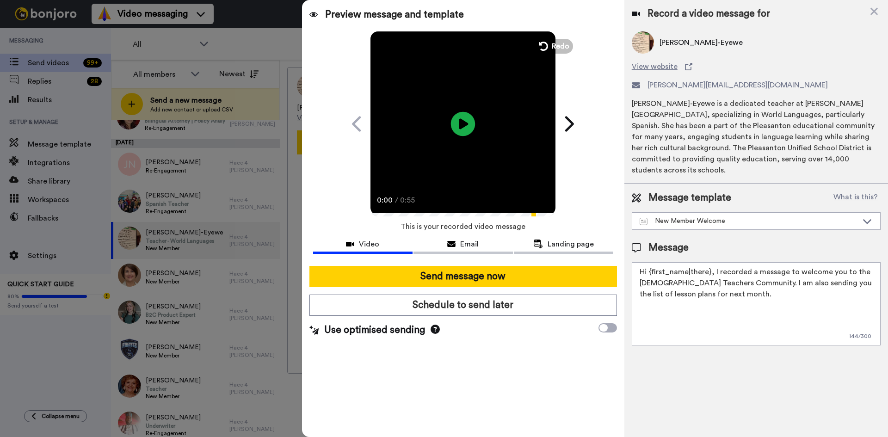
click at [463, 130] on icon at bounding box center [463, 123] width 25 height 25
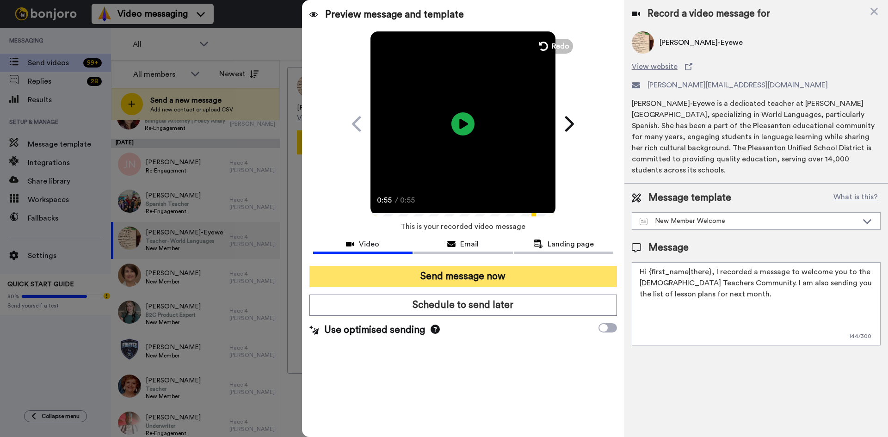
click at [501, 277] on button "Send message now" at bounding box center [463, 276] width 308 height 21
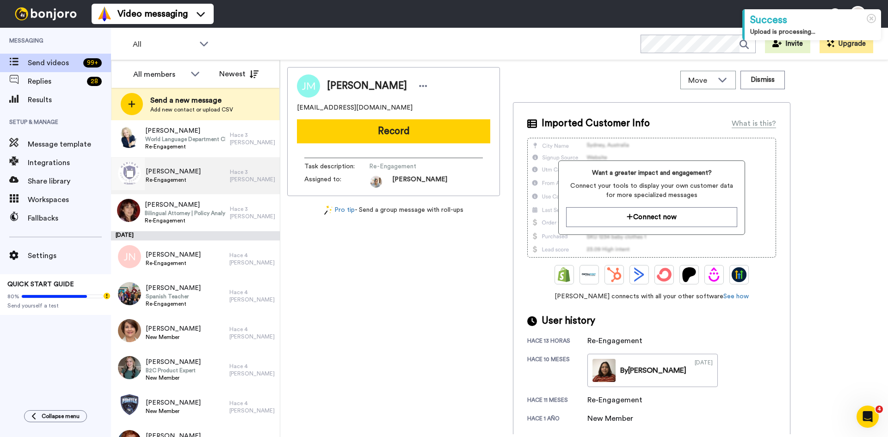
scroll to position [370, 0]
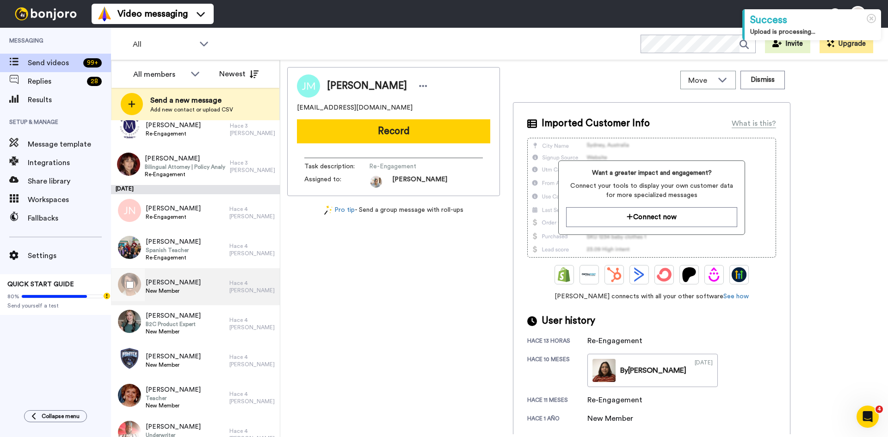
click at [187, 286] on span "[PERSON_NAME]" at bounding box center [173, 282] width 55 height 9
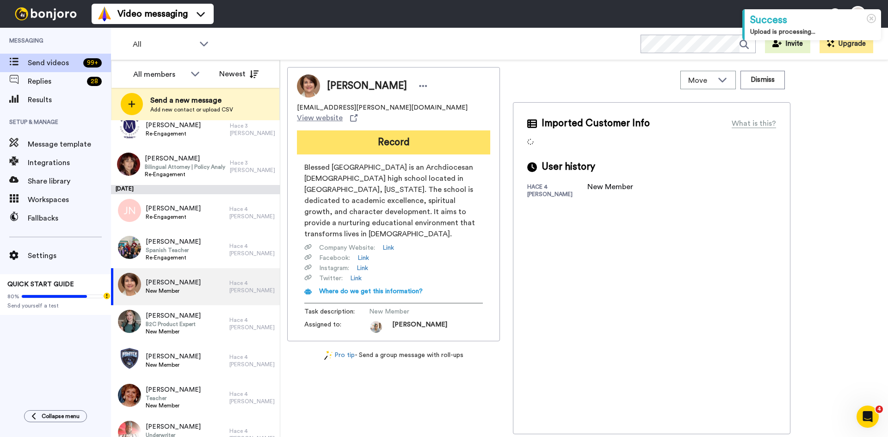
click at [398, 137] on button "Record" at bounding box center [393, 142] width 193 height 24
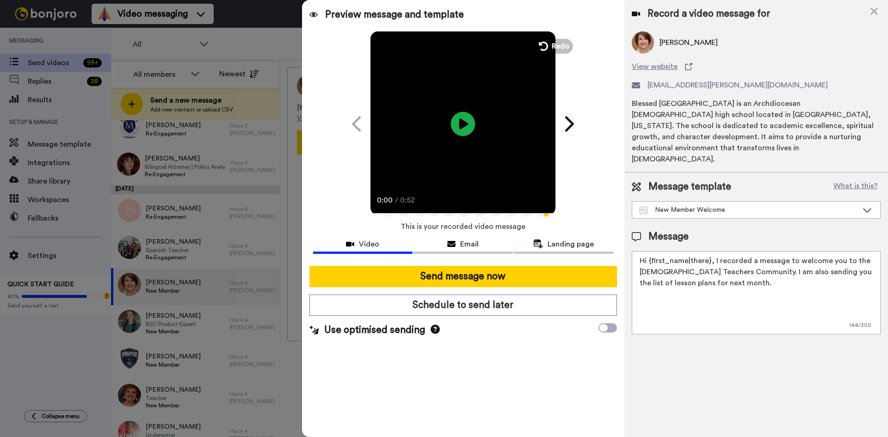
click at [467, 125] on icon "Play/Pause" at bounding box center [463, 124] width 25 height 44
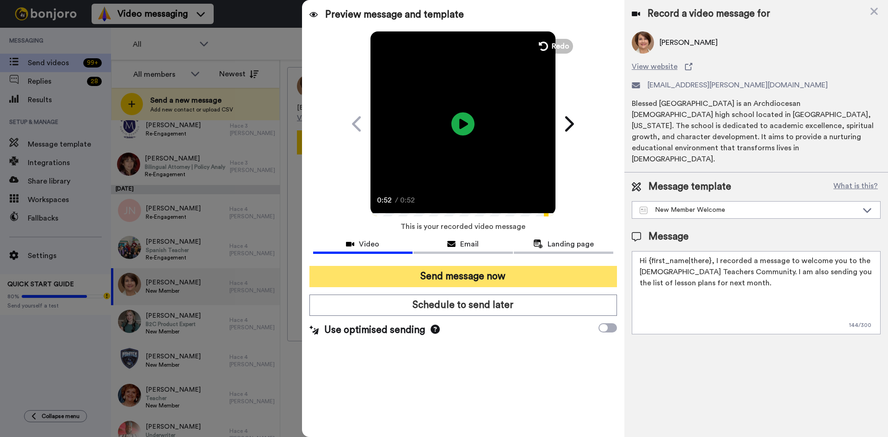
click at [477, 271] on button "Send message now" at bounding box center [463, 276] width 308 height 21
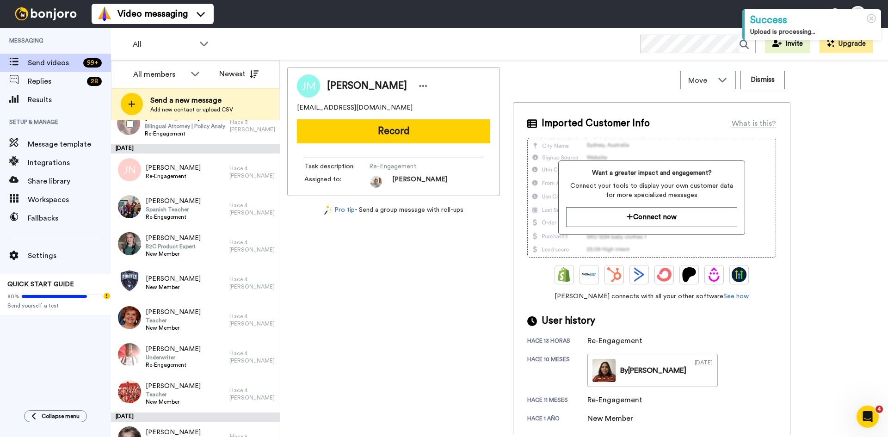
scroll to position [416, 0]
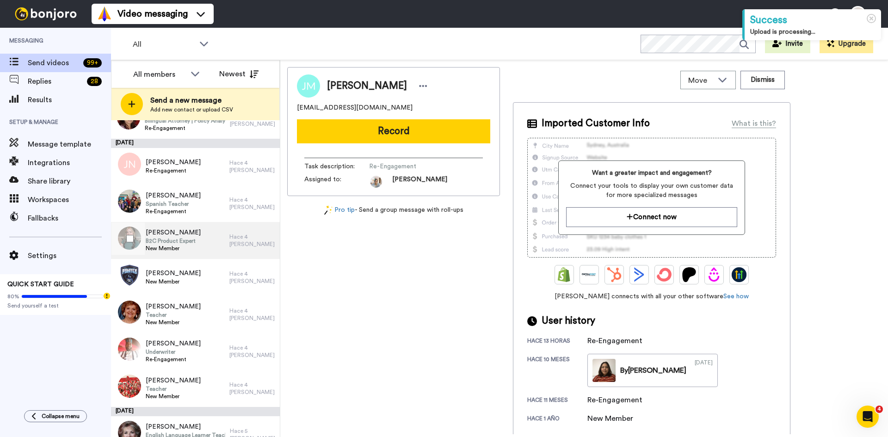
click at [197, 253] on div "[PERSON_NAME] B2C Product Expert New Member" at bounding box center [170, 240] width 118 height 37
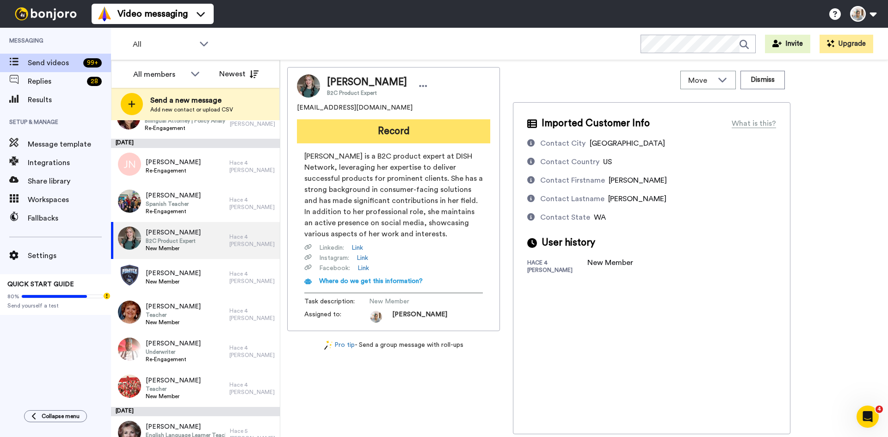
click at [394, 134] on button "Record" at bounding box center [393, 131] width 193 height 24
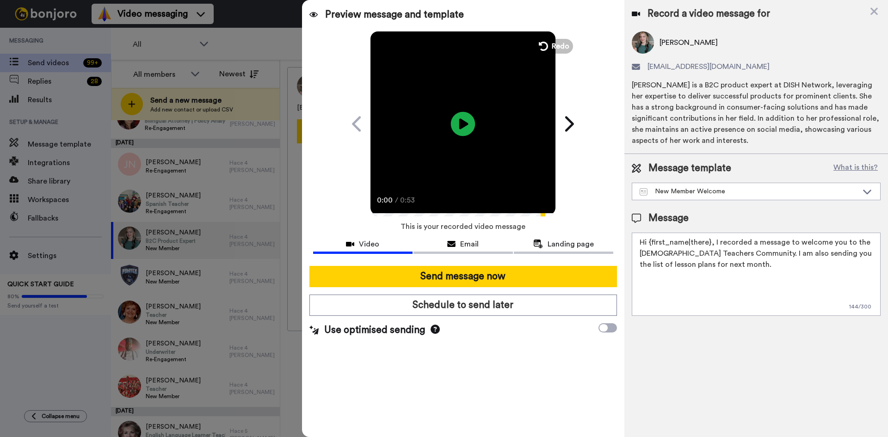
click at [463, 131] on icon at bounding box center [463, 123] width 25 height 25
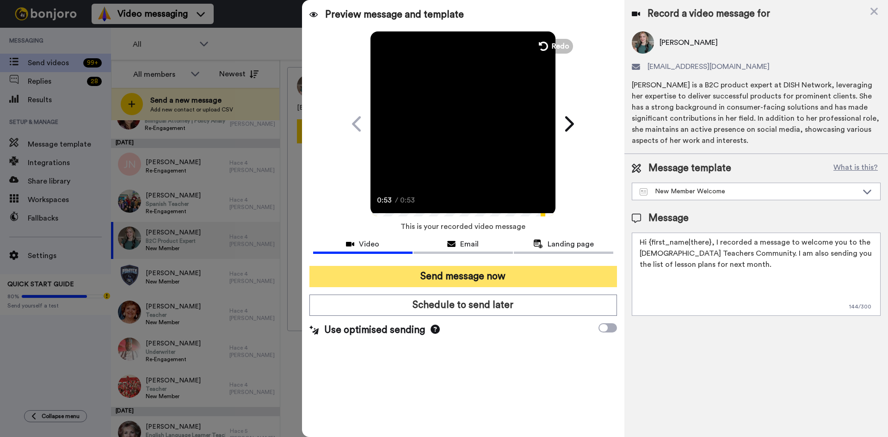
click at [485, 274] on button "Send message now" at bounding box center [463, 276] width 308 height 21
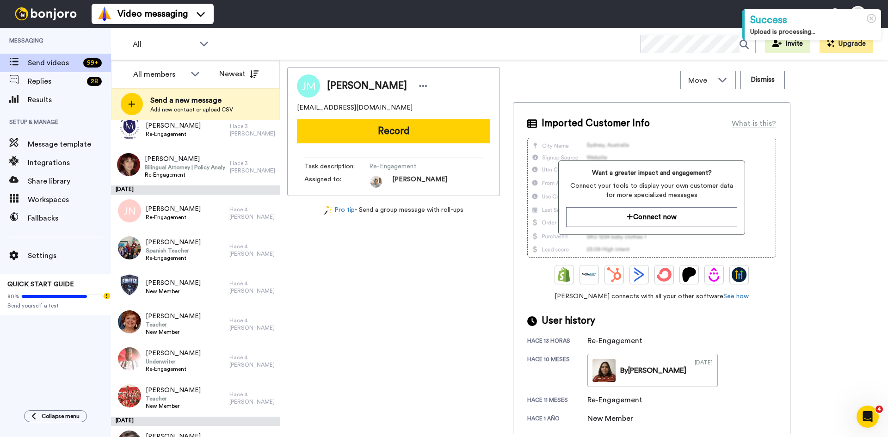
scroll to position [370, 0]
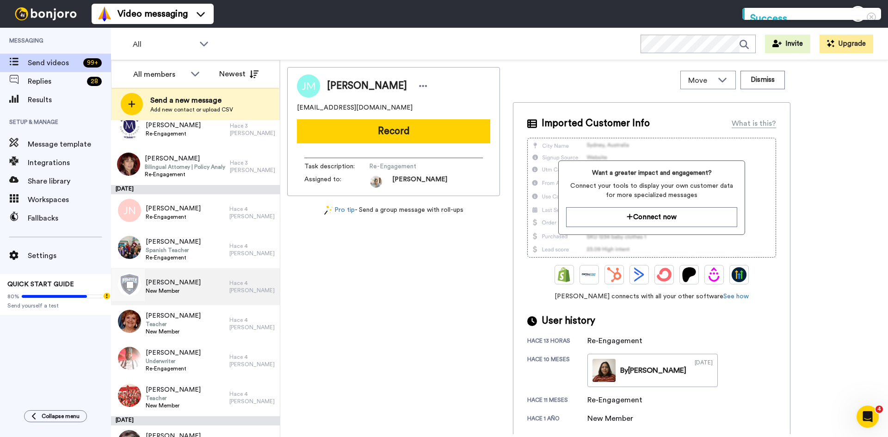
click at [201, 282] on div "Kara McCandless New Member" at bounding box center [170, 286] width 118 height 37
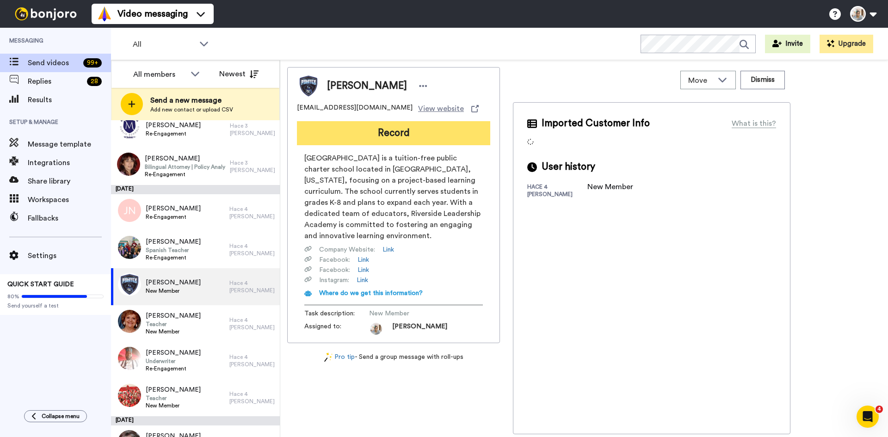
click at [408, 143] on button "Record" at bounding box center [393, 133] width 193 height 24
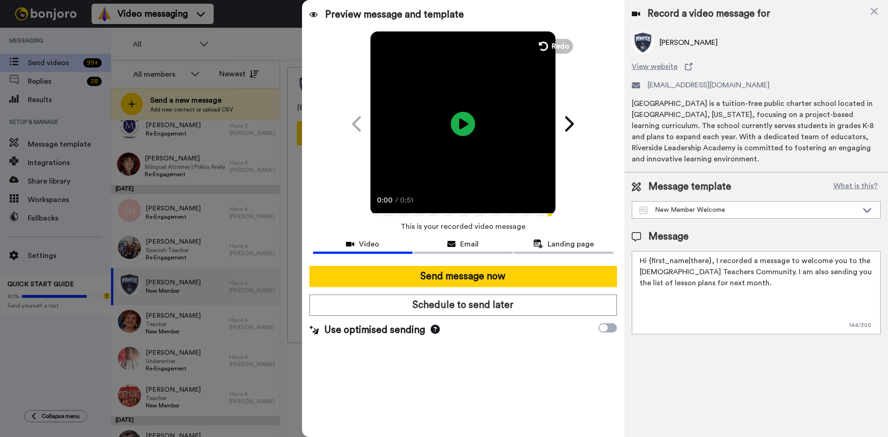
click at [467, 127] on icon at bounding box center [463, 123] width 25 height 25
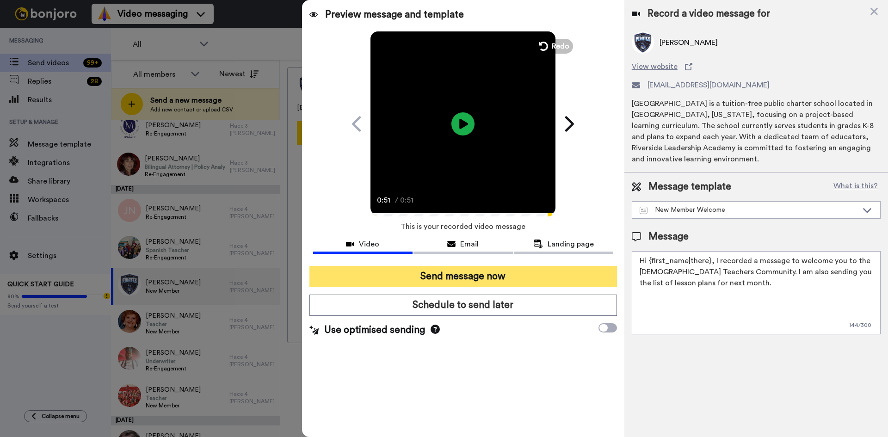
click at [497, 282] on button "Send message now" at bounding box center [463, 276] width 308 height 21
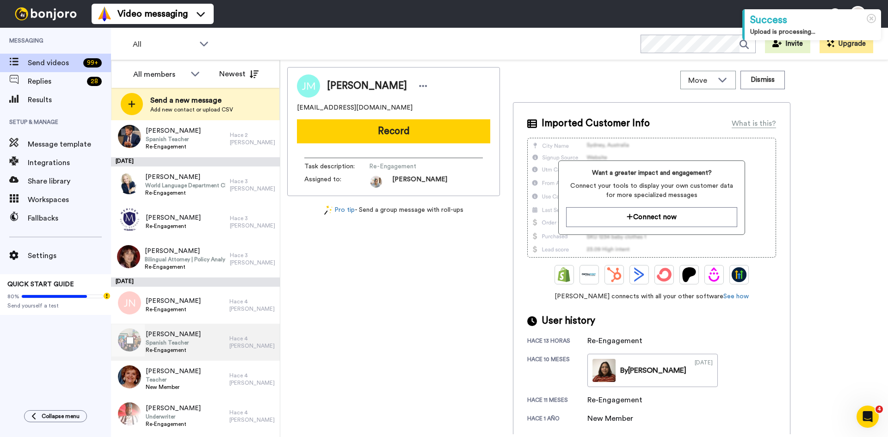
scroll to position [324, 0]
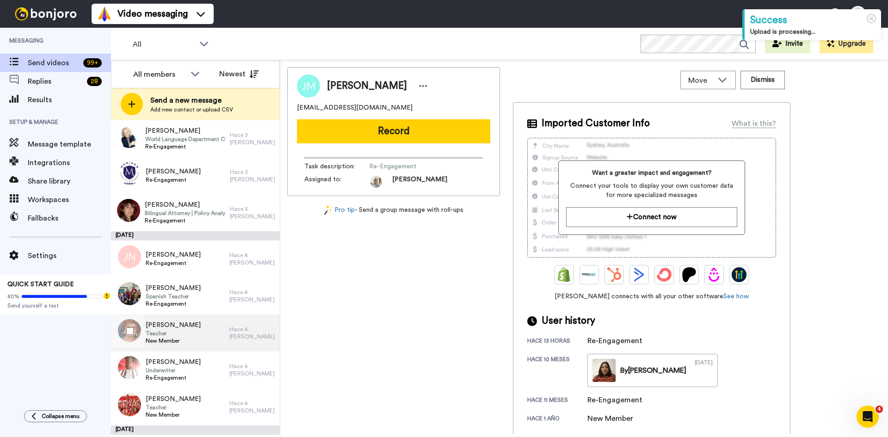
click at [201, 333] on span "Teacher" at bounding box center [173, 333] width 55 height 7
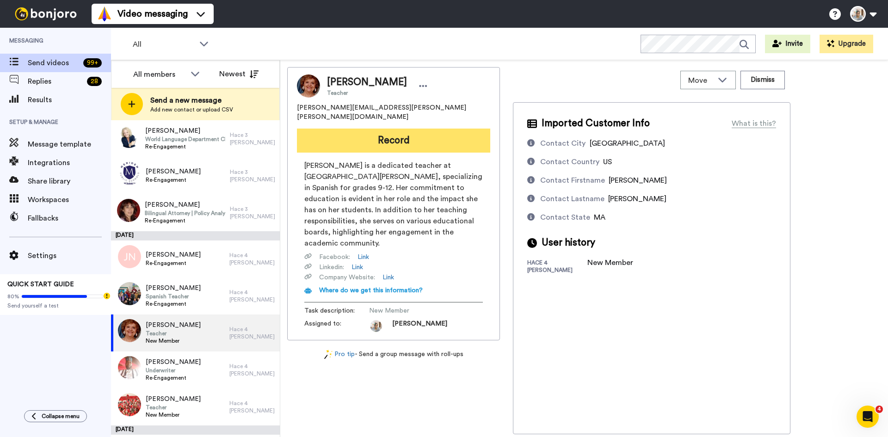
click at [382, 134] on button "Record" at bounding box center [393, 141] width 193 height 24
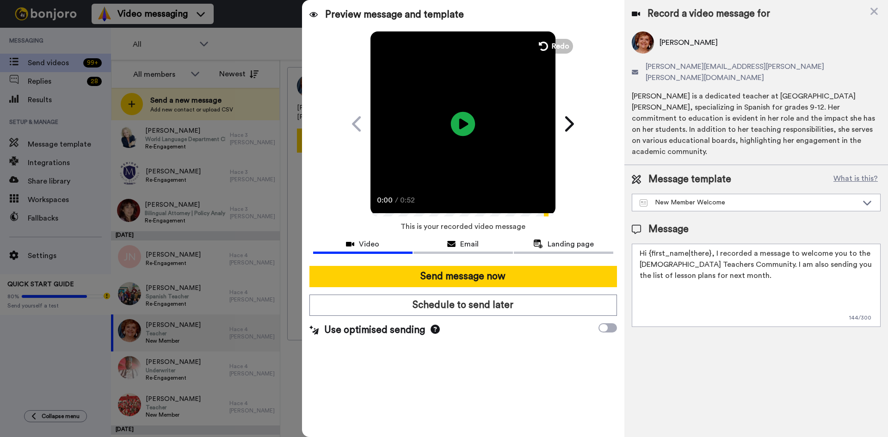
click at [465, 127] on icon at bounding box center [463, 123] width 25 height 25
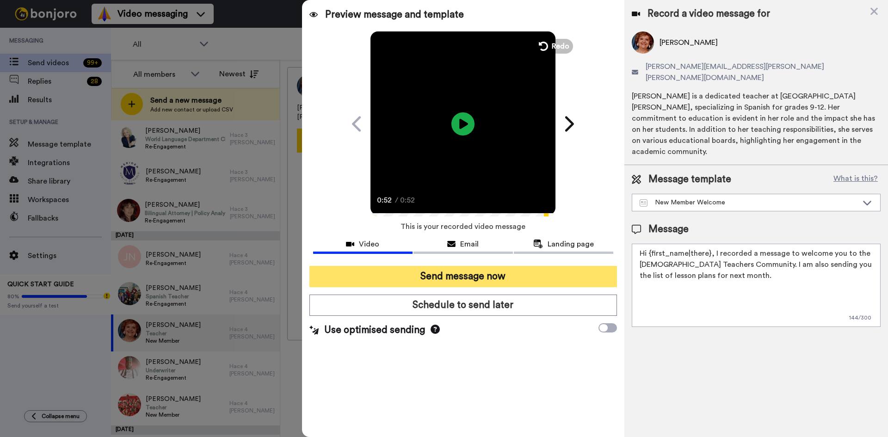
click at [463, 278] on button "Send message now" at bounding box center [463, 276] width 308 height 21
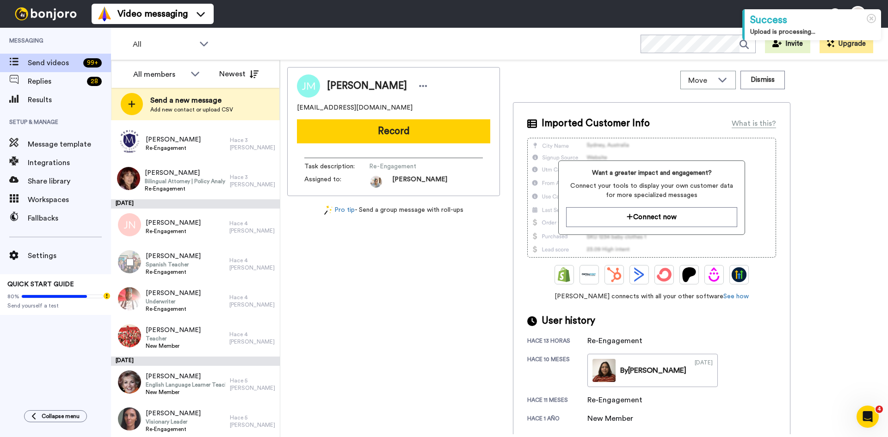
scroll to position [370, 0]
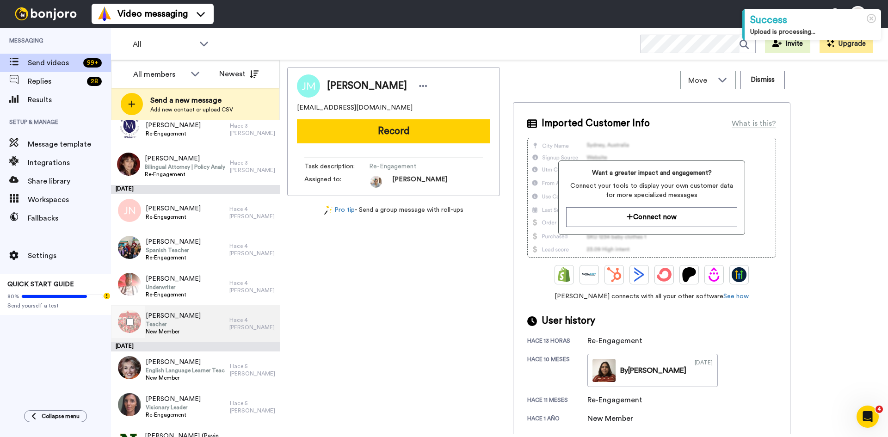
click at [210, 325] on div "[PERSON_NAME] Teacher New Member" at bounding box center [170, 323] width 118 height 37
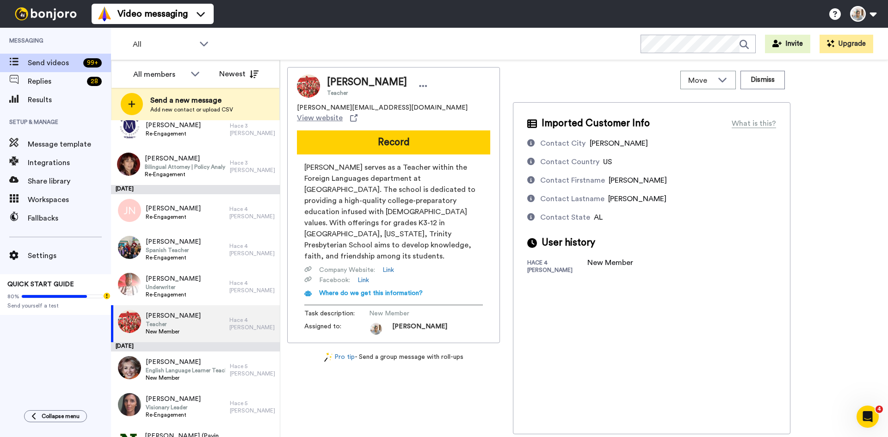
click at [393, 130] on button "Record" at bounding box center [393, 142] width 193 height 24
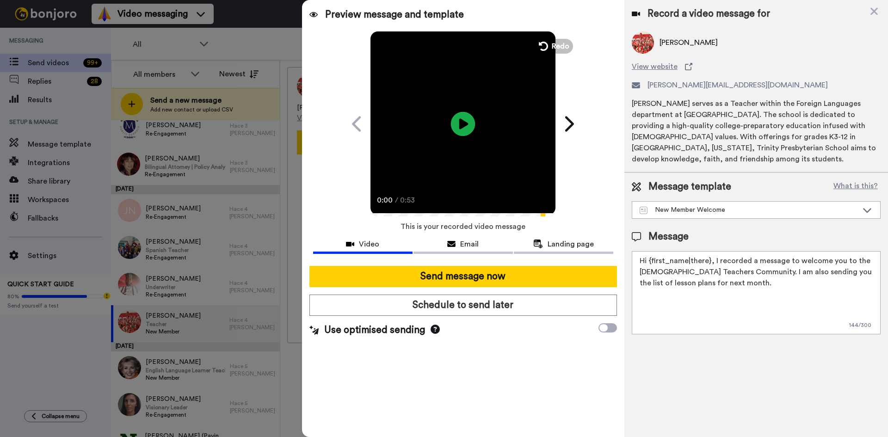
click at [462, 123] on icon "Play/Pause" at bounding box center [463, 124] width 25 height 44
click at [467, 120] on icon at bounding box center [463, 123] width 25 height 25
click at [467, 124] on icon "Play/Pause" at bounding box center [463, 124] width 25 height 44
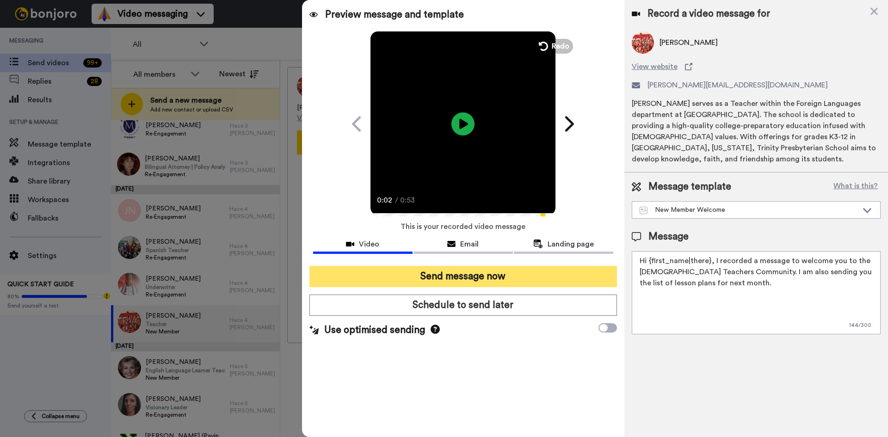
click at [483, 277] on button "Send message now" at bounding box center [463, 276] width 308 height 21
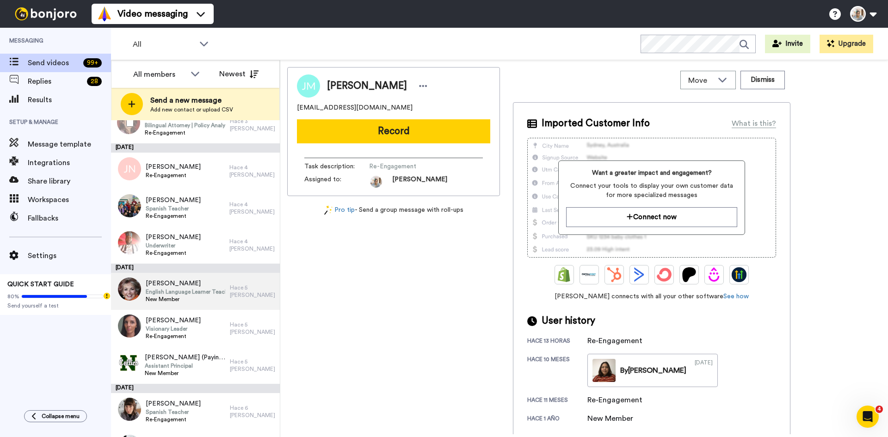
scroll to position [416, 0]
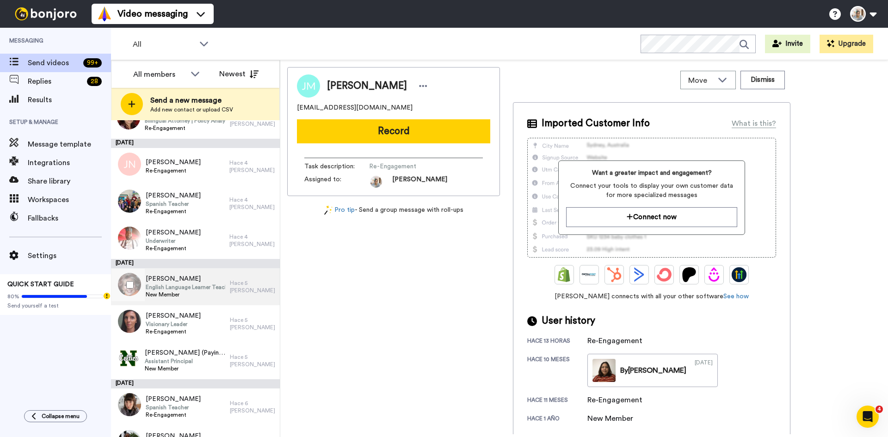
click at [200, 294] on span "New Member" at bounding box center [186, 294] width 80 height 7
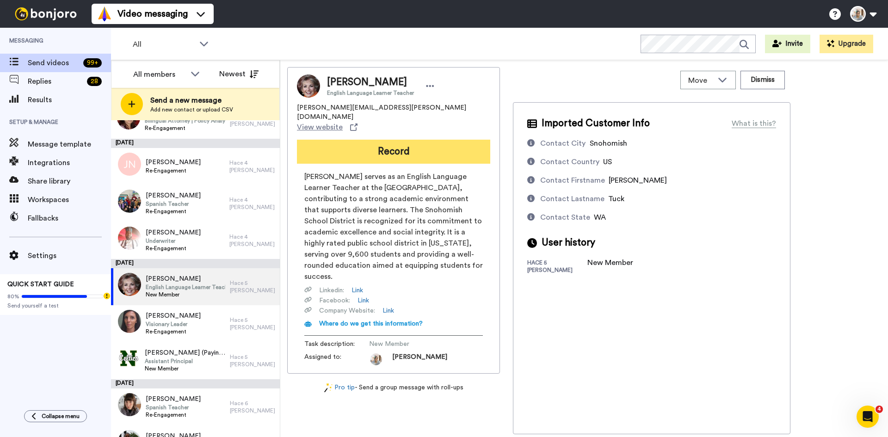
click at [398, 140] on button "Record" at bounding box center [393, 152] width 193 height 24
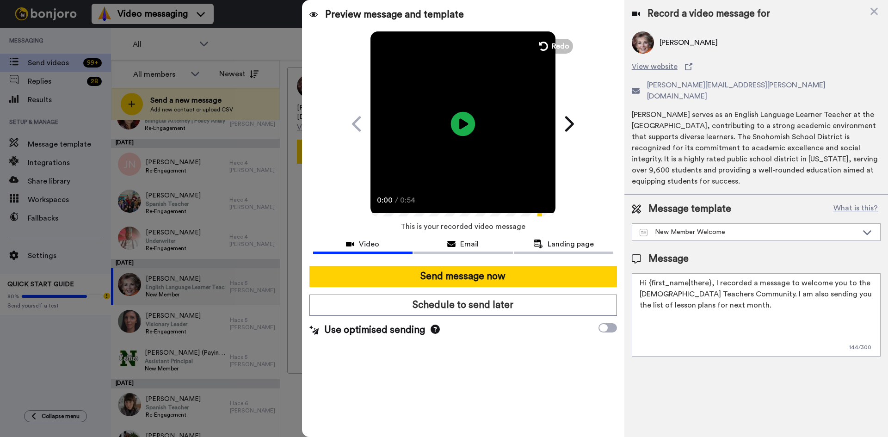
click at [460, 121] on icon "Play/Pause" at bounding box center [463, 124] width 25 height 44
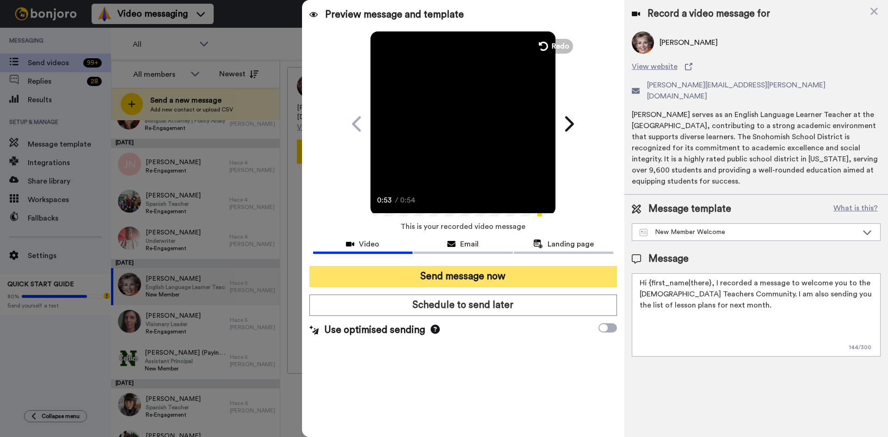
click at [483, 276] on button "Send message now" at bounding box center [463, 276] width 308 height 21
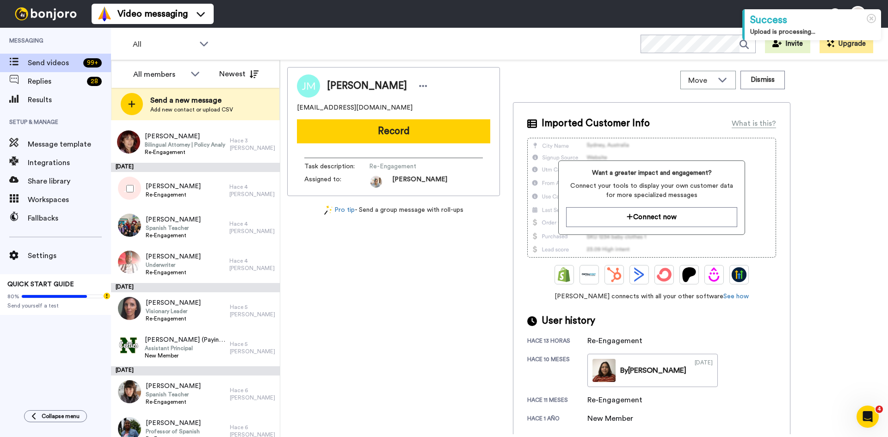
scroll to position [416, 0]
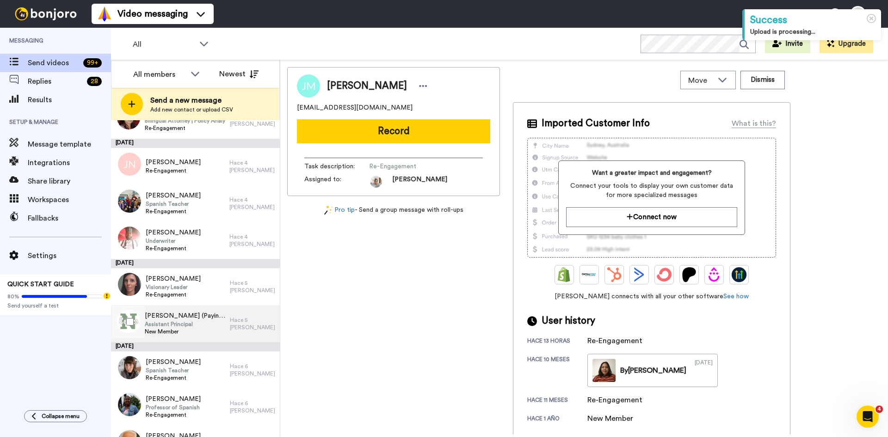
click at [201, 318] on span "[PERSON_NAME] (Paying for [PERSON_NAME])" at bounding box center [185, 315] width 80 height 9
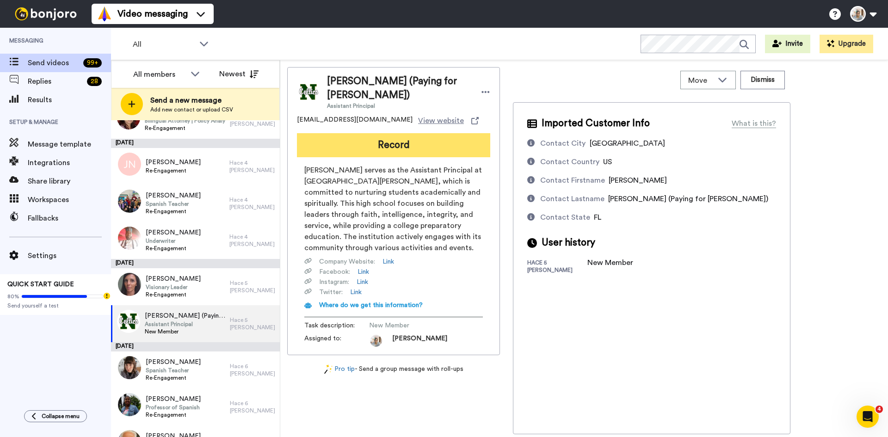
click at [414, 144] on button "Record" at bounding box center [393, 145] width 193 height 24
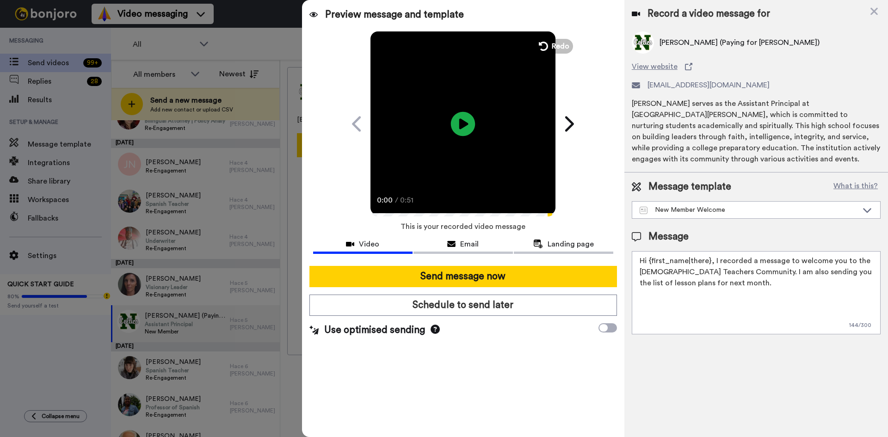
click at [464, 123] on icon "Play/Pause" at bounding box center [463, 124] width 25 height 44
click at [461, 121] on icon "Play/Pause" at bounding box center [463, 124] width 25 height 44
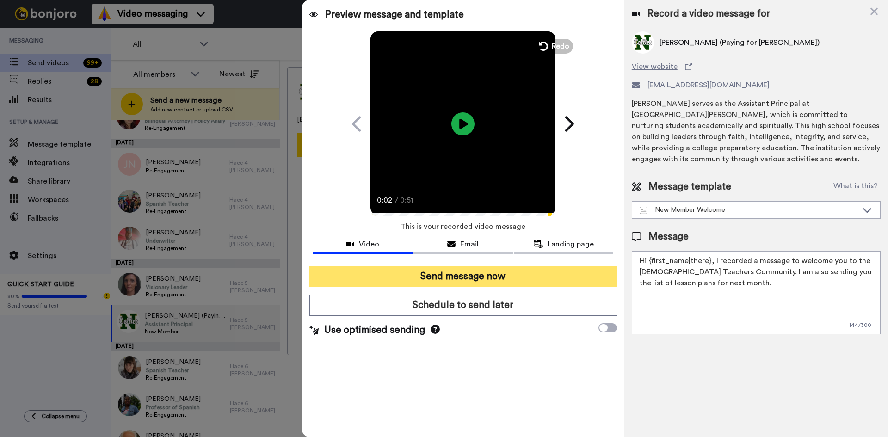
click at [476, 279] on button "Send message now" at bounding box center [463, 276] width 308 height 21
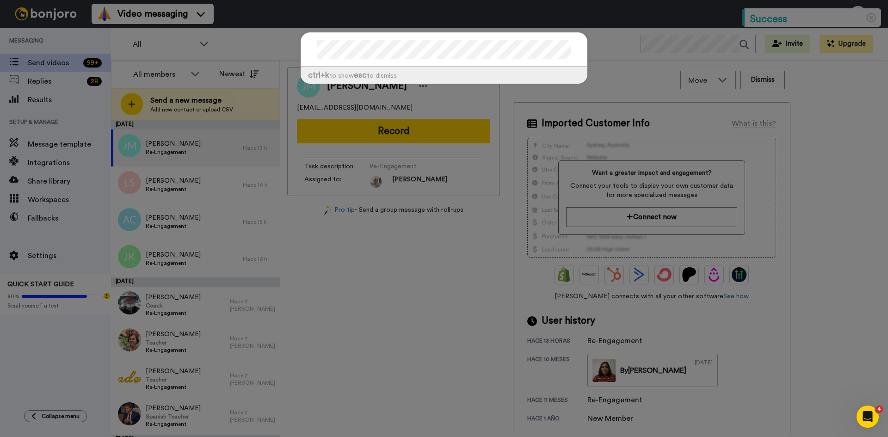
click at [374, 262] on div "ctrl +k to show esc to dismiss" at bounding box center [444, 218] width 888 height 437
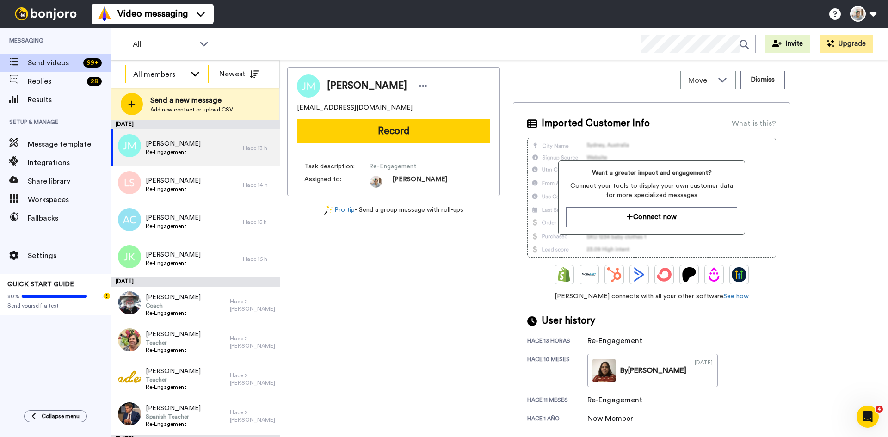
click at [179, 74] on div "All members" at bounding box center [159, 74] width 53 height 11
click at [184, 80] on div "All members" at bounding box center [159, 74] width 53 height 11
click at [246, 72] on button "Newest" at bounding box center [238, 74] width 53 height 19
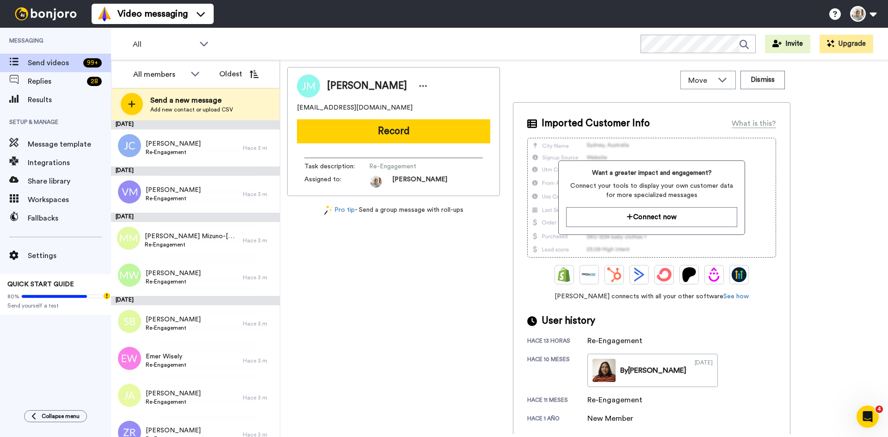
click at [246, 72] on button "Oldest" at bounding box center [238, 74] width 53 height 19
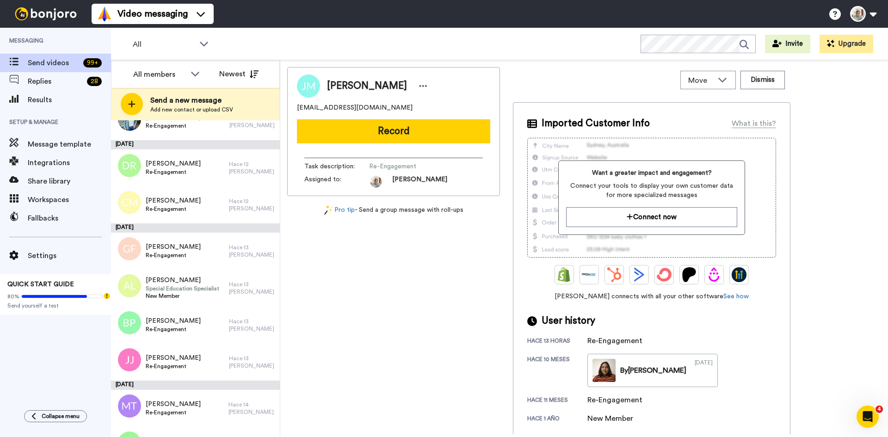
scroll to position [1480, 0]
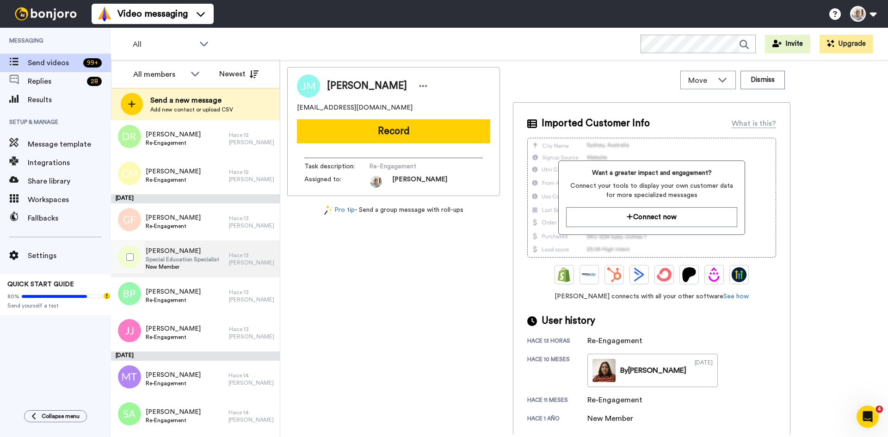
click at [197, 260] on span "Special Education Specialist" at bounding box center [183, 259] width 74 height 7
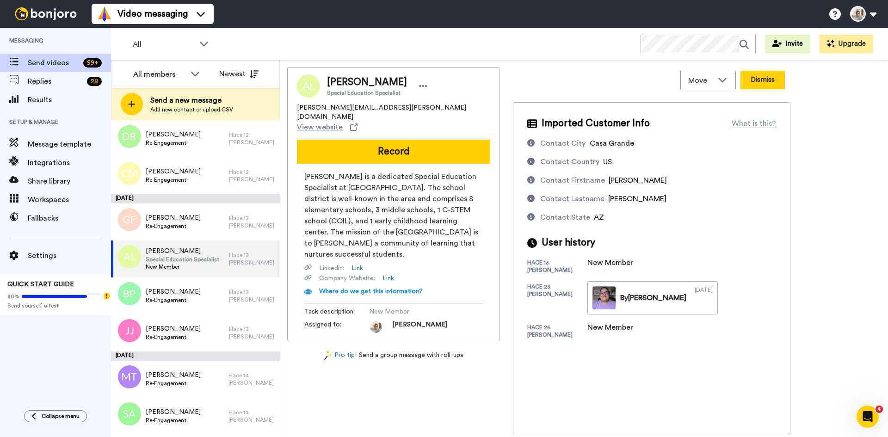
click at [766, 80] on button "Dismiss" at bounding box center [763, 80] width 44 height 19
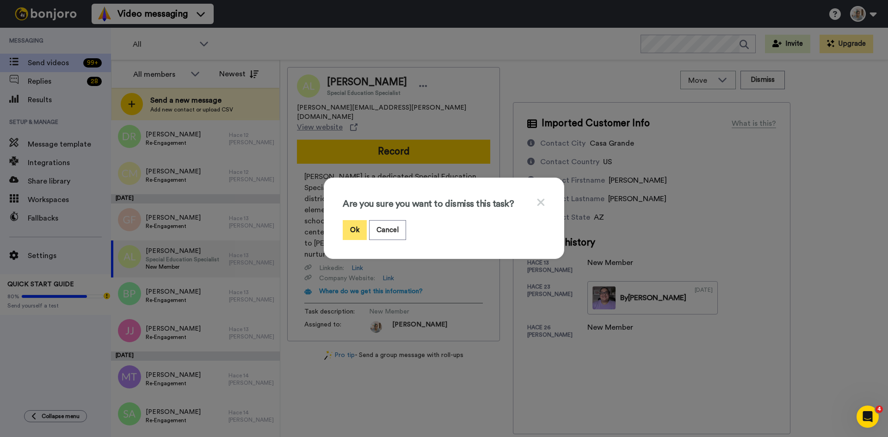
click at [343, 228] on button "Ok" at bounding box center [355, 230] width 24 height 20
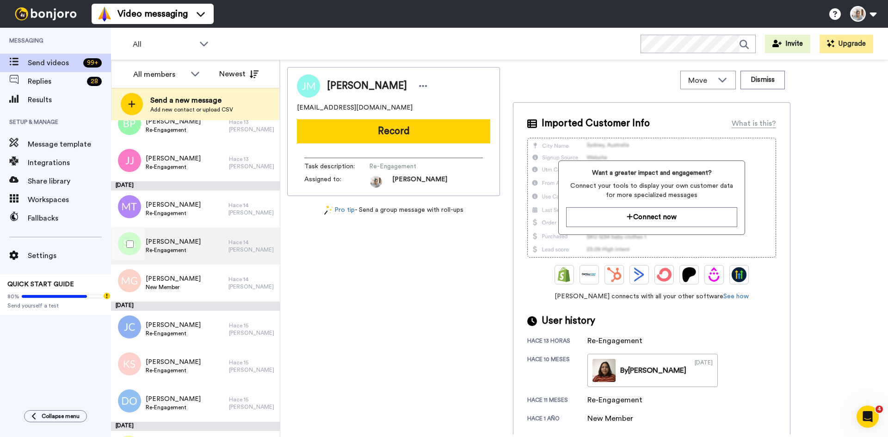
scroll to position [1619, 0]
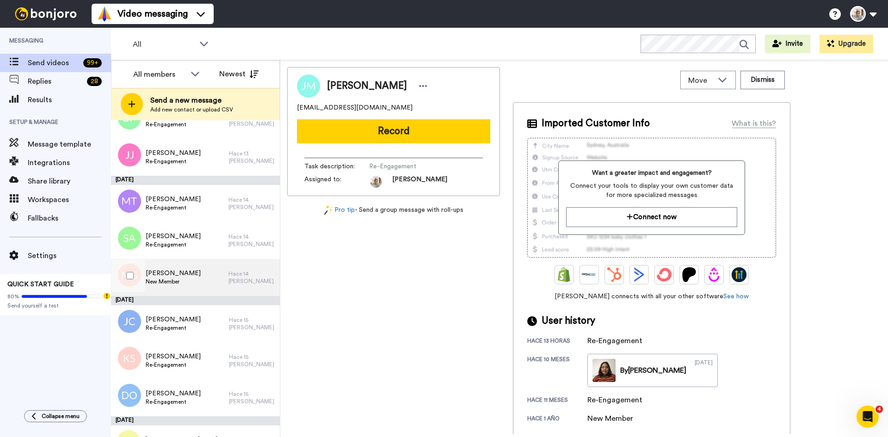
click at [198, 272] on div "Maria Gamble New Member" at bounding box center [169, 277] width 117 height 37
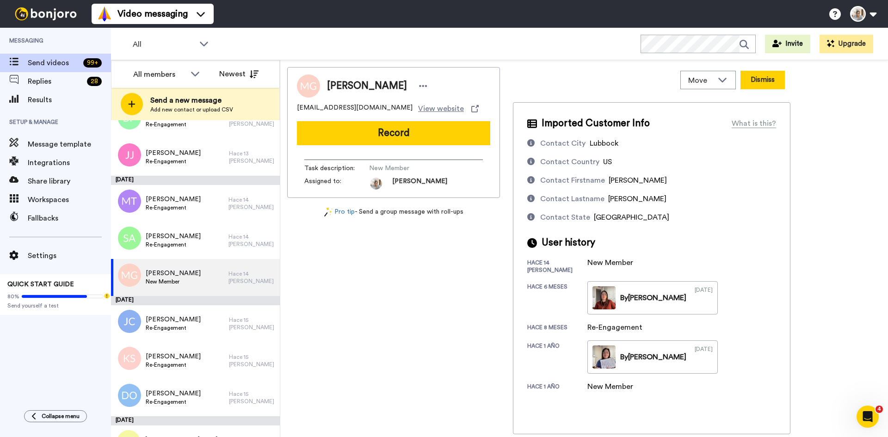
click at [763, 74] on button "Dismiss" at bounding box center [763, 80] width 44 height 19
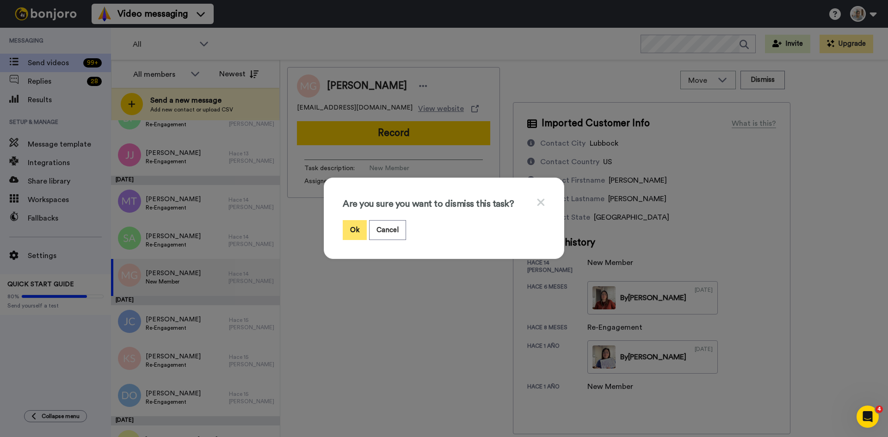
click at [355, 230] on button "Ok" at bounding box center [355, 230] width 24 height 20
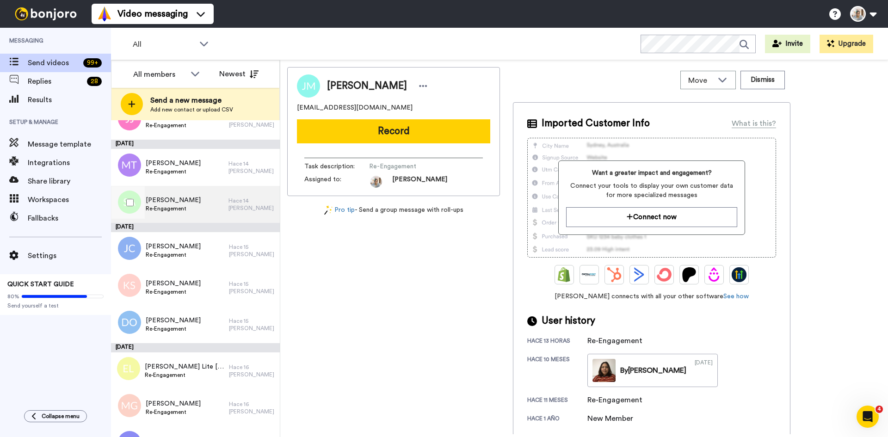
scroll to position [1665, 0]
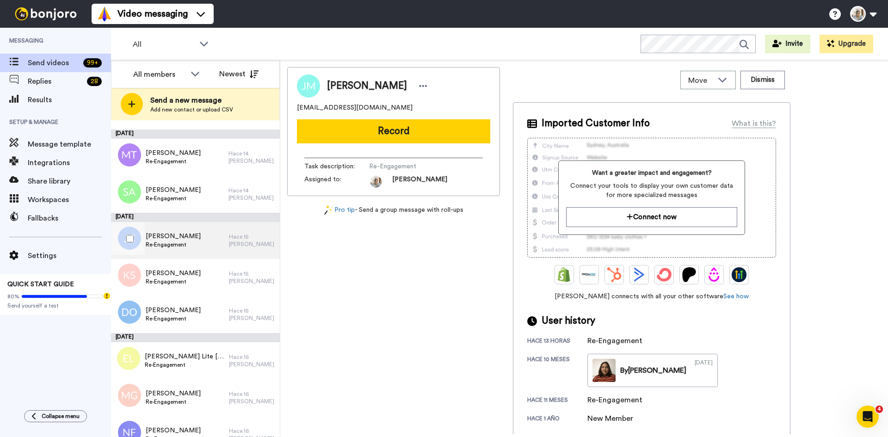
click at [201, 245] on div "Jeily Carreras Re-Engagement" at bounding box center [170, 240] width 118 height 37
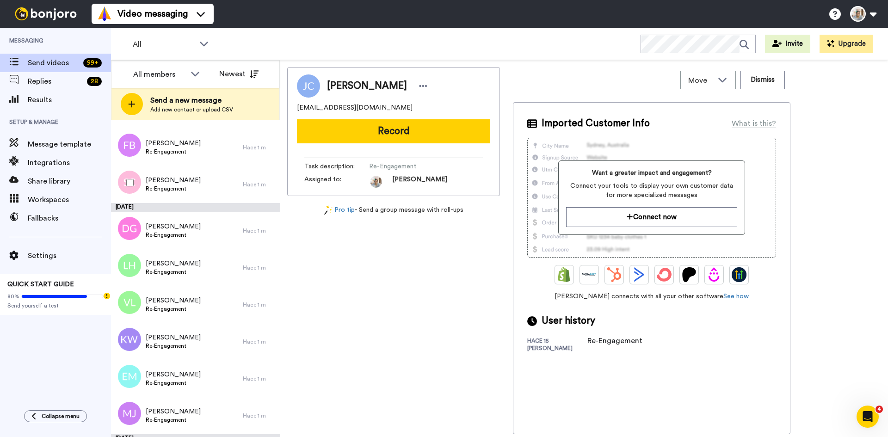
scroll to position [5252, 0]
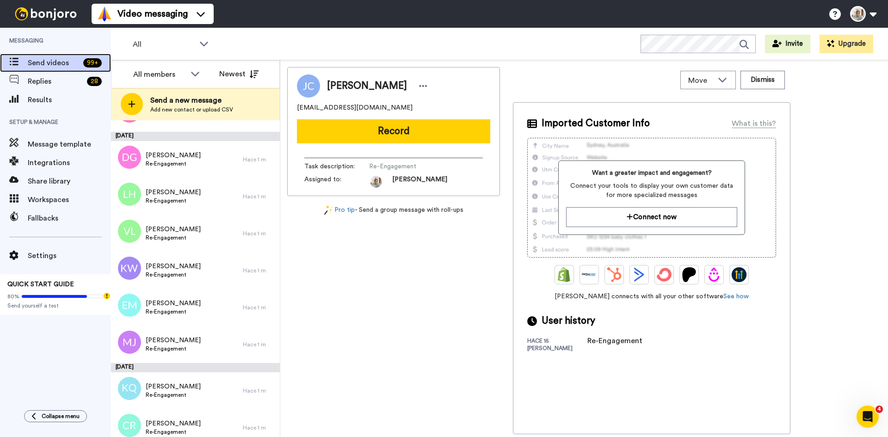
click at [55, 68] on span "Send videos" at bounding box center [54, 62] width 52 height 11
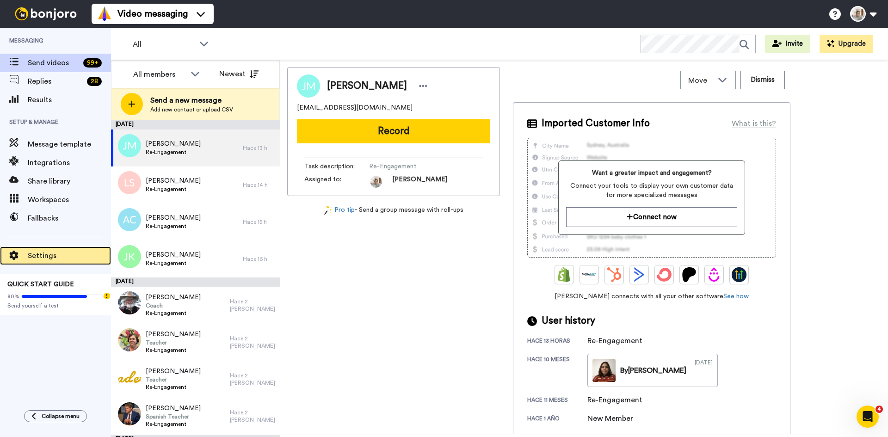
click at [71, 261] on span "Settings" at bounding box center [69, 255] width 83 height 11
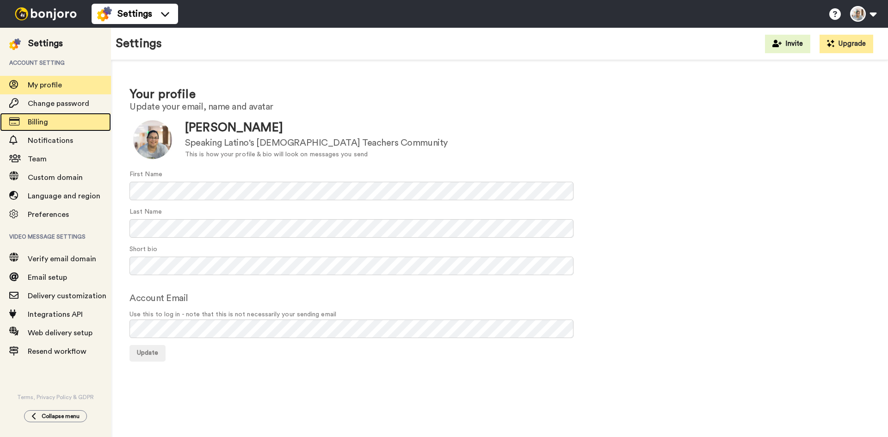
click at [72, 126] on span "Billing" at bounding box center [69, 122] width 83 height 11
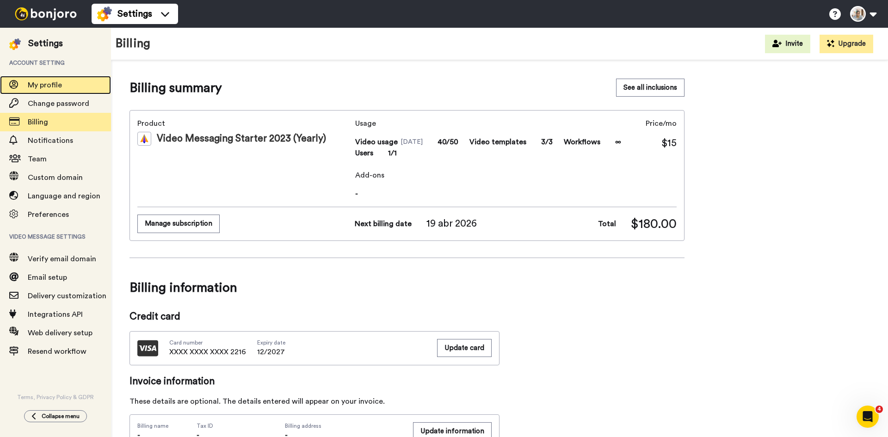
click at [57, 80] on span "My profile" at bounding box center [69, 85] width 83 height 11
